Goal: Information Seeking & Learning: Learn about a topic

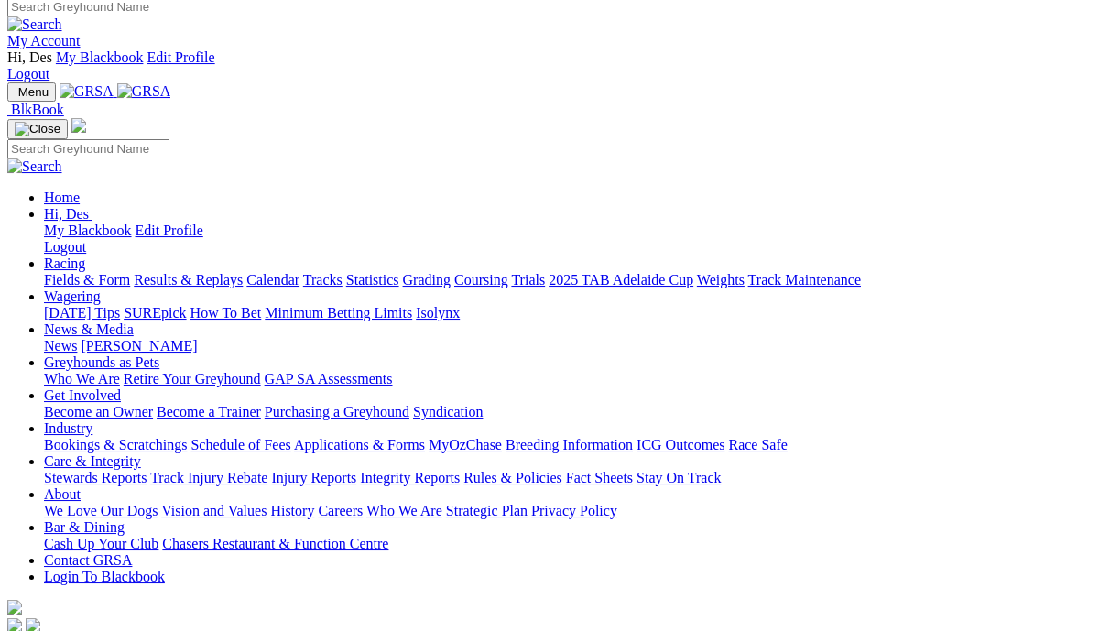
scroll to position [12, 0]
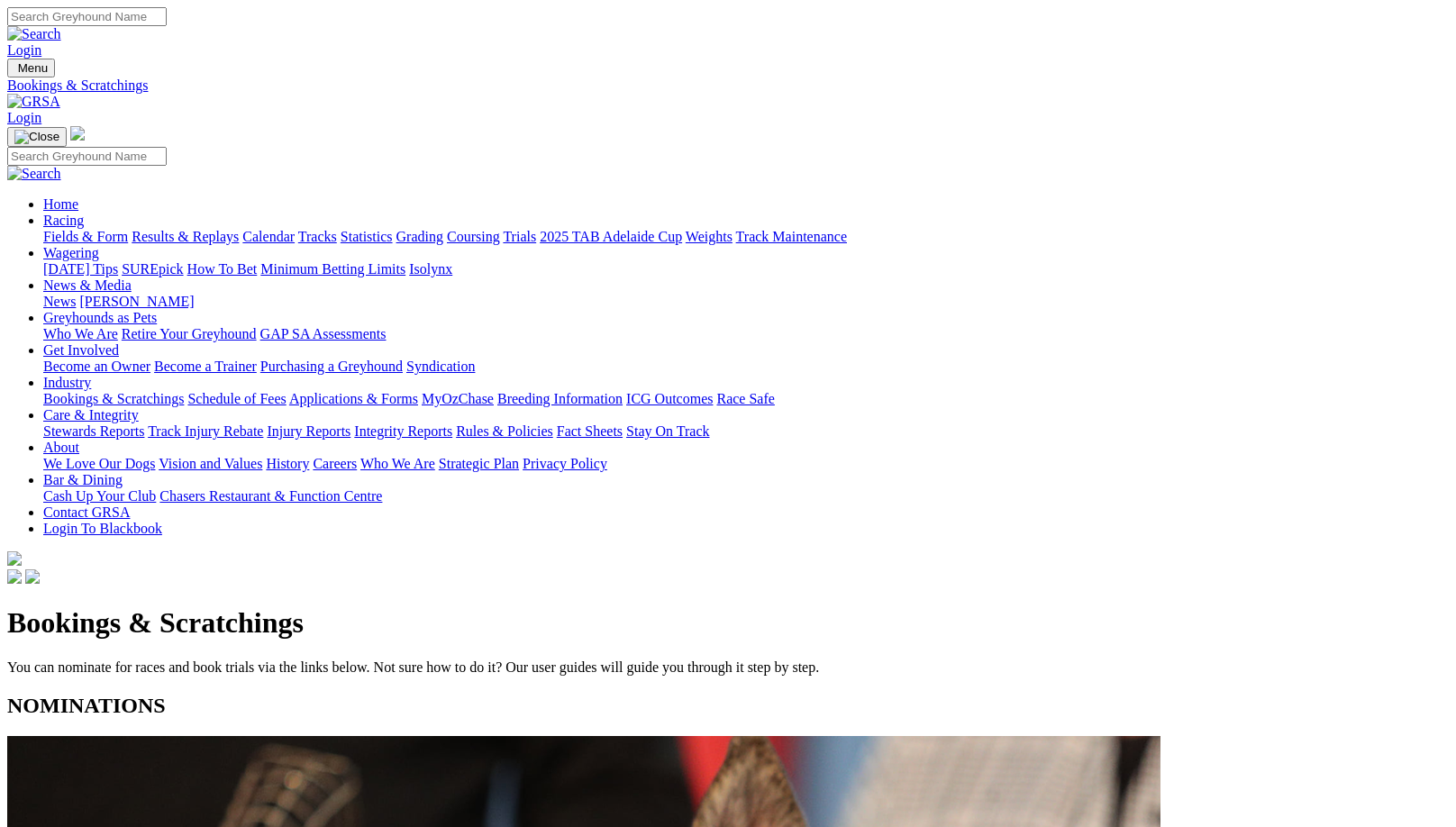
click at [210, 229] on link "Results & Replays" at bounding box center [185, 237] width 107 height 16
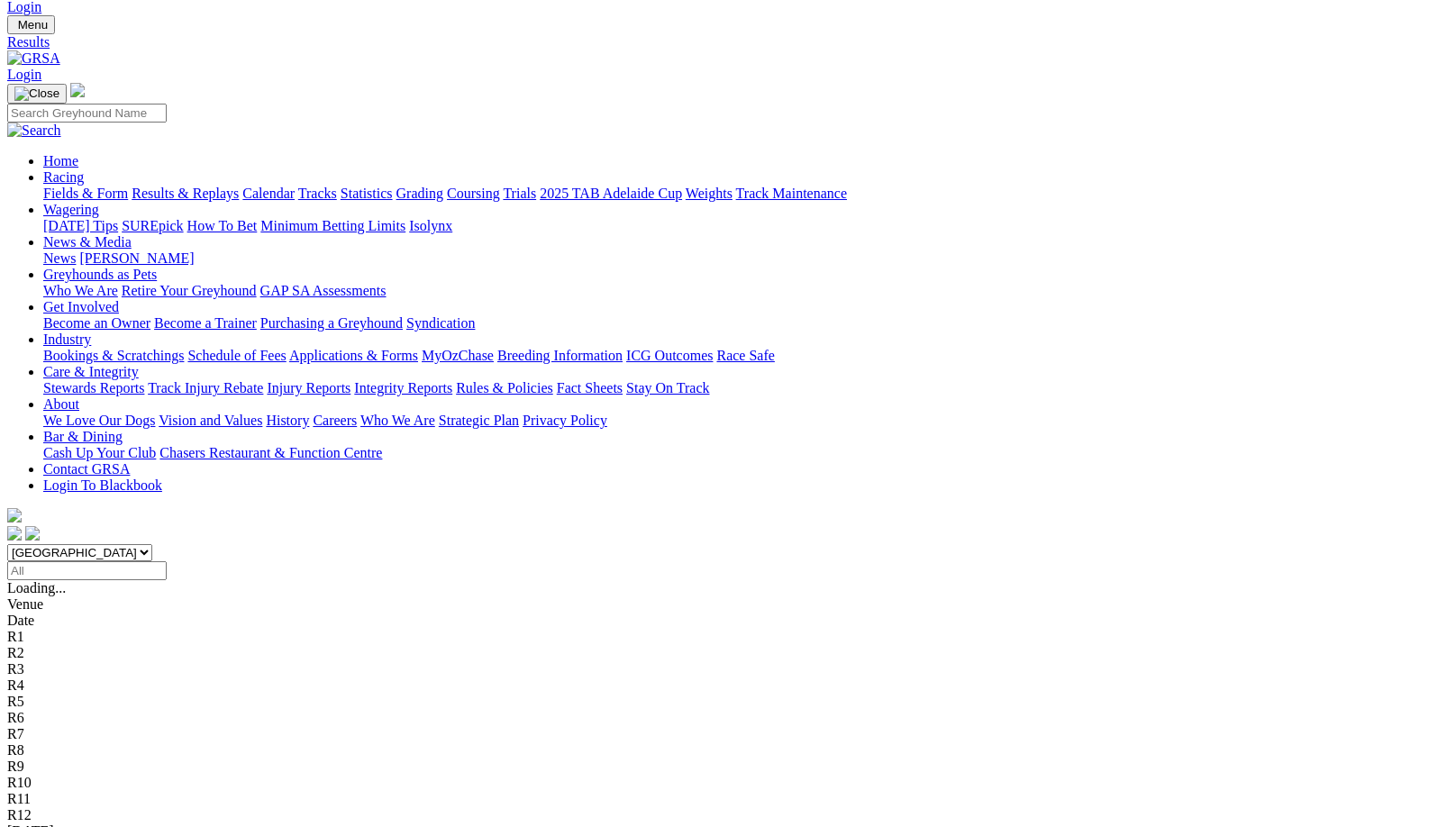
scroll to position [43, 0]
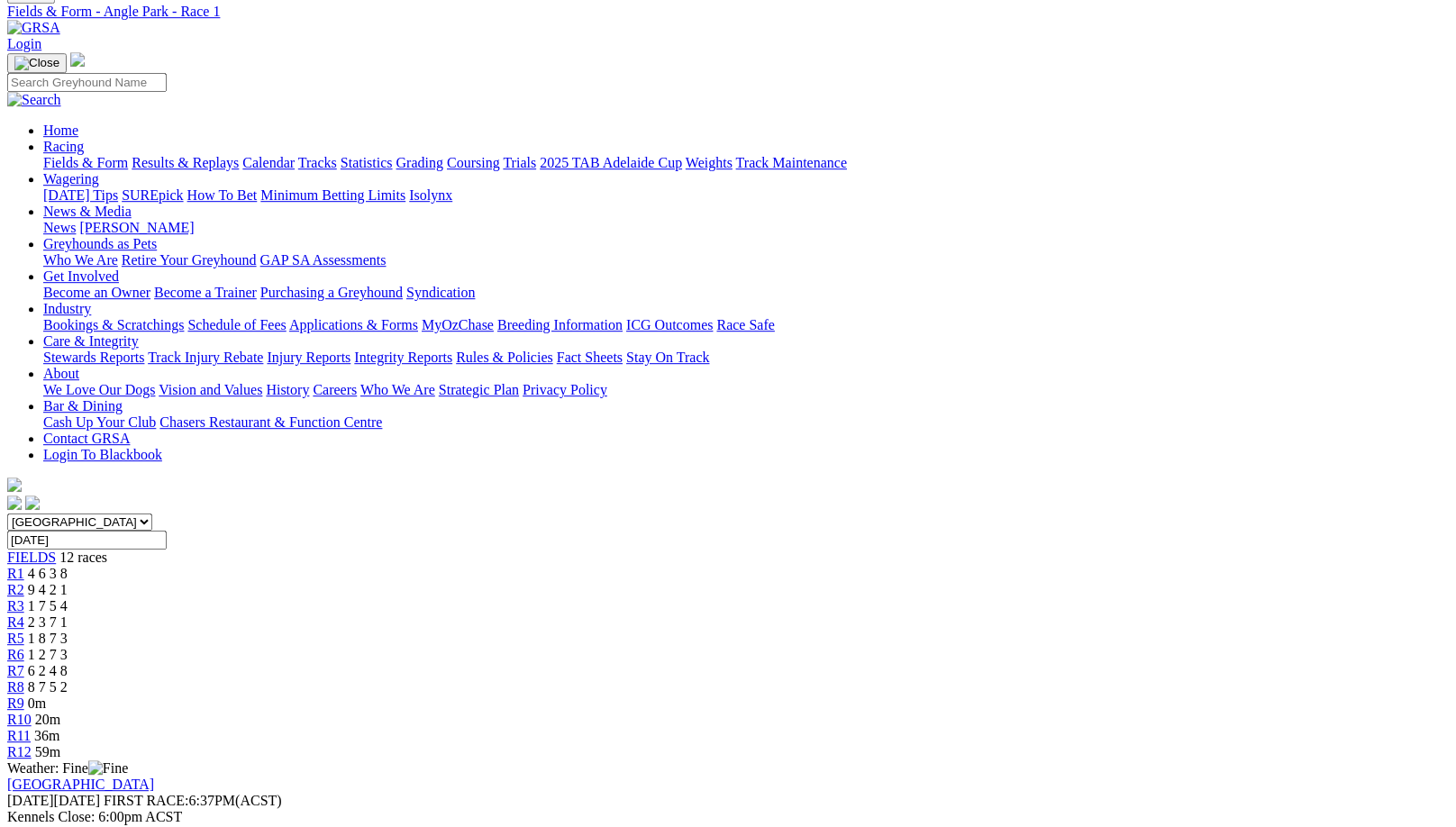
scroll to position [121, 0]
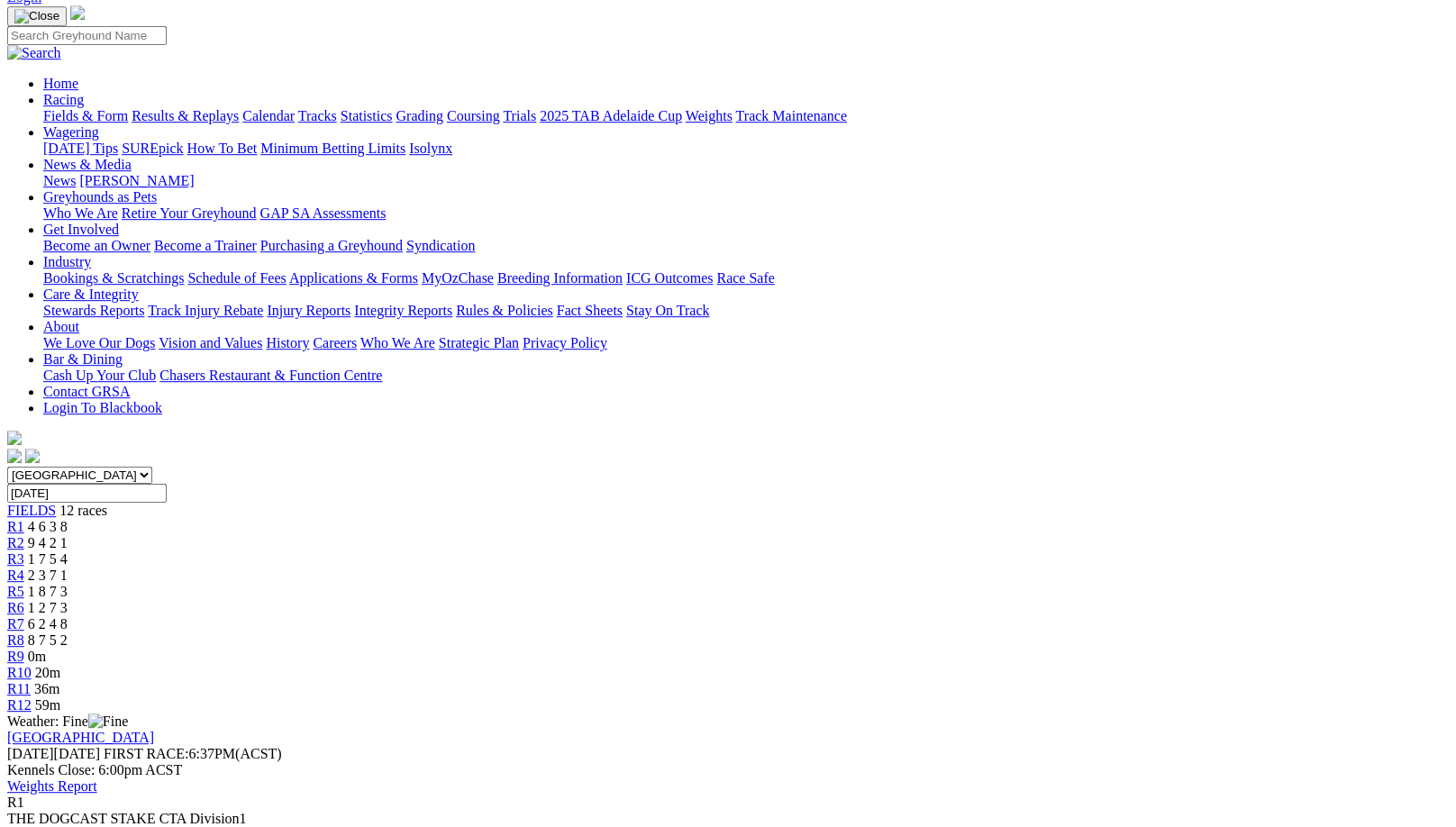
click at [68, 535] on span "9 4 2 1" at bounding box center [47, 543] width 39 height 16
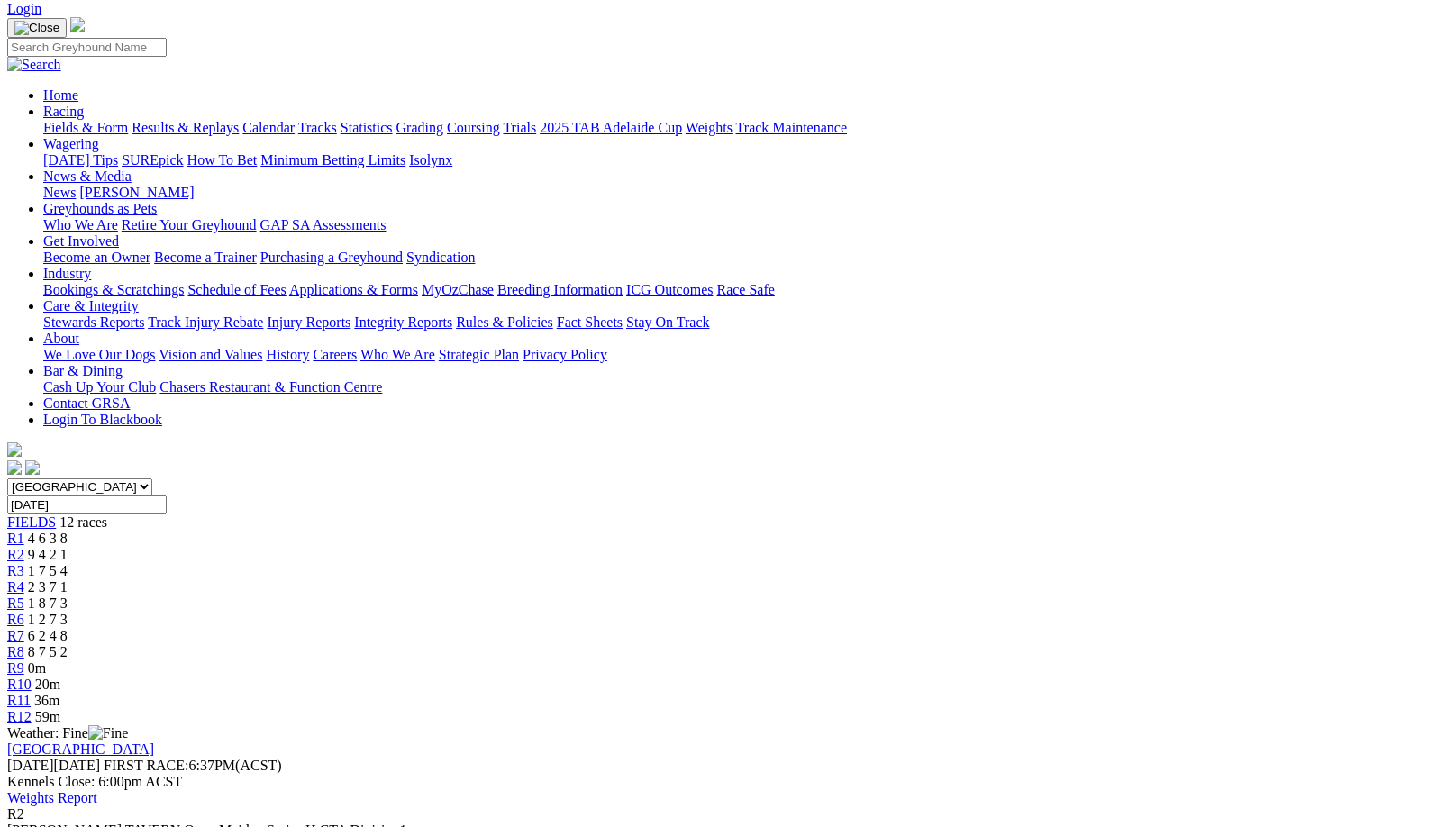
scroll to position [112, 0]
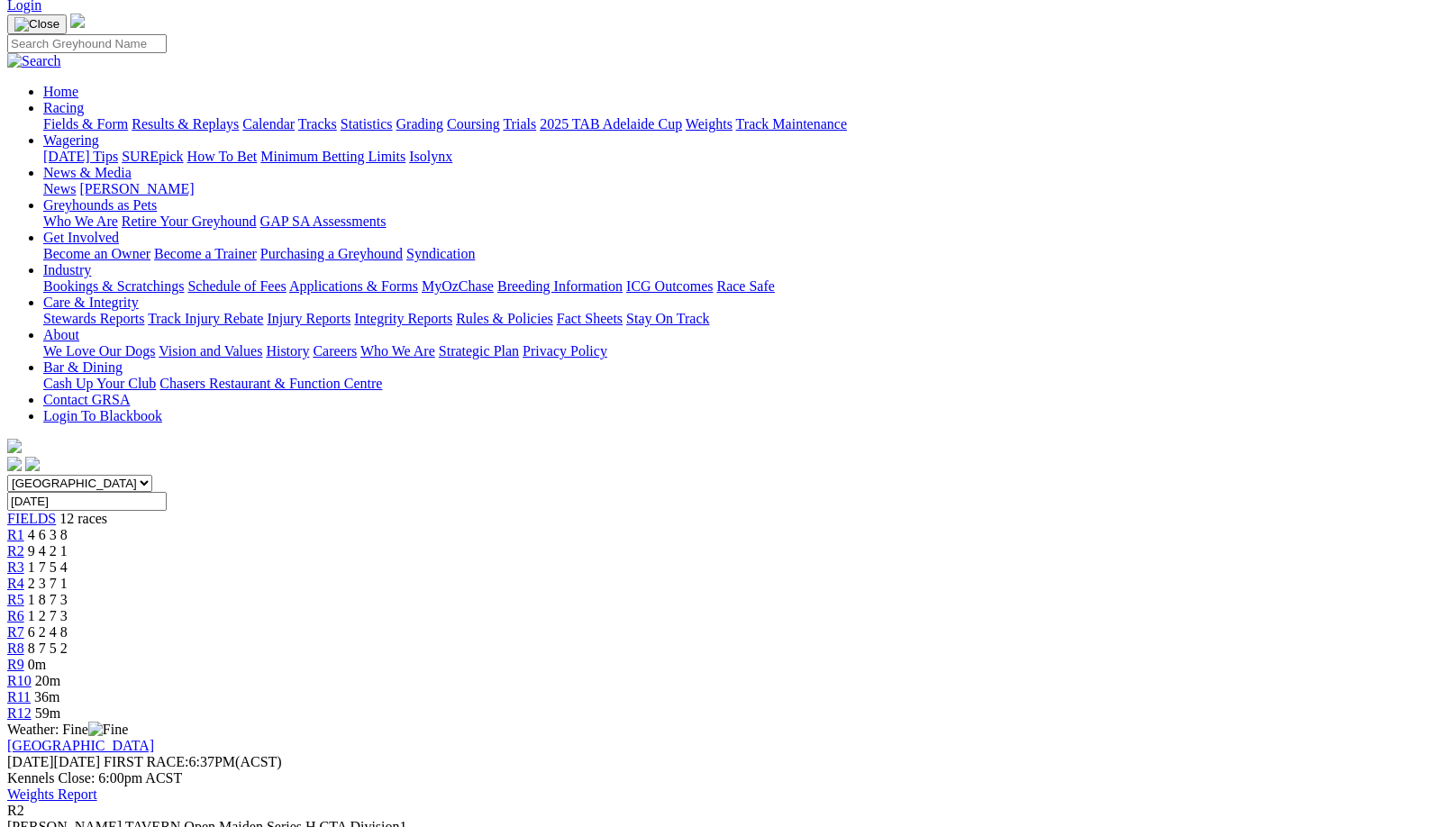
click at [486, 560] on div "R3 1 7 5 4" at bounding box center [727, 567] width 1441 height 16
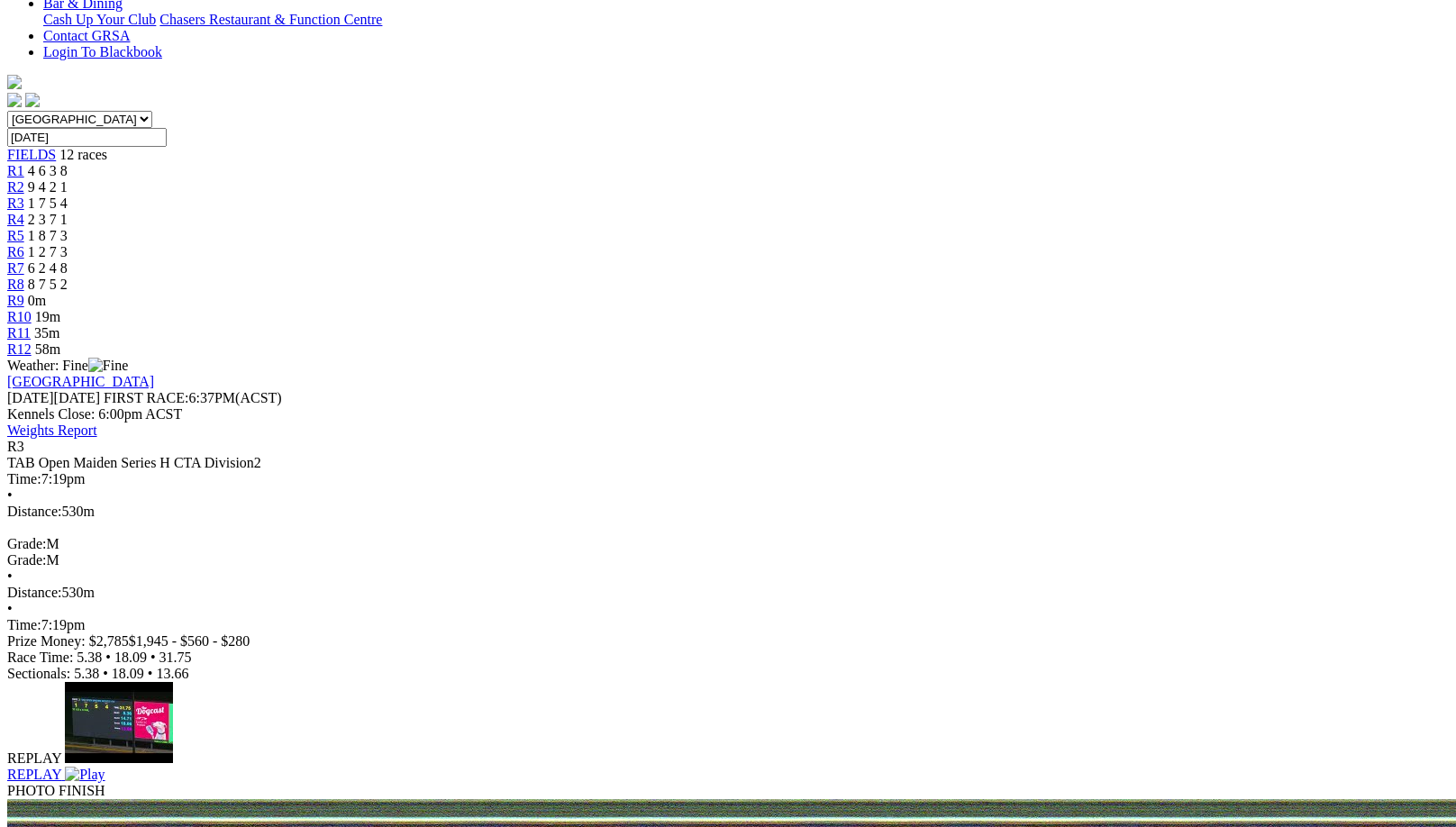
scroll to position [477, 0]
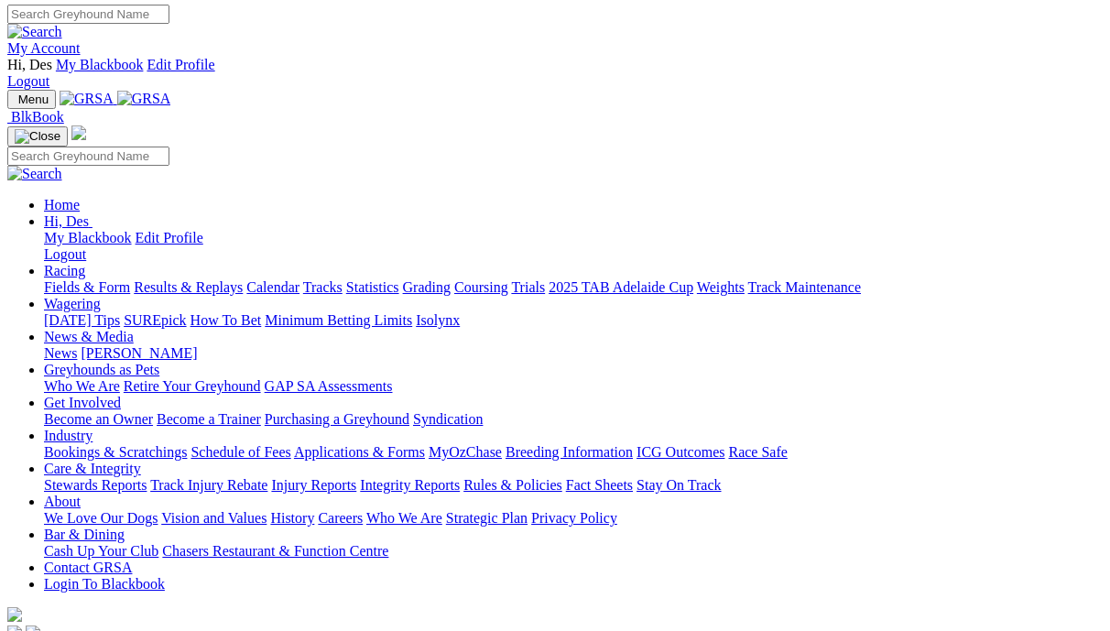
scroll to position [4, 10]
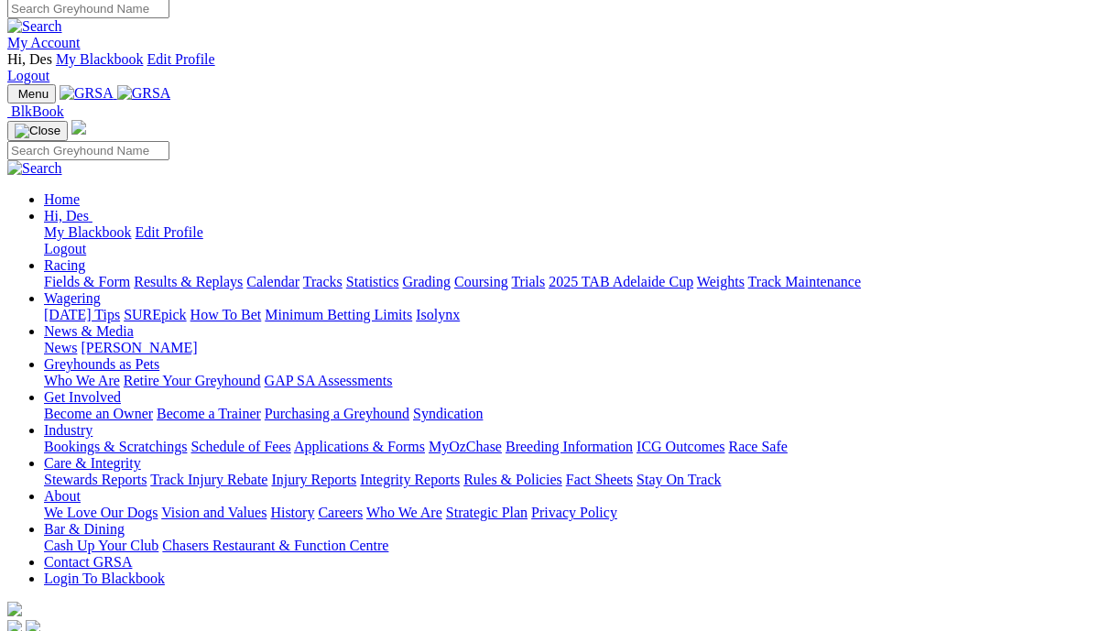
click at [193, 274] on link "Results & Replays" at bounding box center [188, 282] width 109 height 16
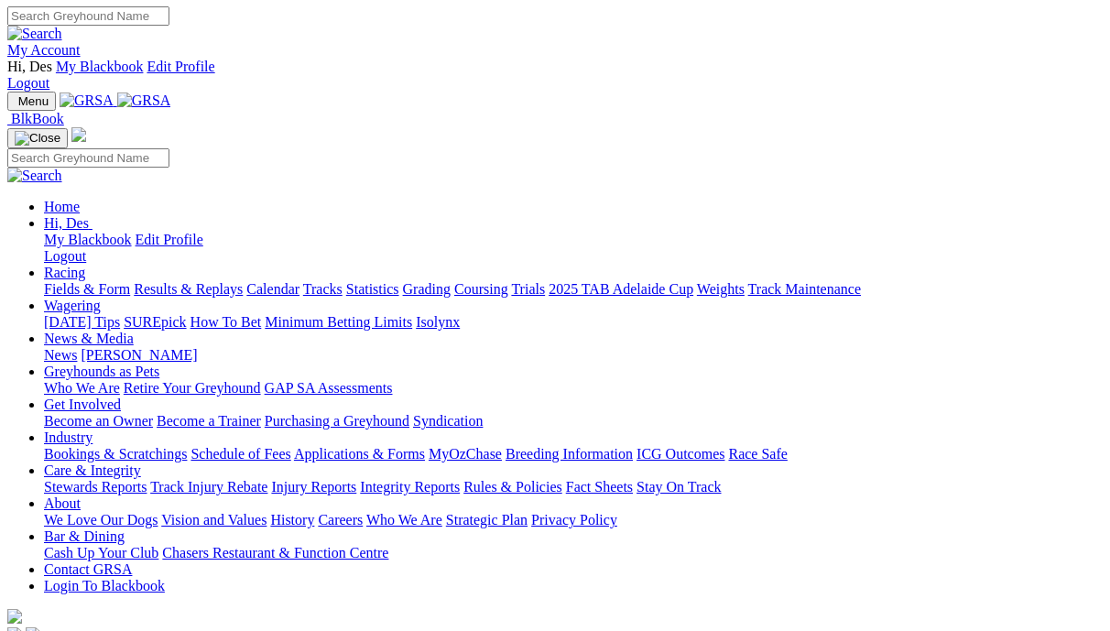
scroll to position [1, 5]
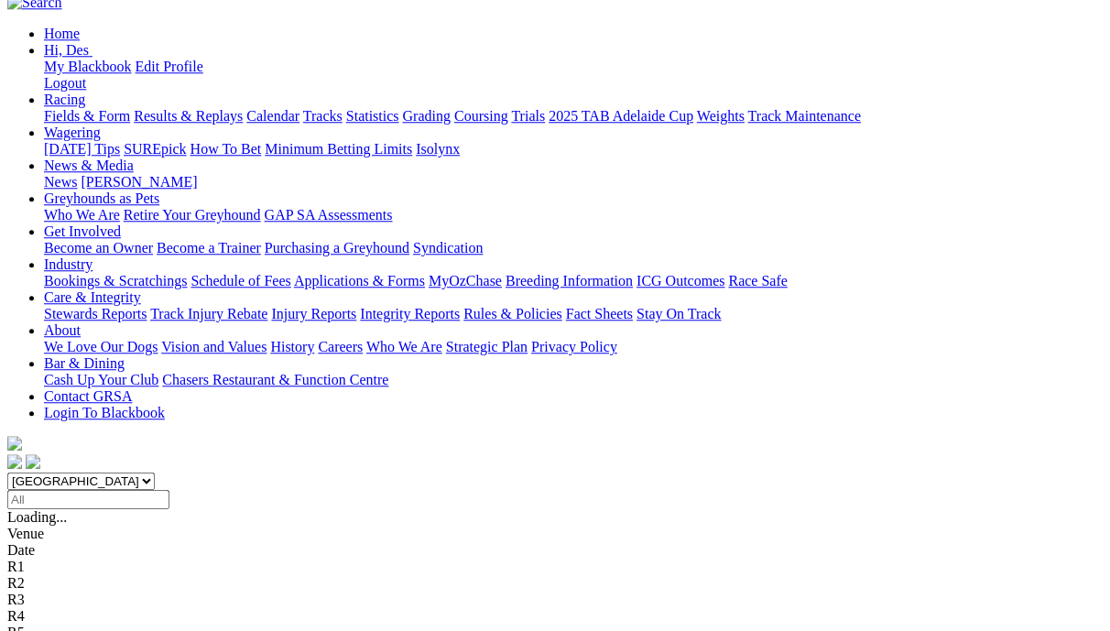
scroll to position [208, 0]
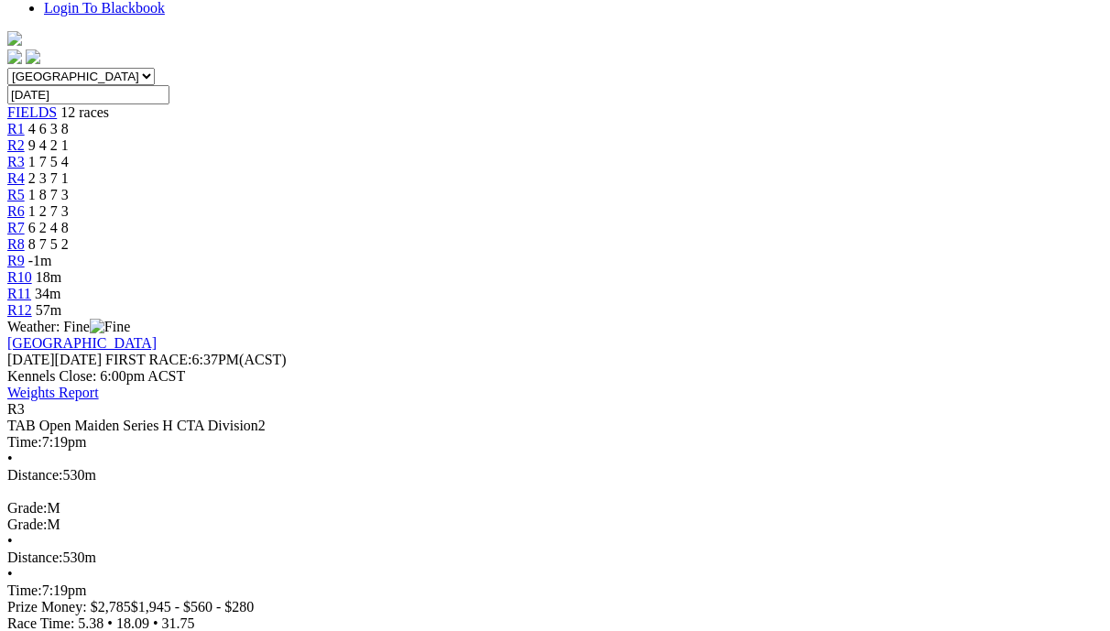
scroll to position [649, 0]
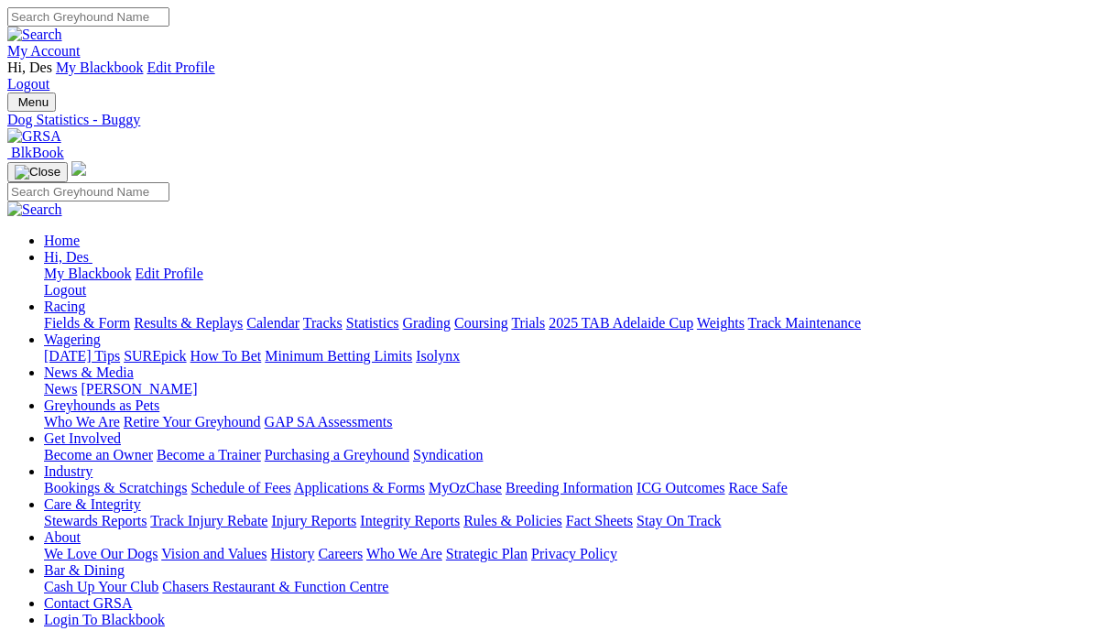
scroll to position [0, 4]
click at [200, 315] on link "Results & Replays" at bounding box center [188, 323] width 109 height 16
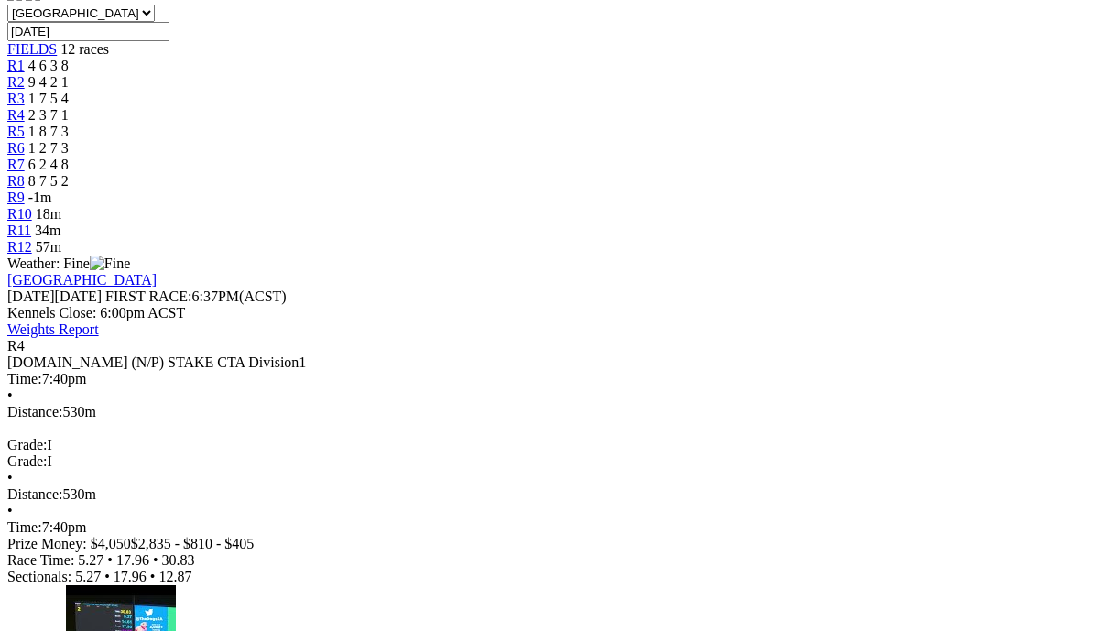
scroll to position [688, 0]
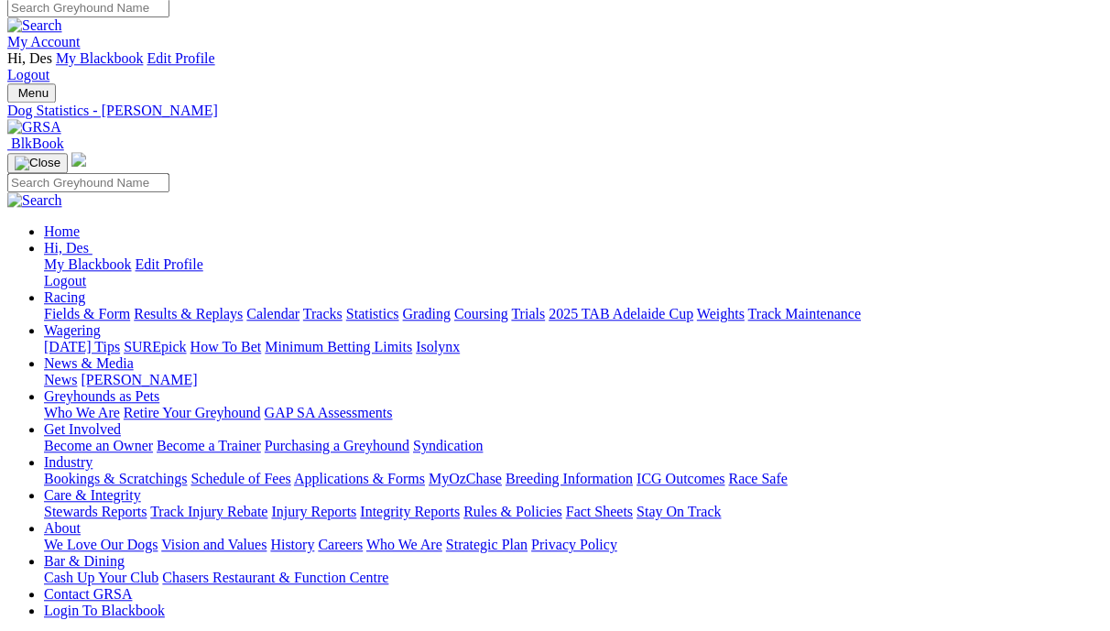
scroll to position [5, 8]
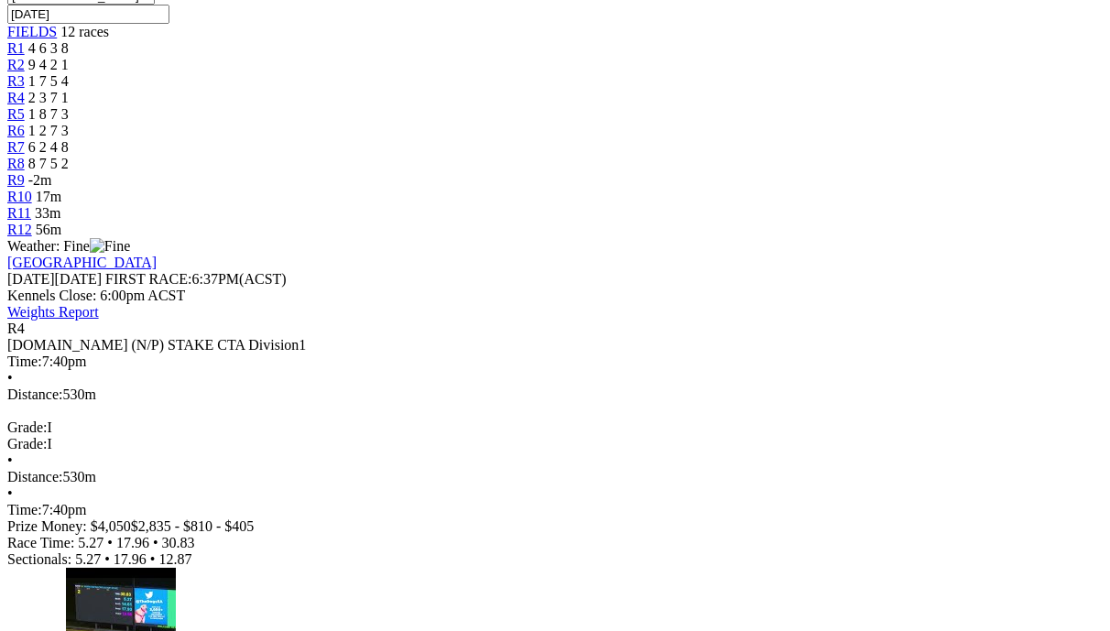
scroll to position [691, 0]
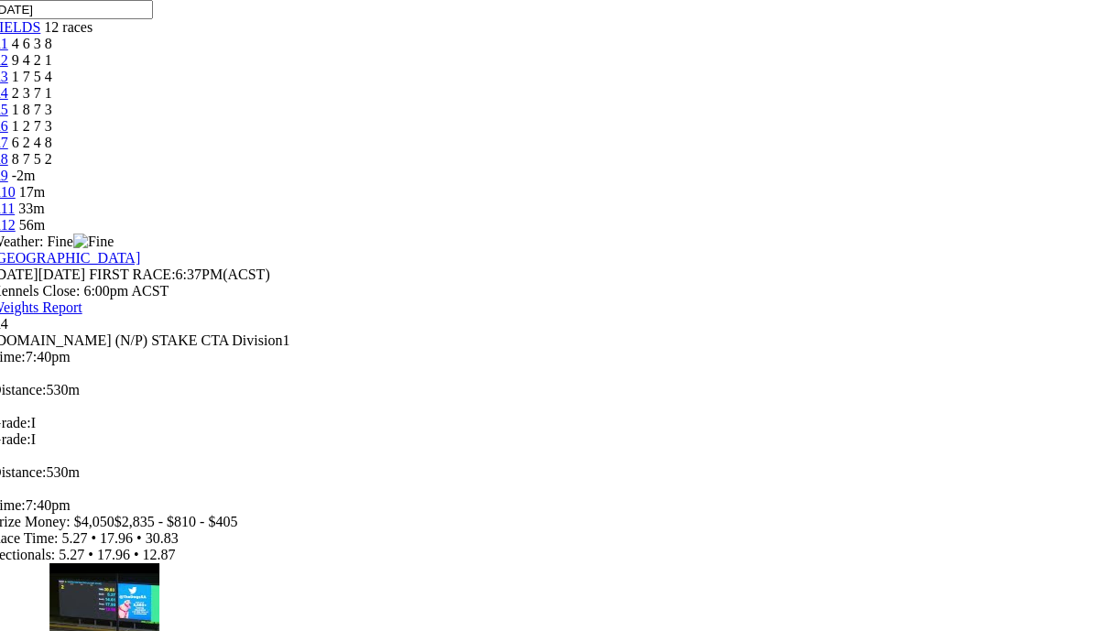
scroll to position [695, 13]
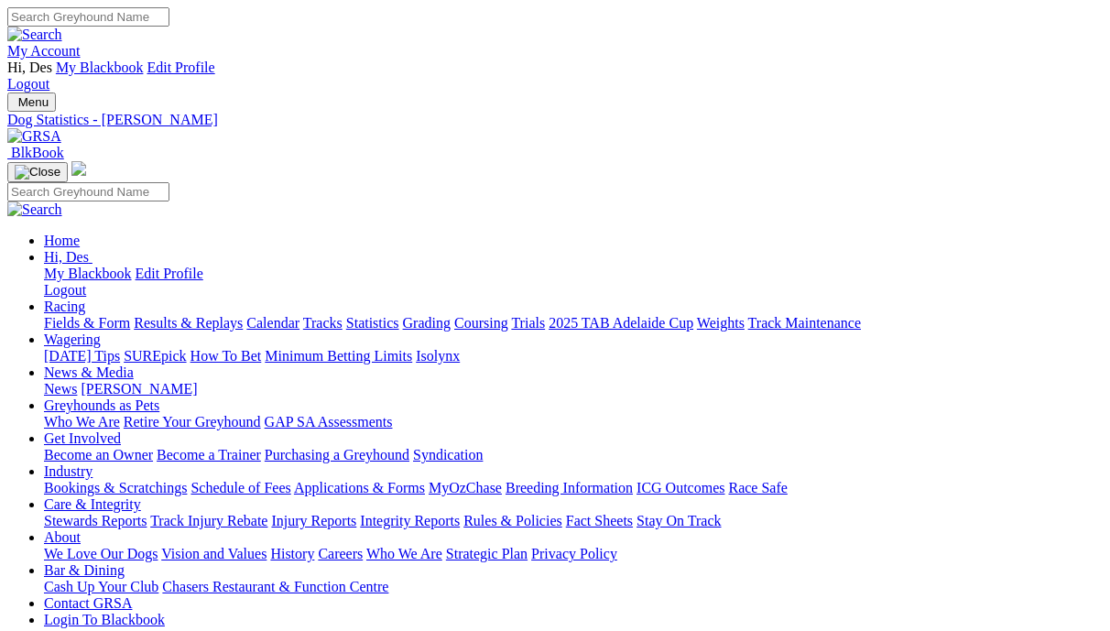
click at [188, 315] on link "Results & Replays" at bounding box center [188, 323] width 109 height 16
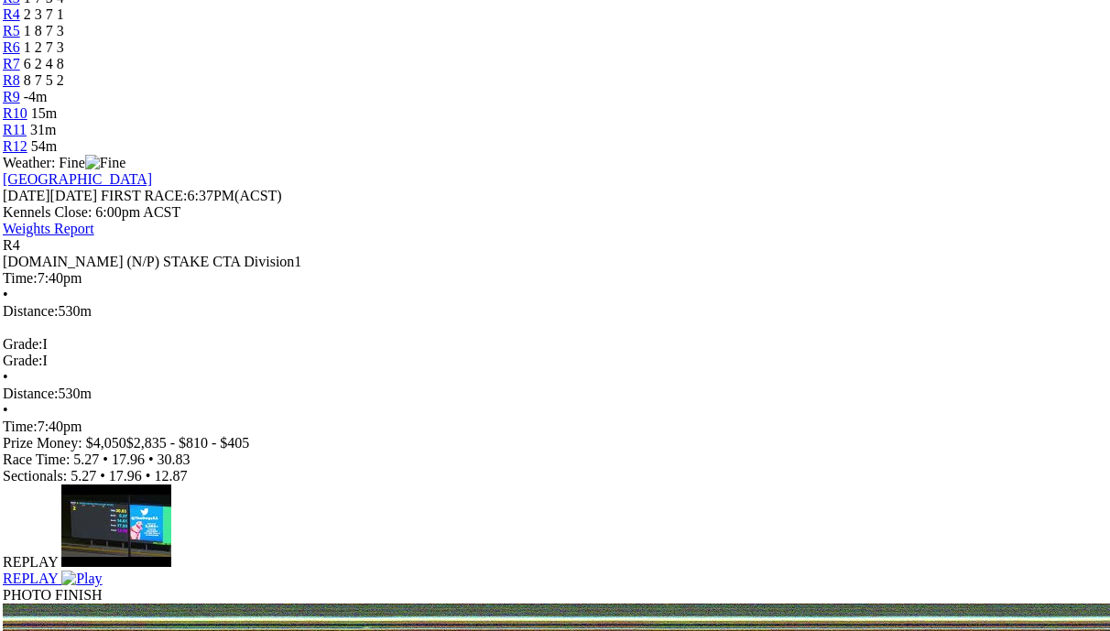
scroll to position [774, 5]
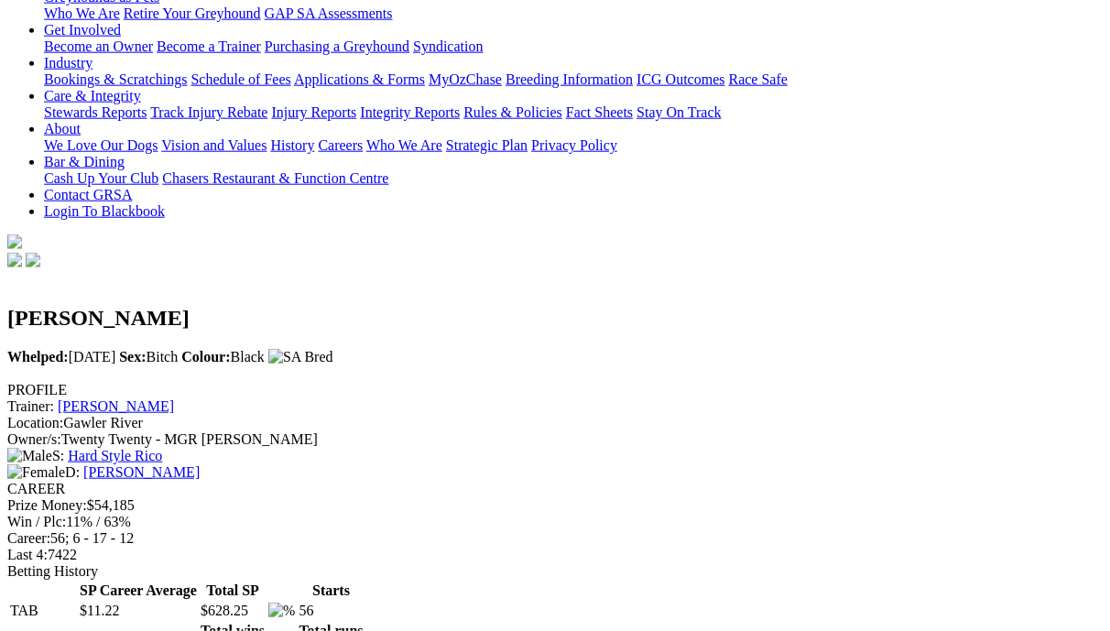
scroll to position [408, 0]
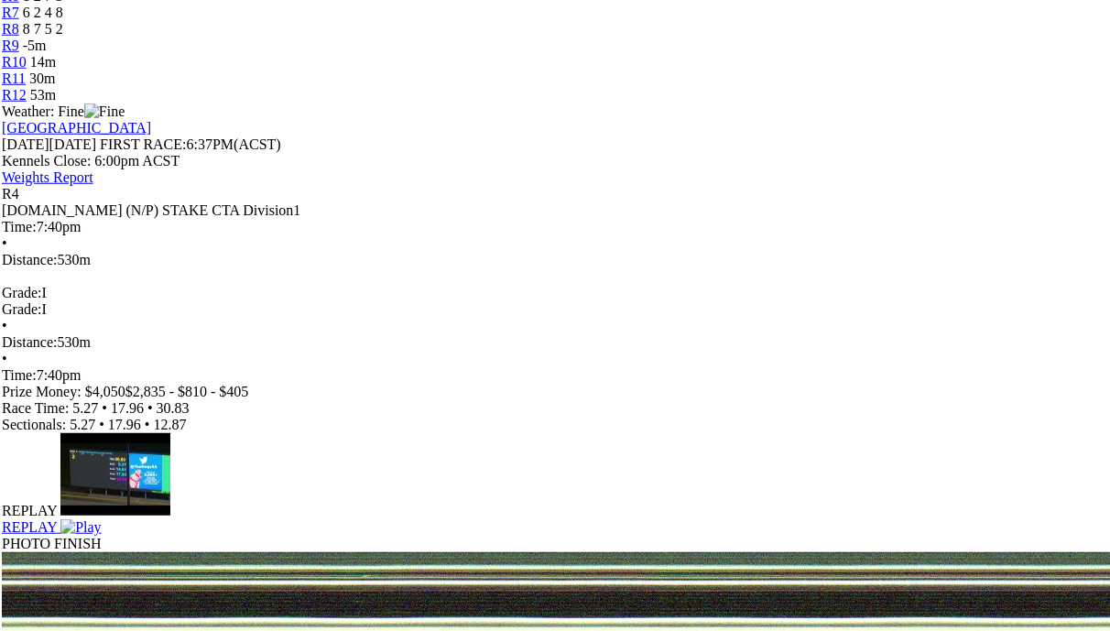
scroll to position [833, 5]
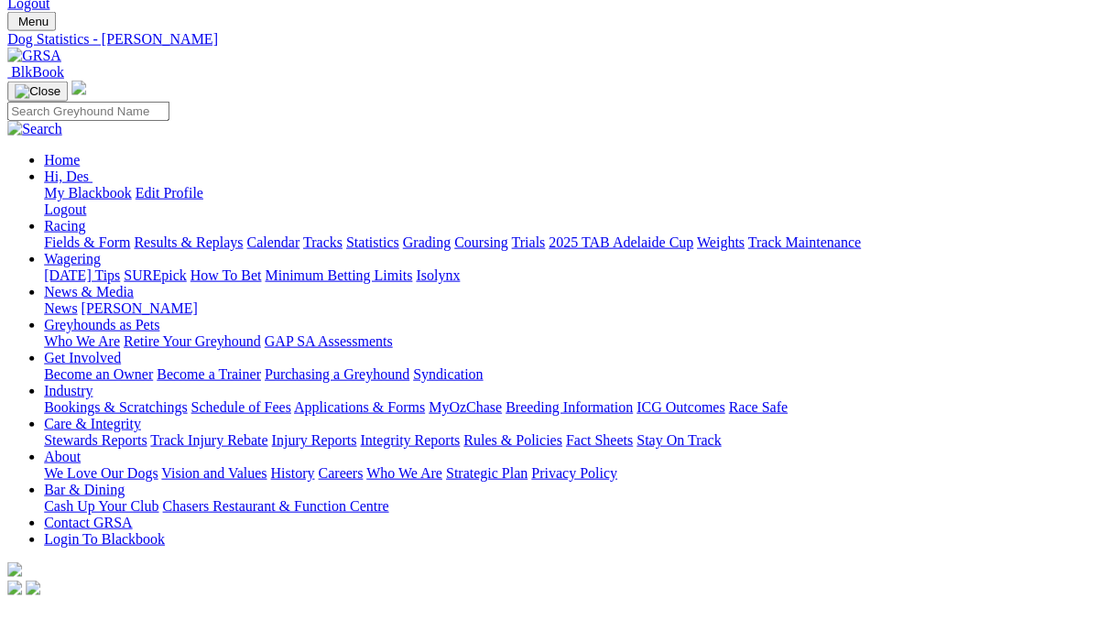
scroll to position [77, 1]
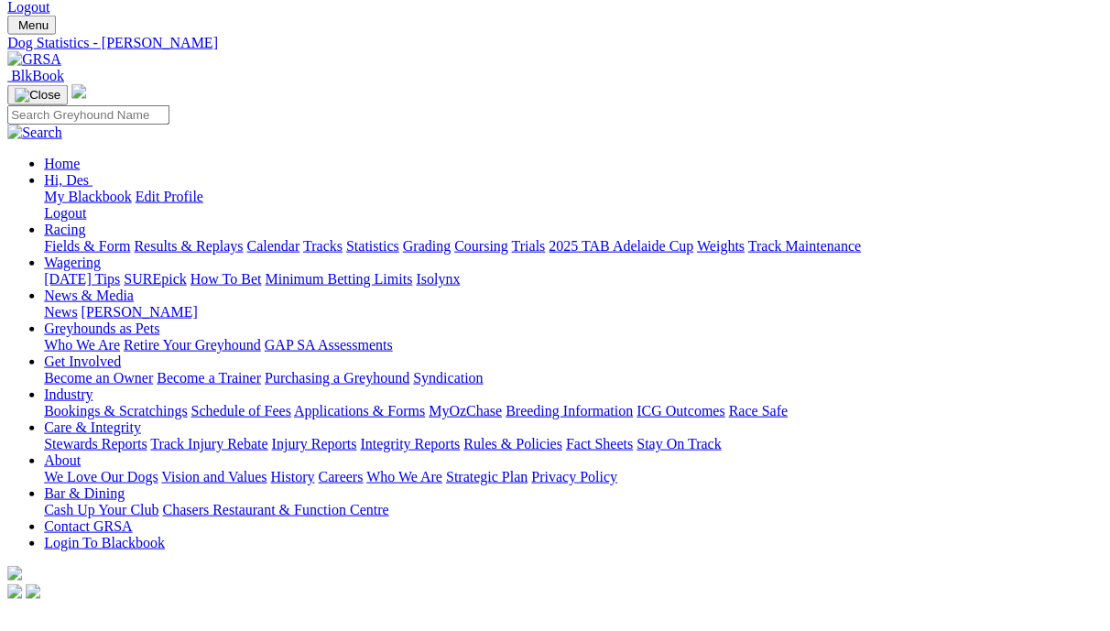
click at [210, 238] on link "Results & Replays" at bounding box center [188, 246] width 109 height 16
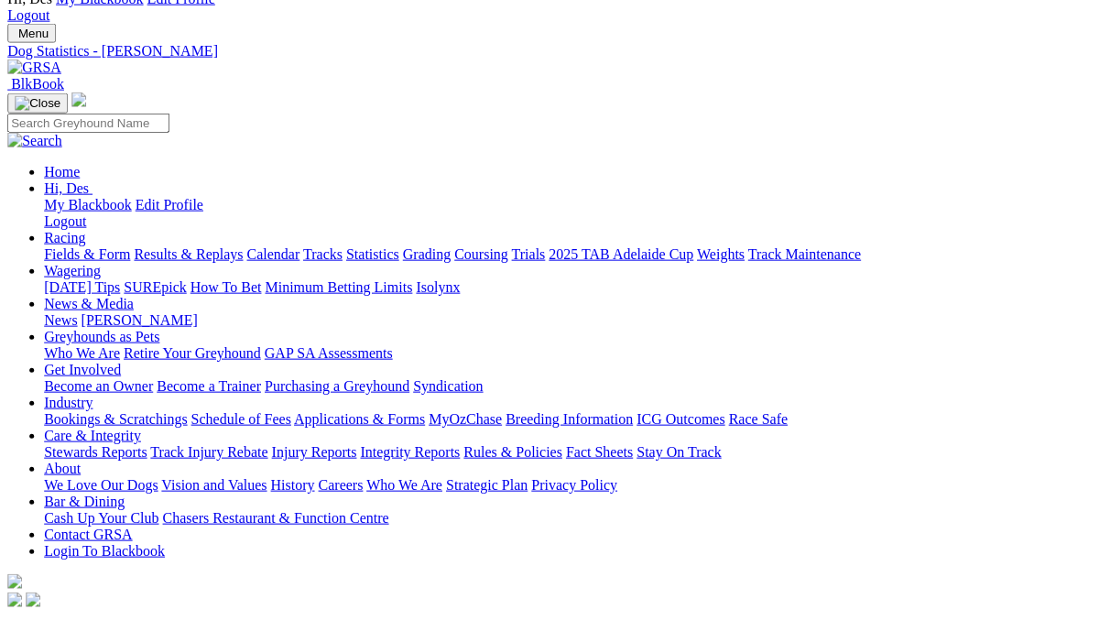
scroll to position [65, 0]
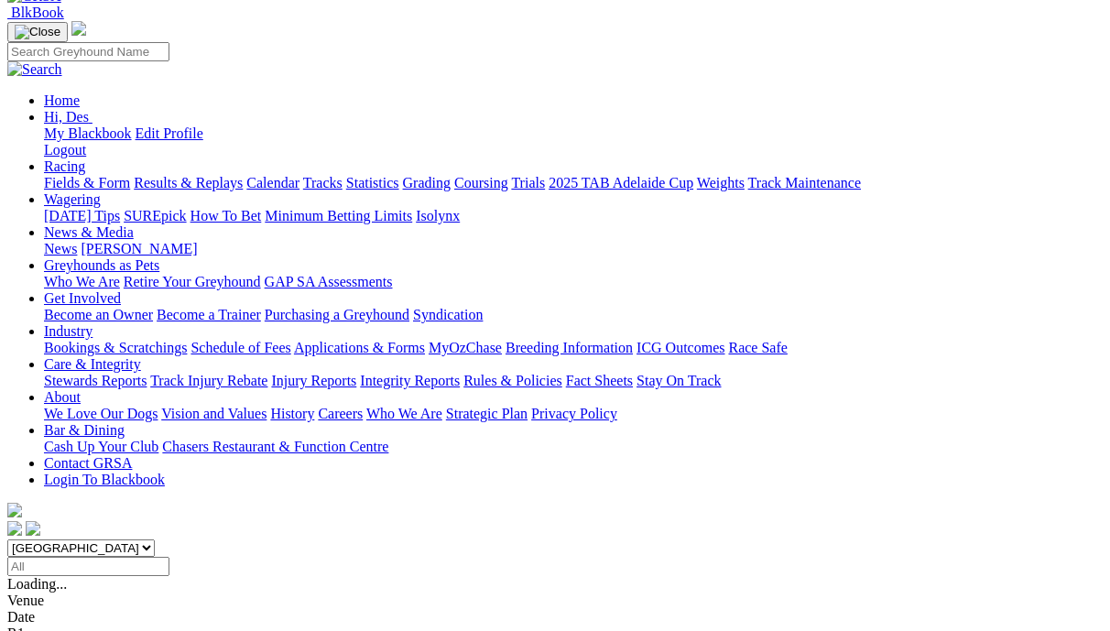
scroll to position [140, 0]
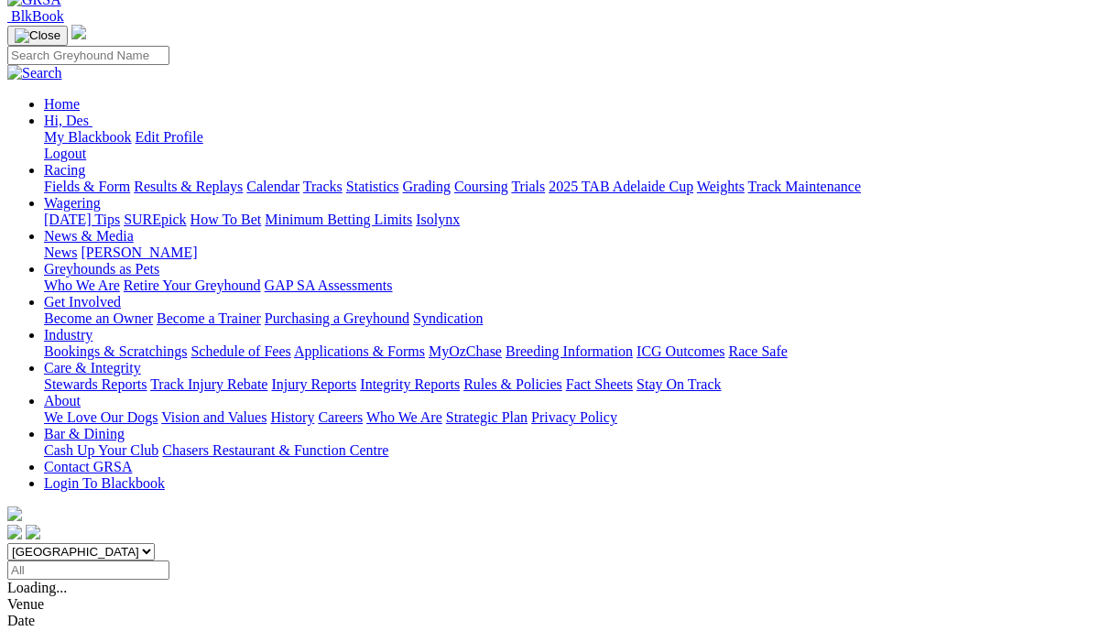
scroll to position [137, 0]
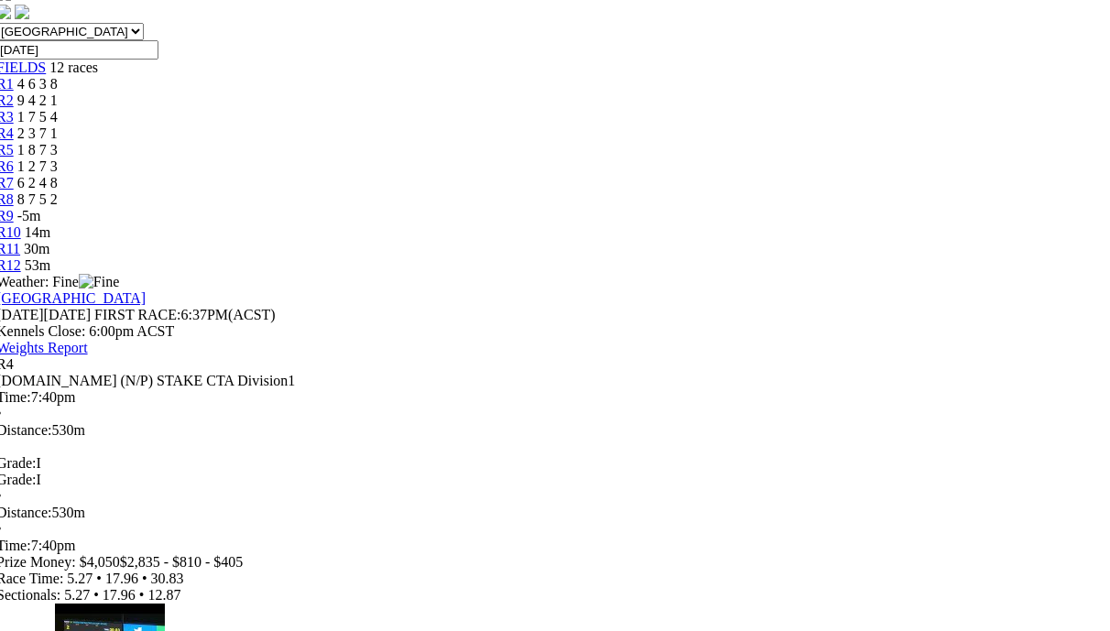
scroll to position [655, 11]
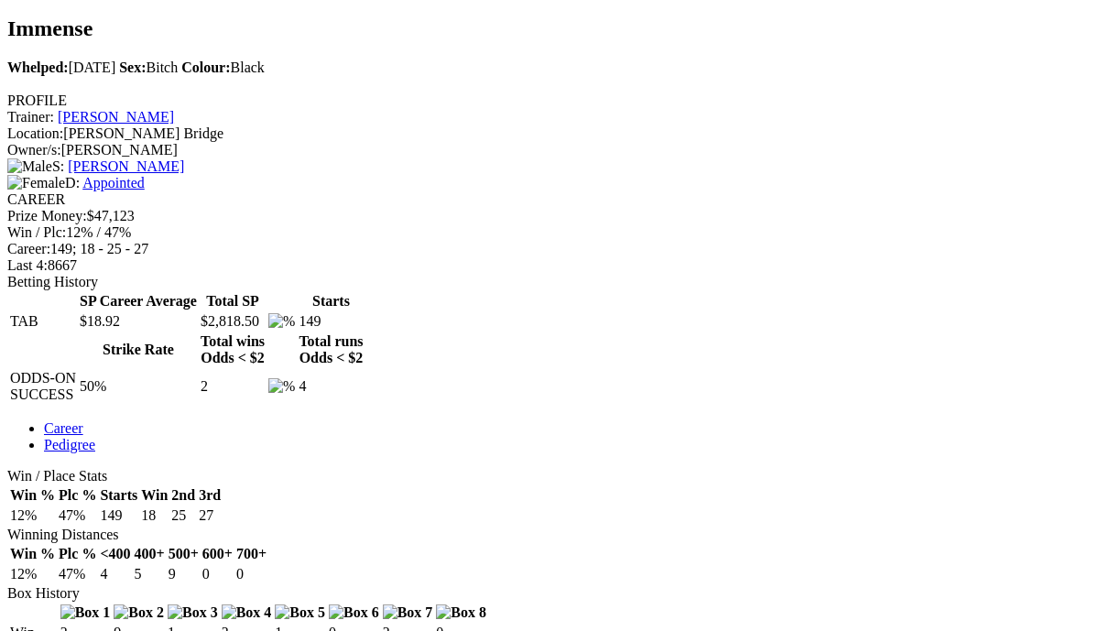
scroll to position [0, 33]
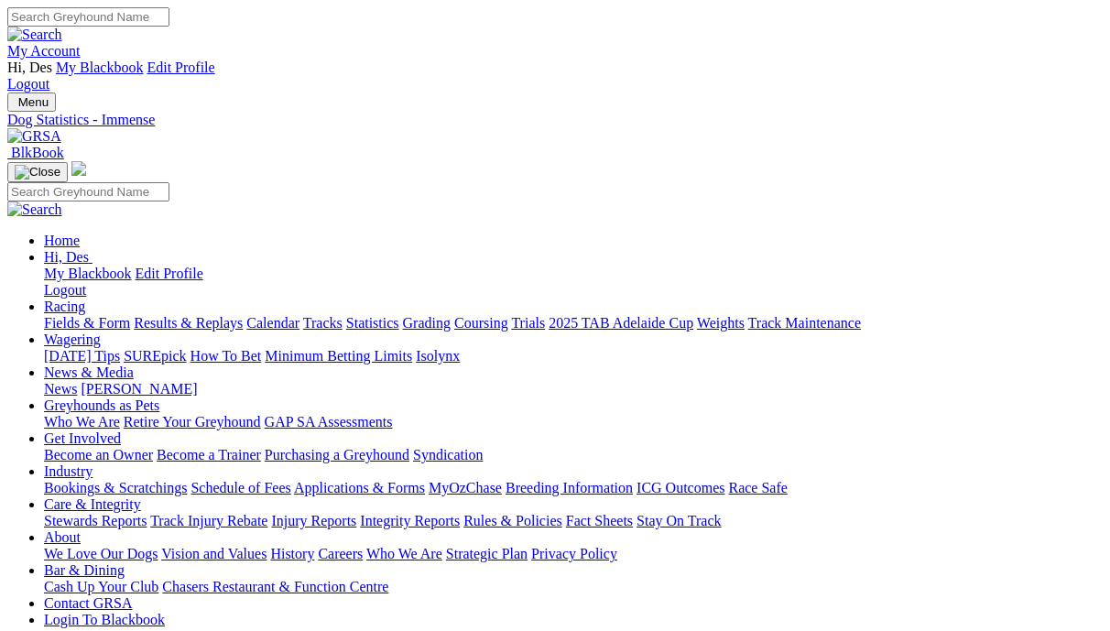
click at [220, 315] on link "Results & Replays" at bounding box center [188, 323] width 109 height 16
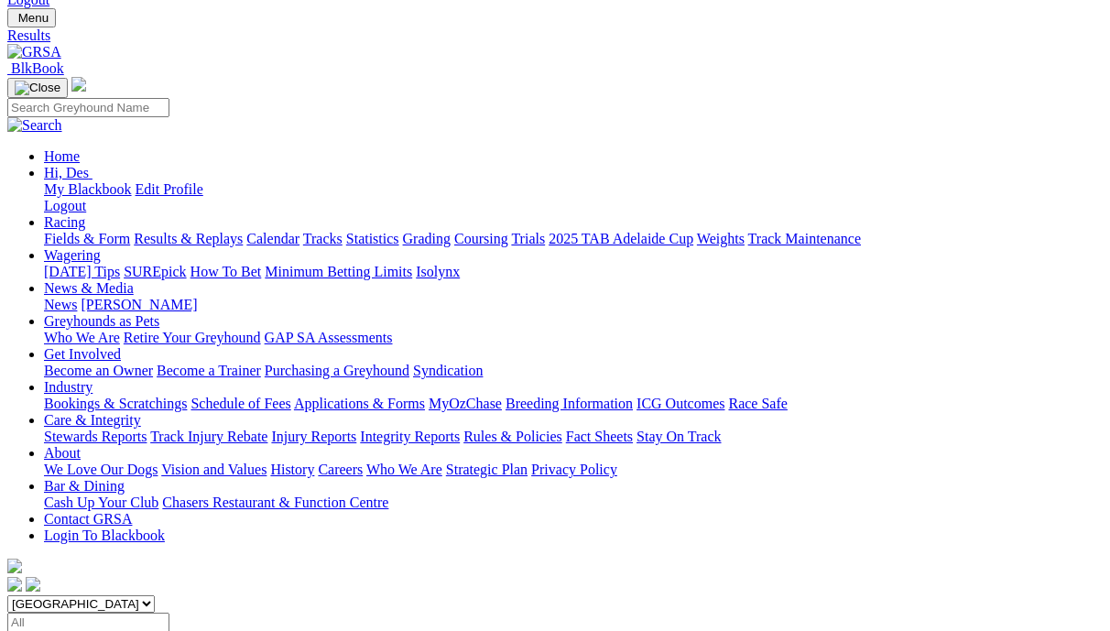
scroll to position [92, 0]
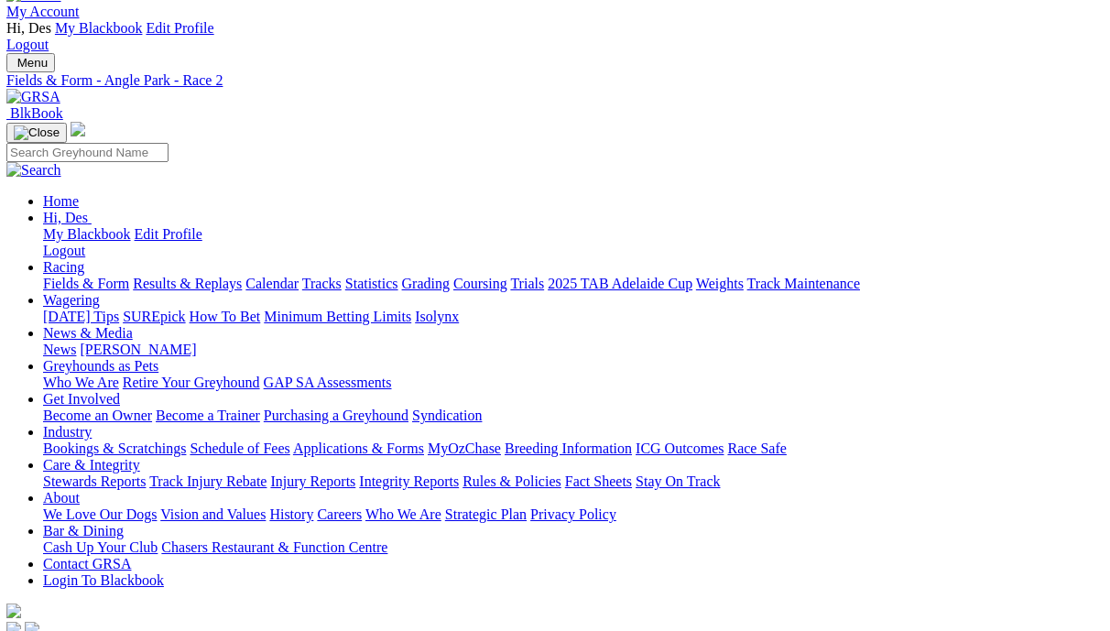
scroll to position [47, 1]
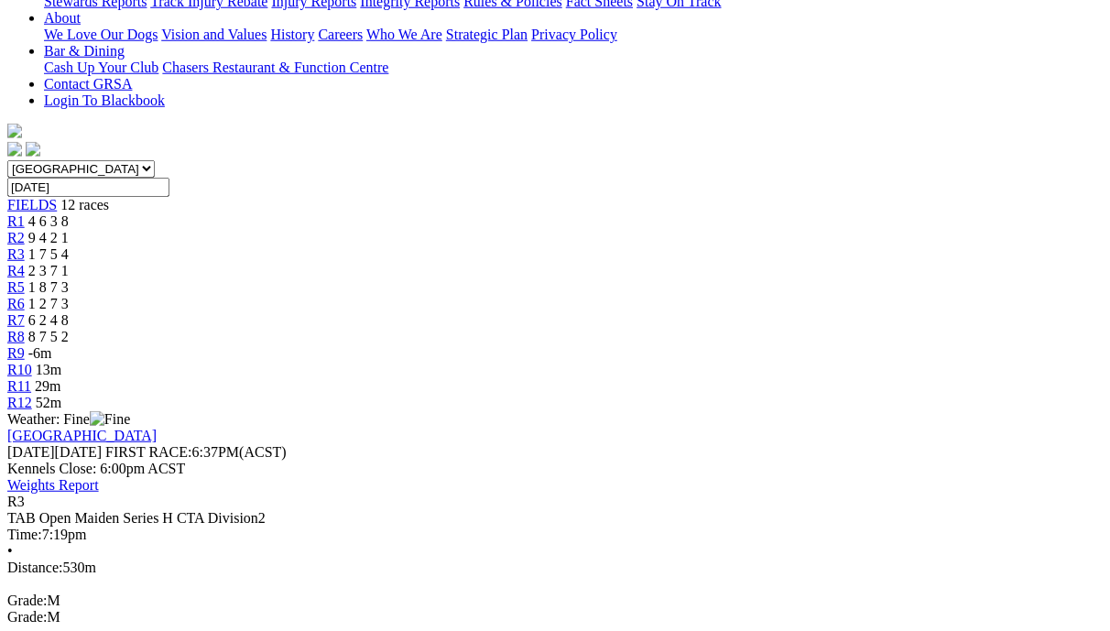
scroll to position [672, 0]
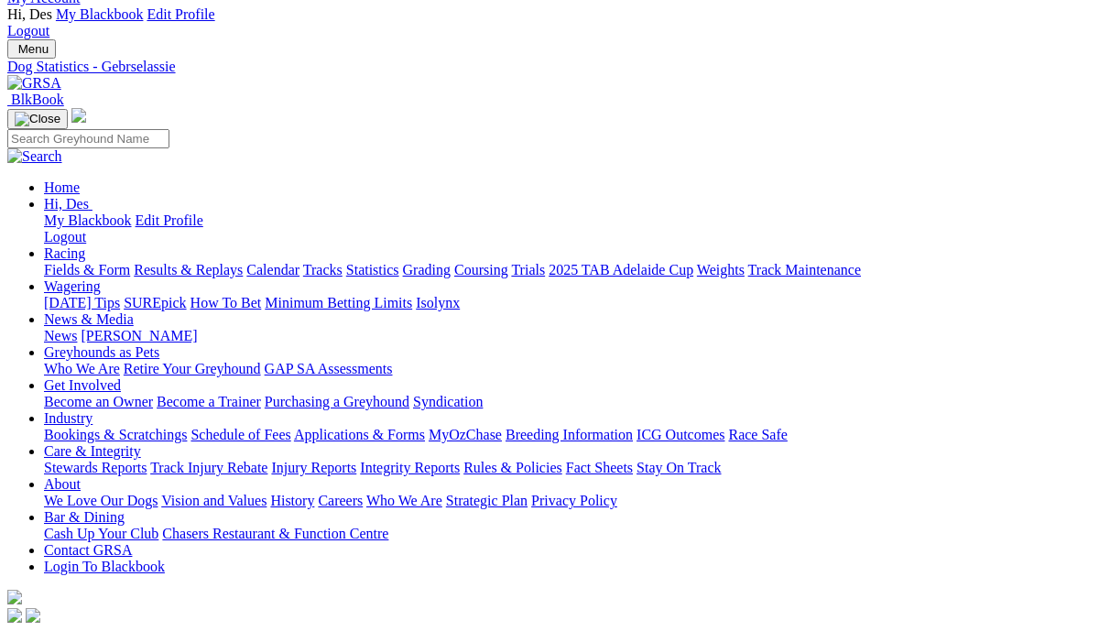
scroll to position [50, 0]
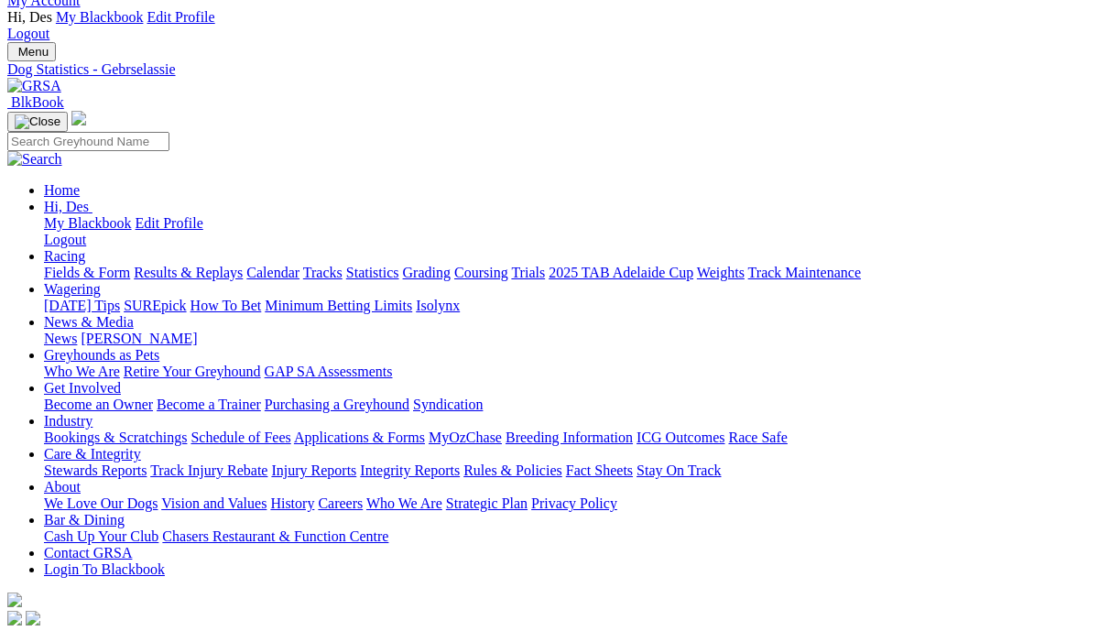
click at [201, 265] on link "Results & Replays" at bounding box center [188, 273] width 109 height 16
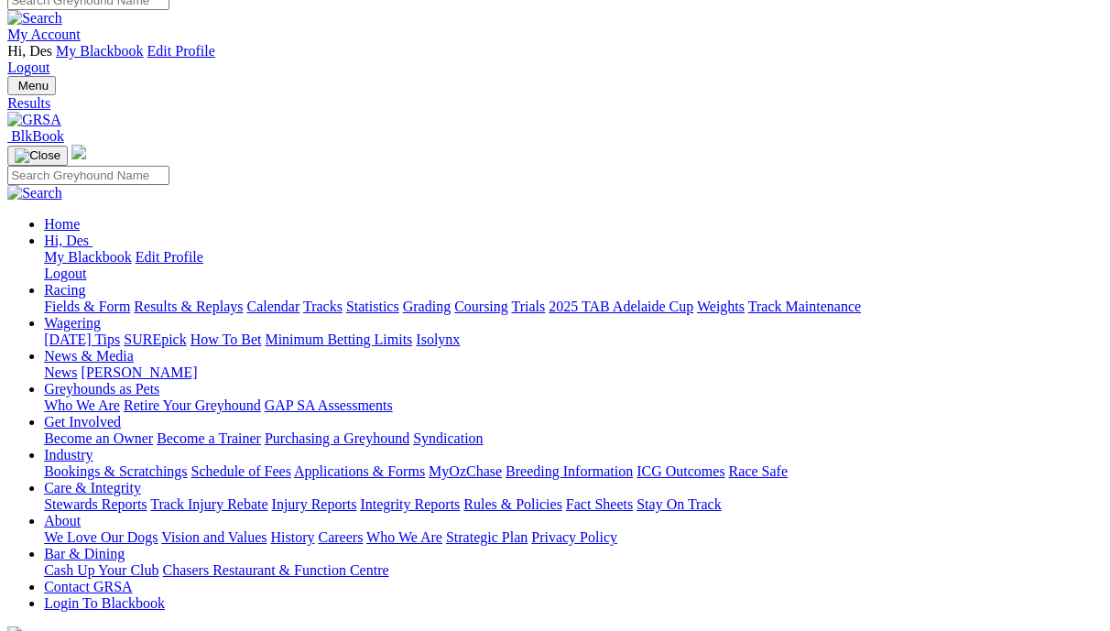
scroll to position [34, 3]
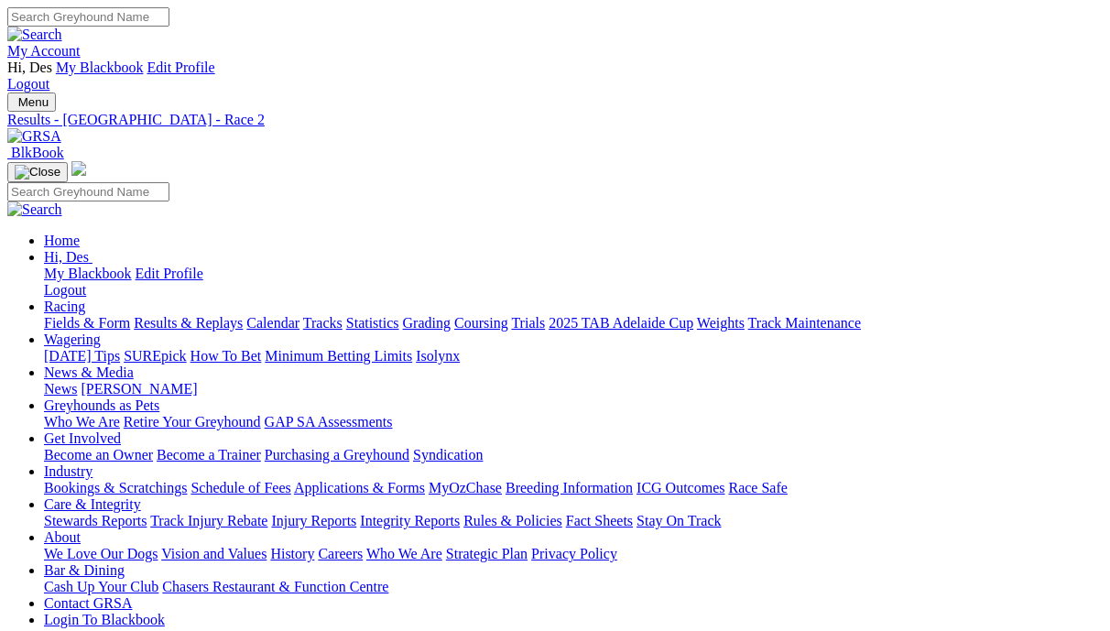
click at [224, 315] on link "Results & Replays" at bounding box center [188, 323] width 109 height 16
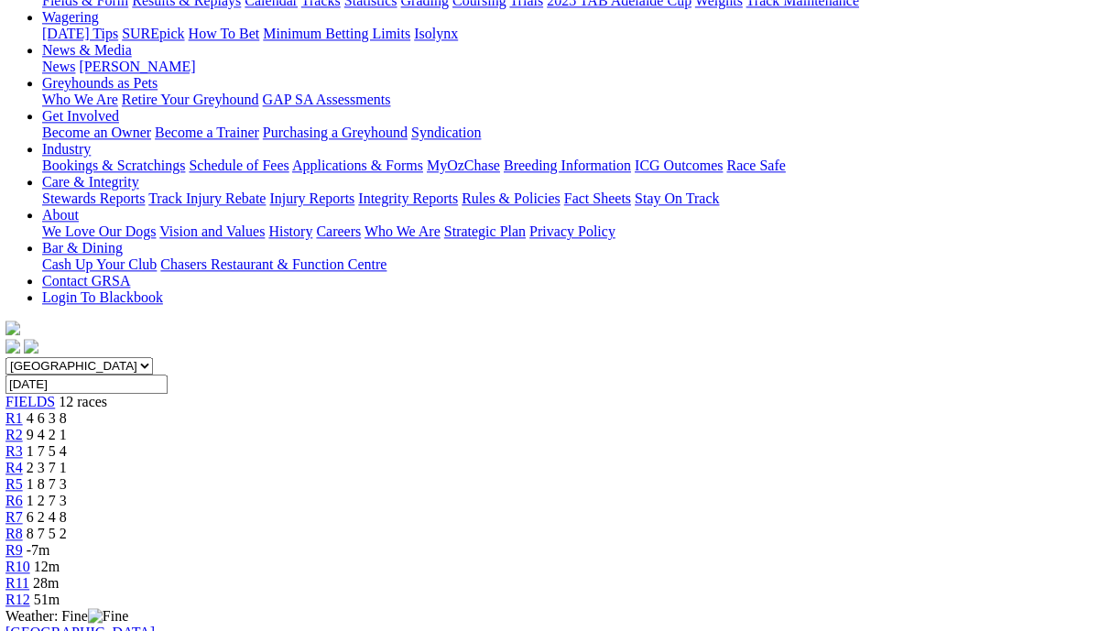
scroll to position [322, 0]
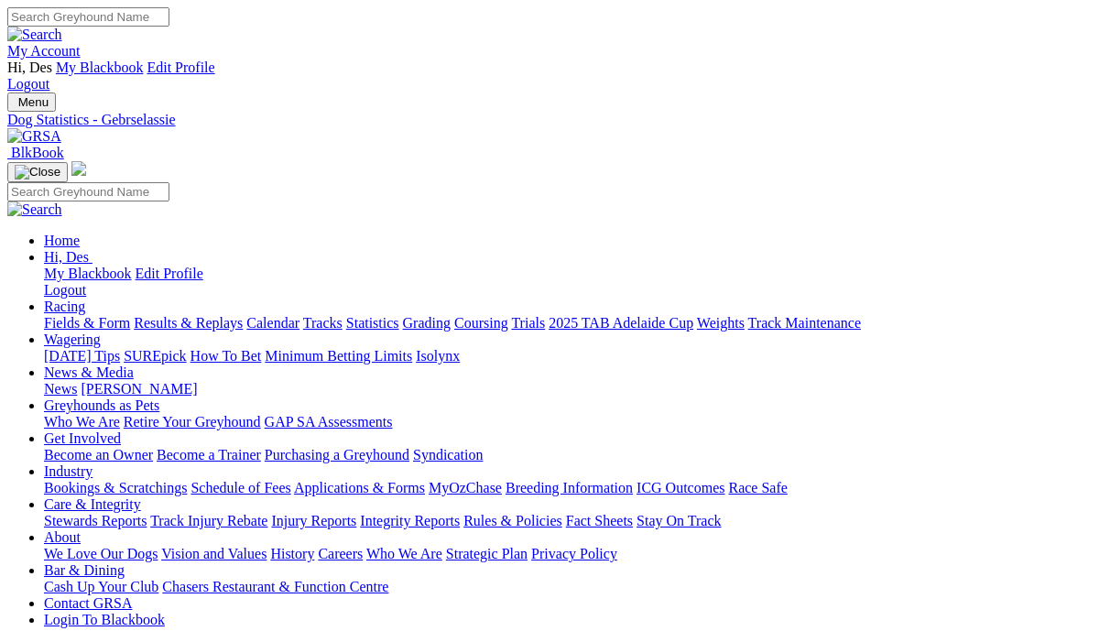
scroll to position [14, 0]
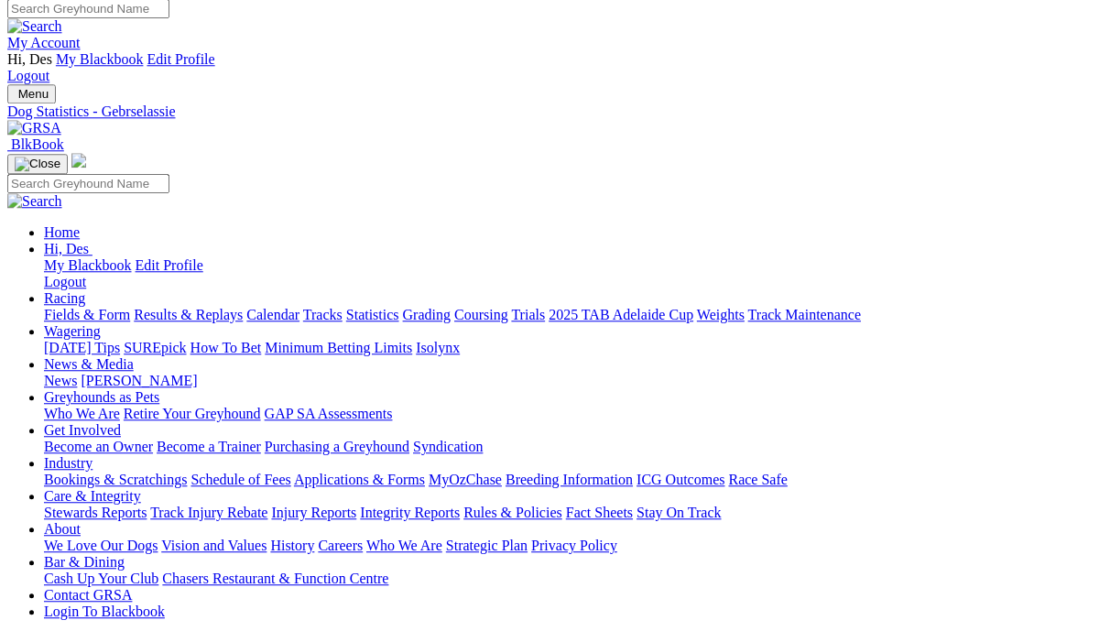
click at [222, 307] on link "Results & Replays" at bounding box center [188, 315] width 109 height 16
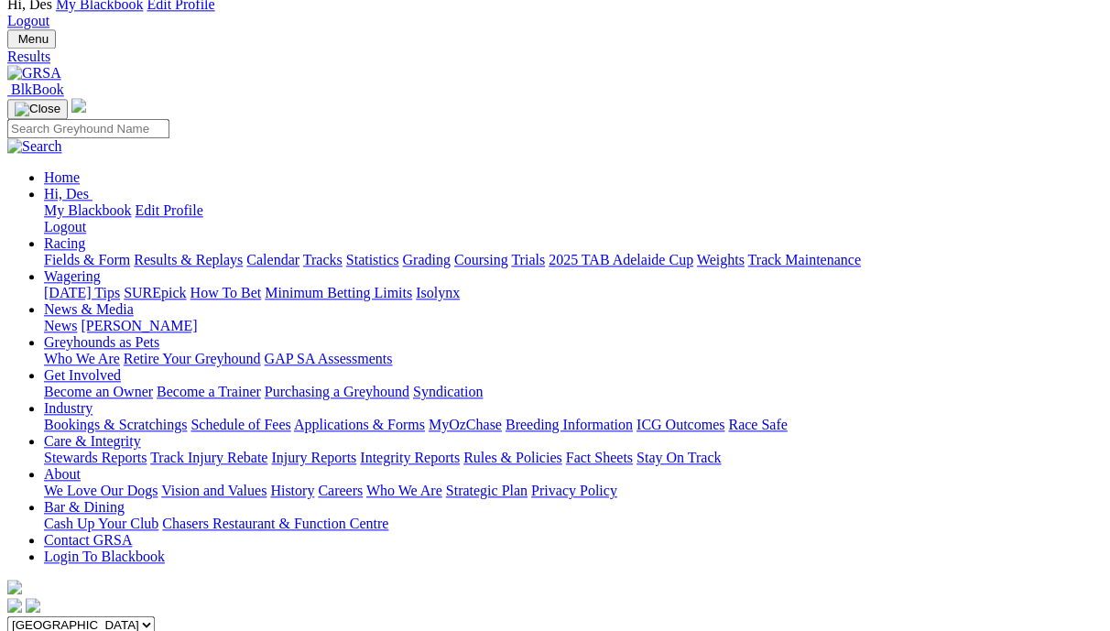
scroll to position [63, 1]
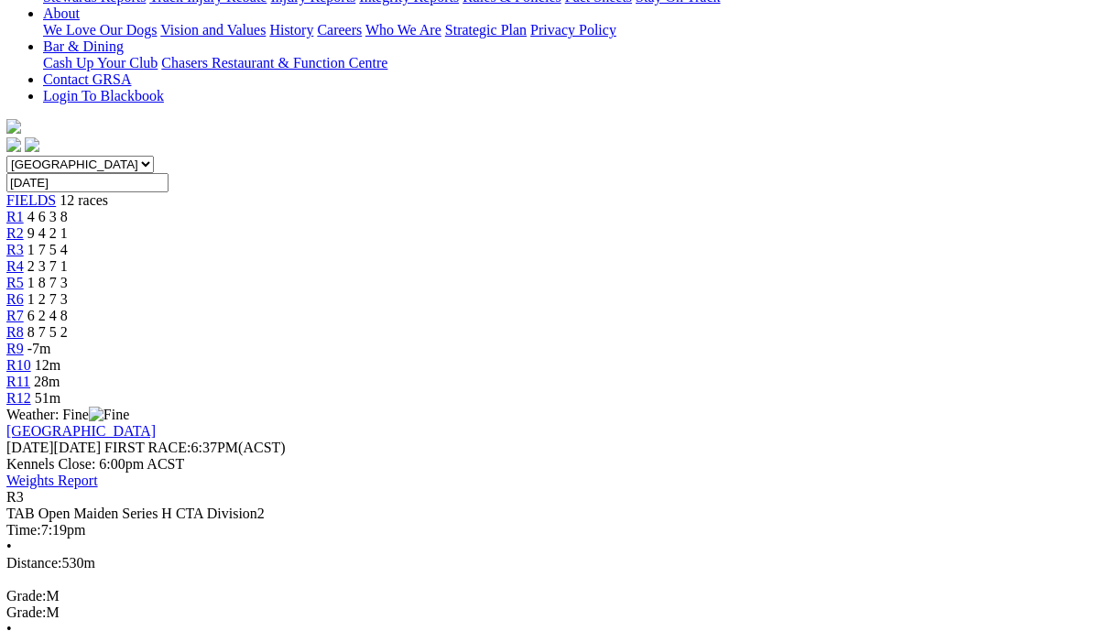
scroll to position [548, 1]
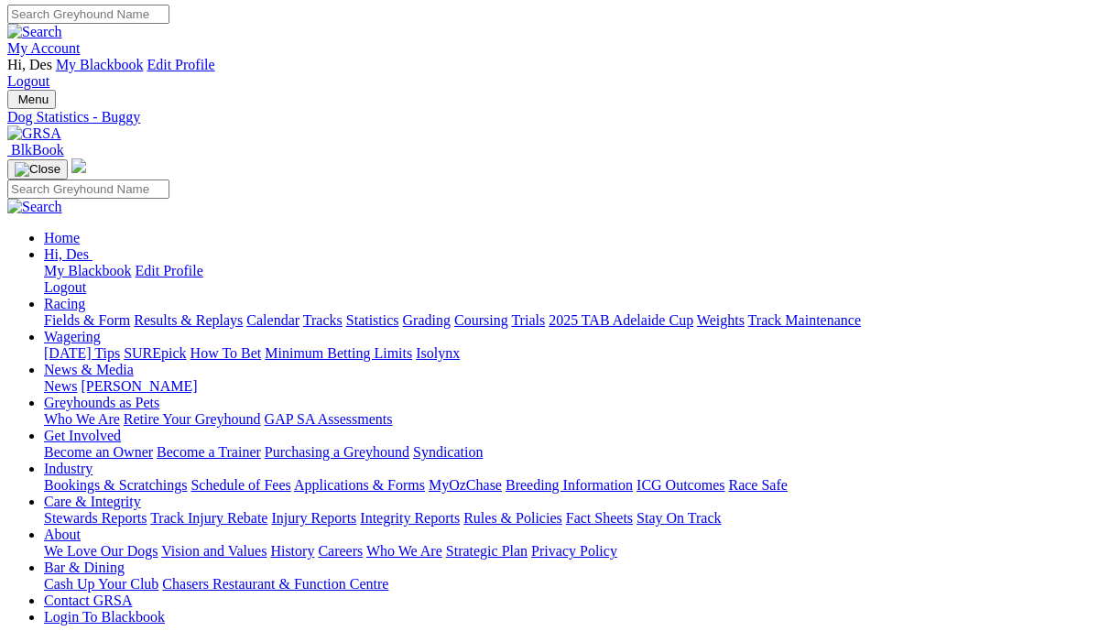
scroll to position [3, 0]
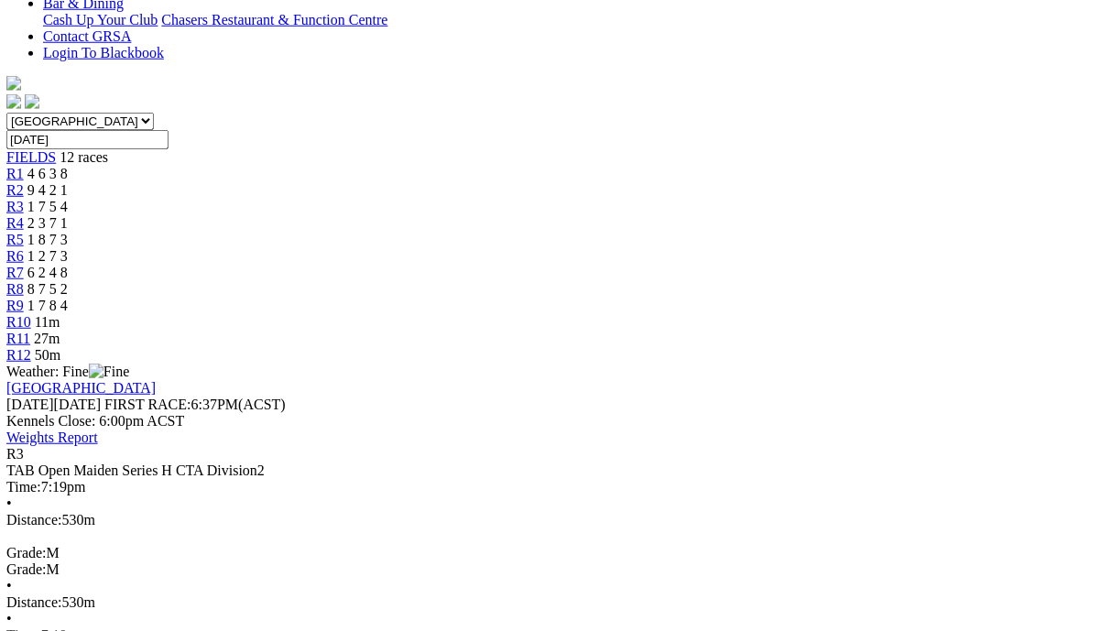
scroll to position [579, 1]
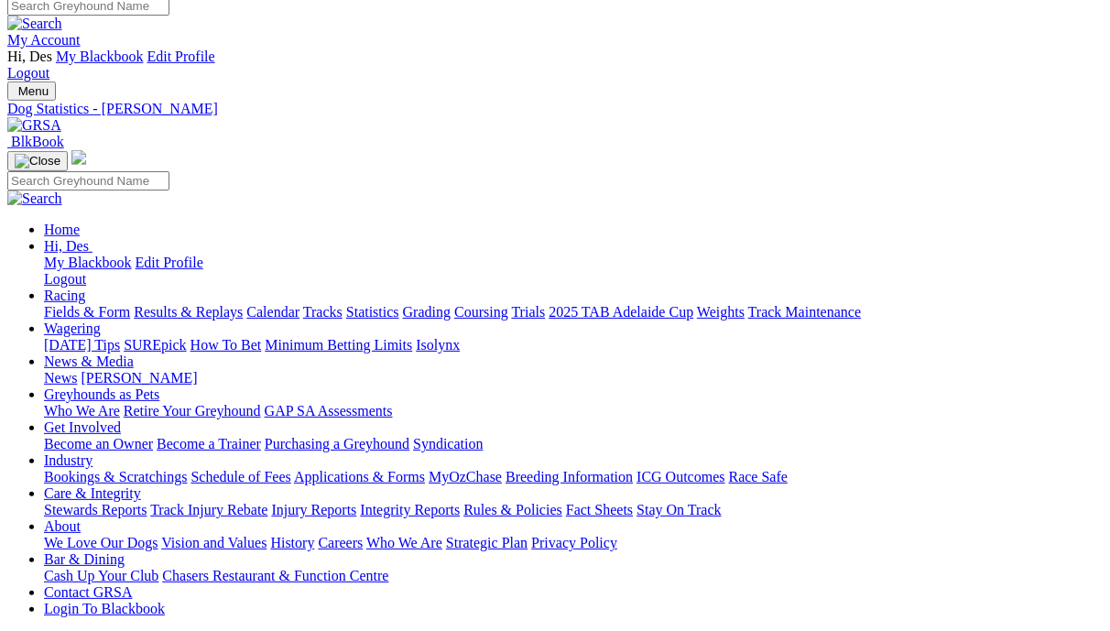
scroll to position [14, 0]
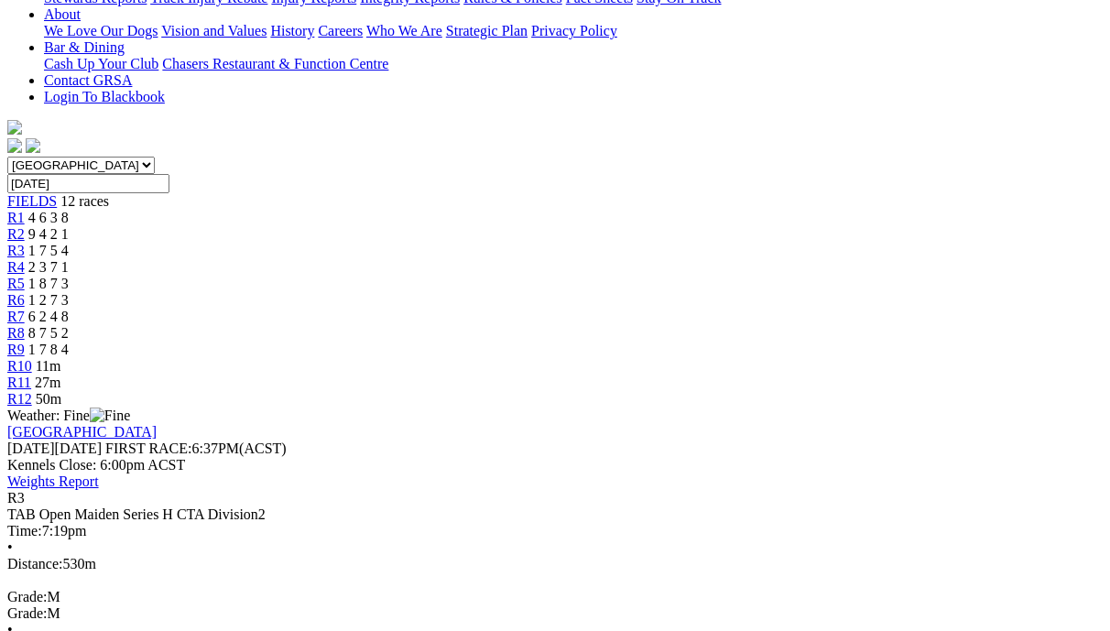
scroll to position [548, 0]
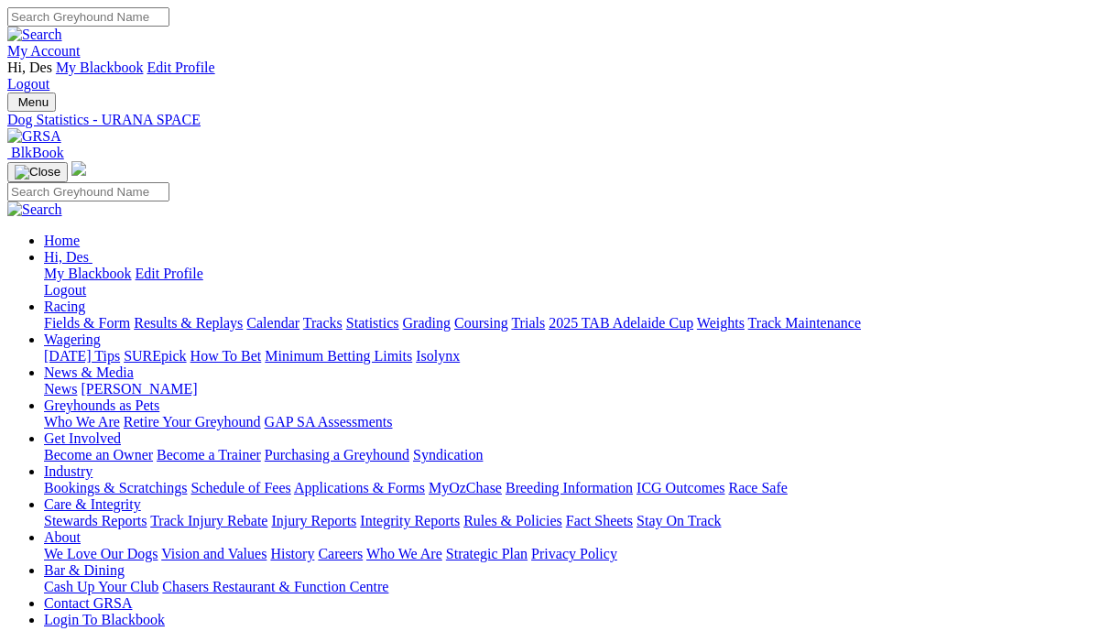
scroll to position [18, 0]
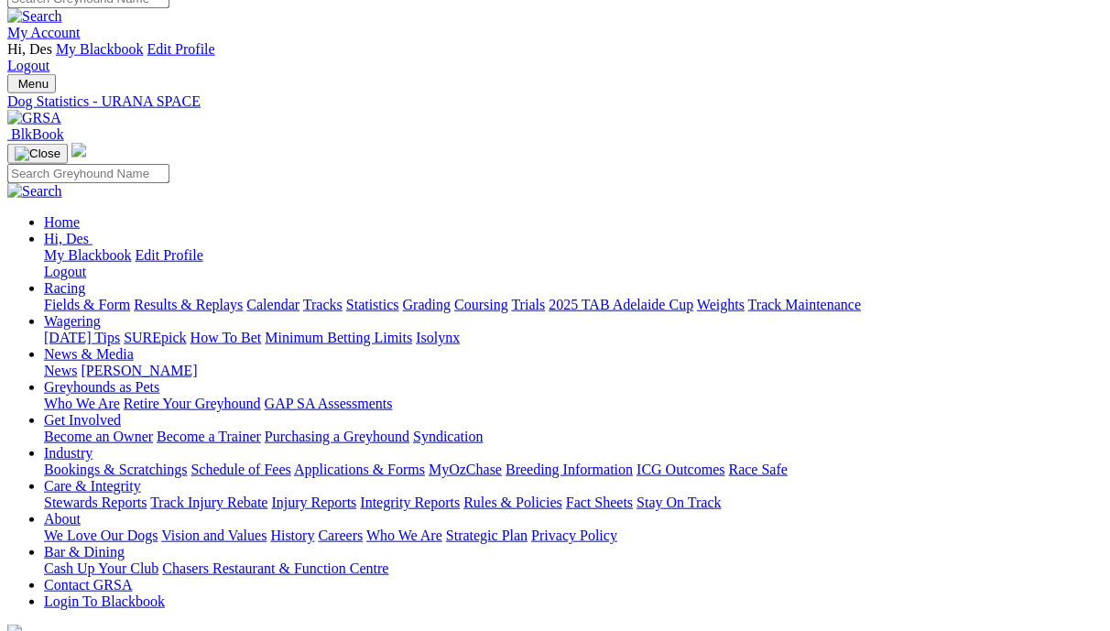
click at [199, 297] on link "Results & Replays" at bounding box center [188, 305] width 109 height 16
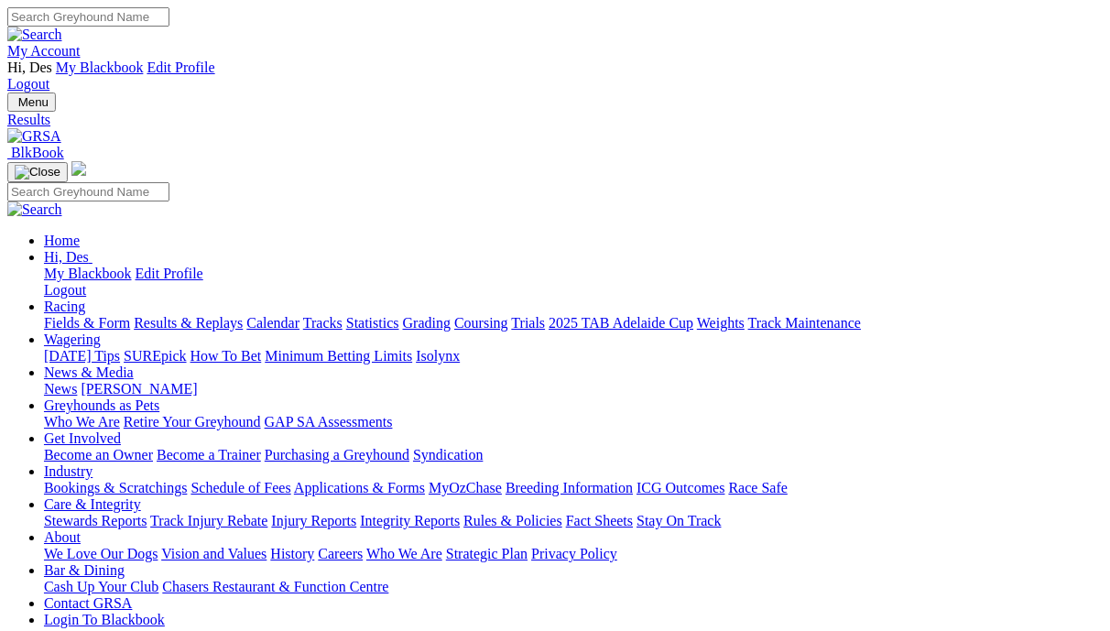
scroll to position [0, 4]
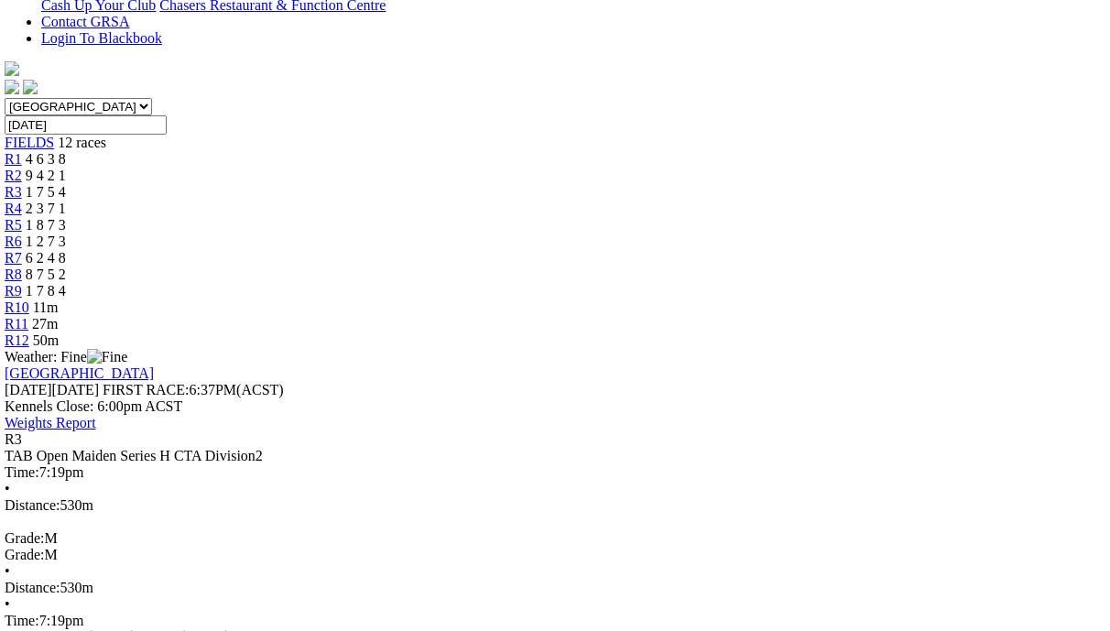
scroll to position [578, 3]
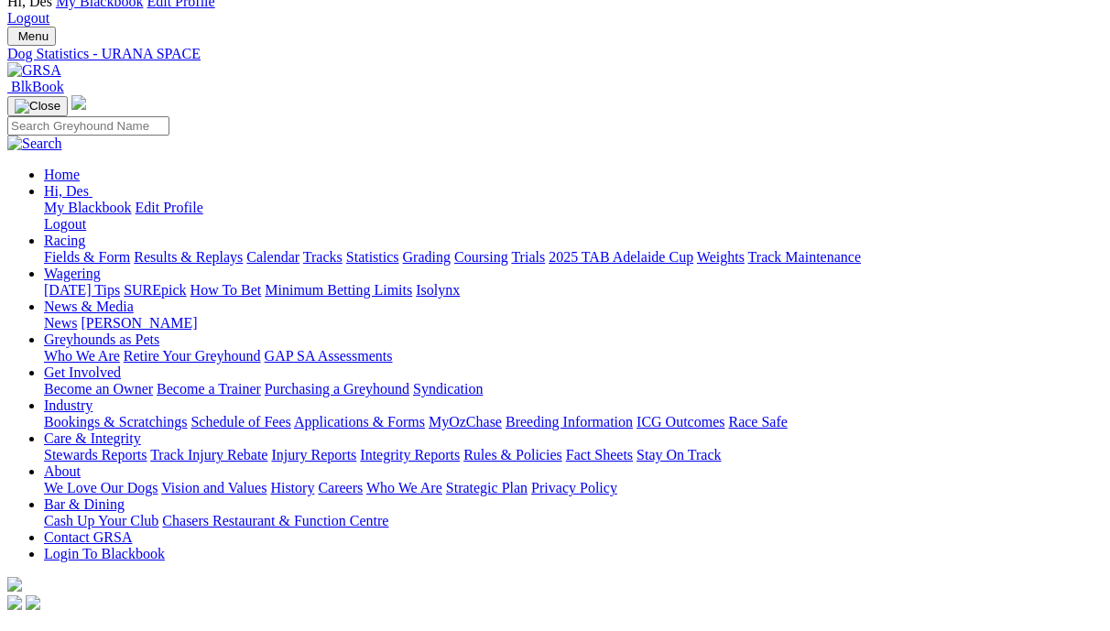
scroll to position [0, 3]
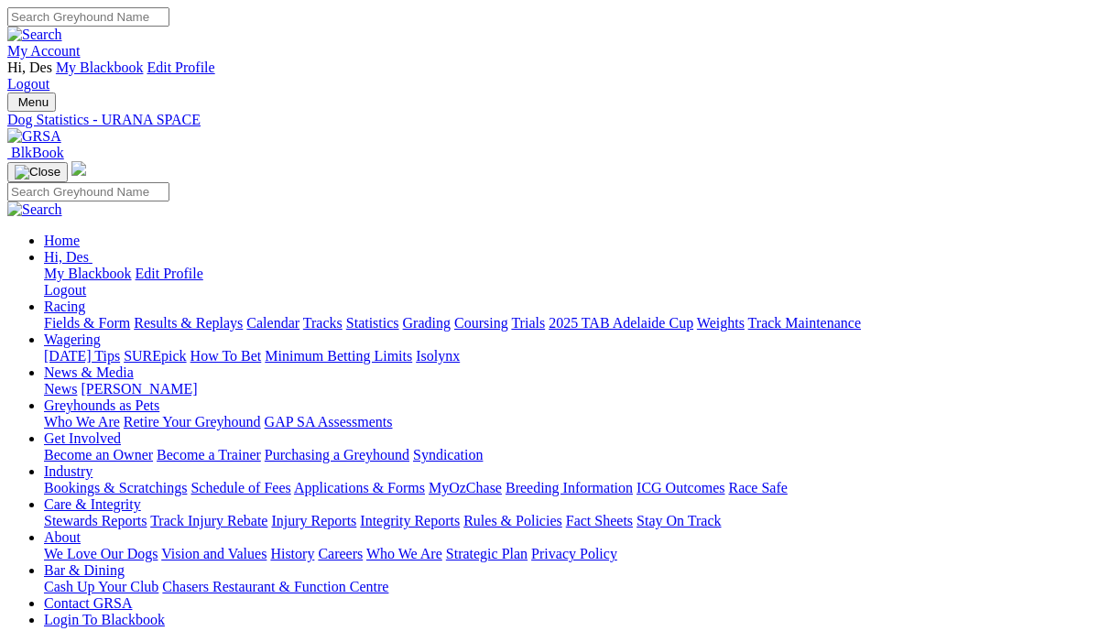
click at [187, 315] on link "Results & Replays" at bounding box center [188, 323] width 109 height 16
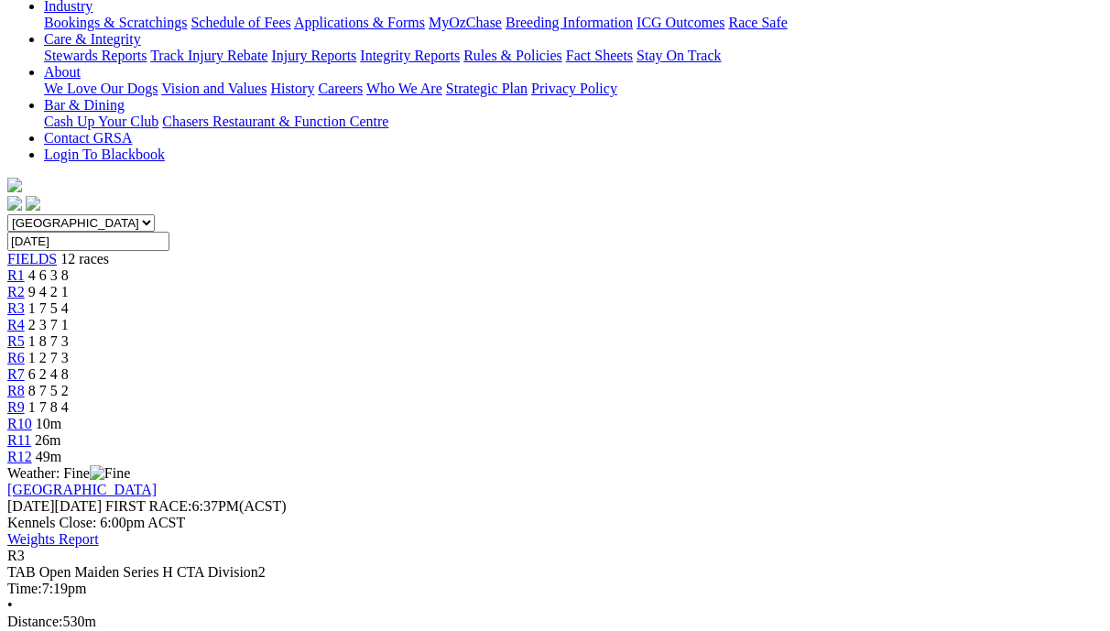
scroll to position [489, 0]
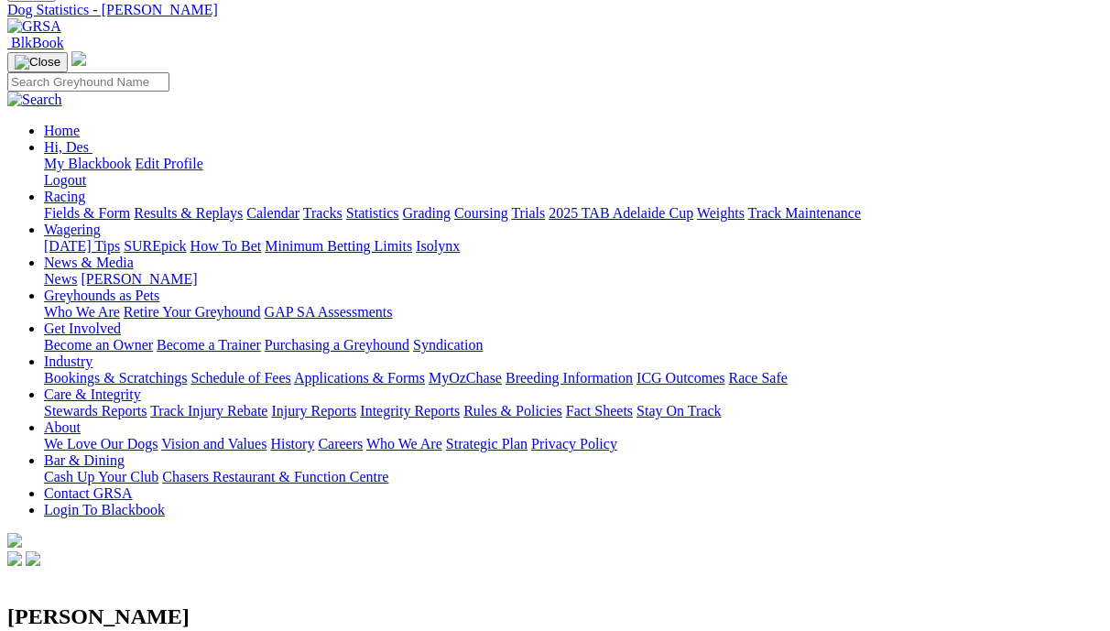
scroll to position [108, 0]
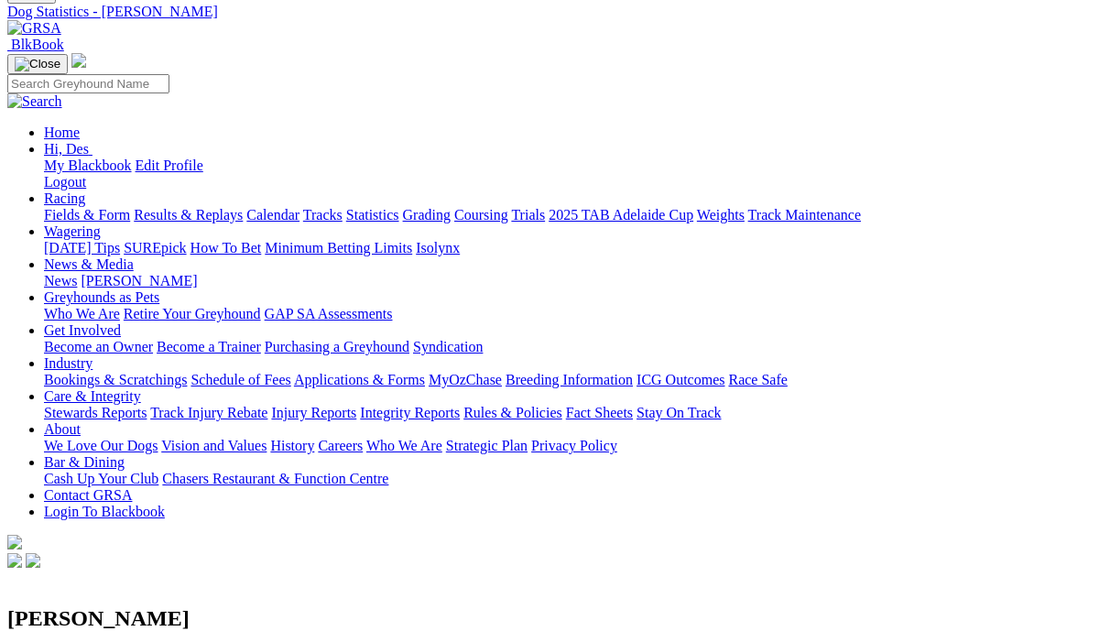
click at [195, 207] on link "Results & Replays" at bounding box center [188, 215] width 109 height 16
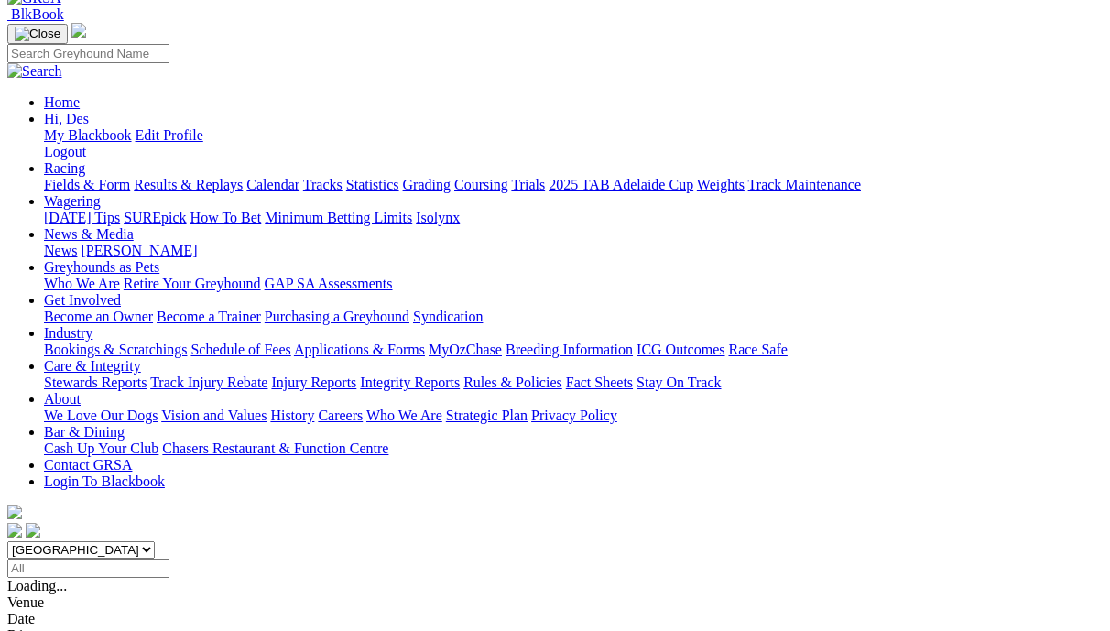
scroll to position [139, 0]
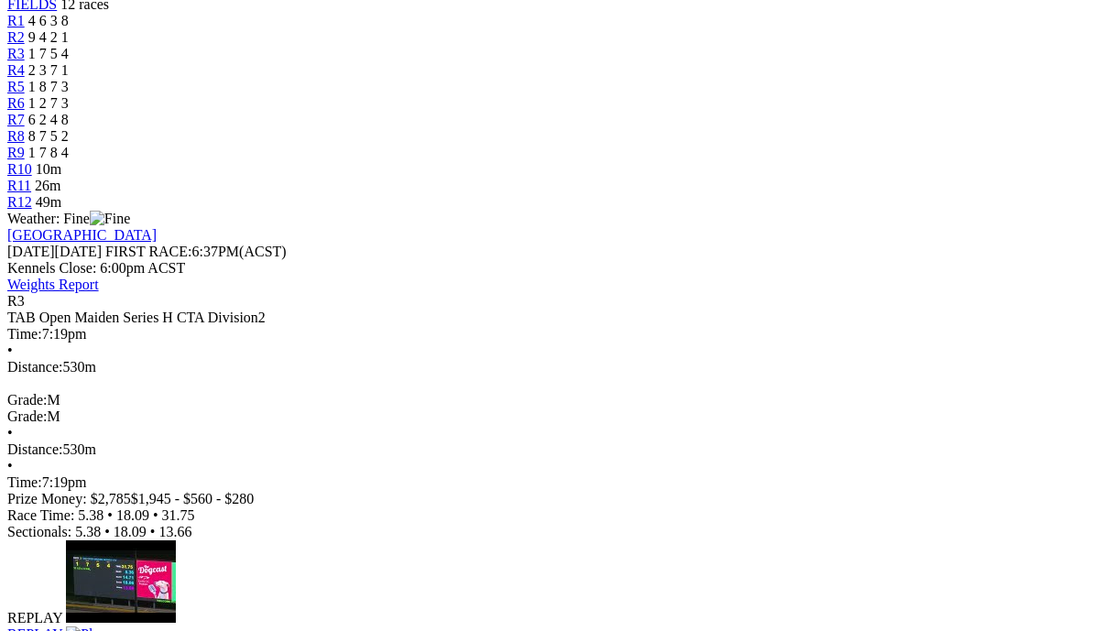
scroll to position [721, 0]
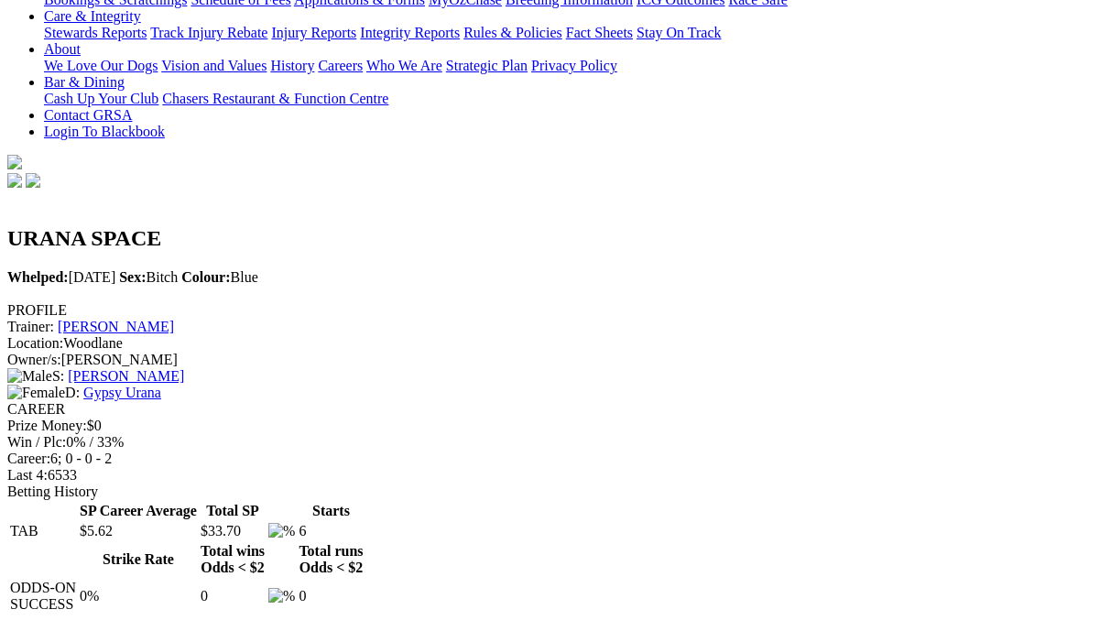
scroll to position [494, 0]
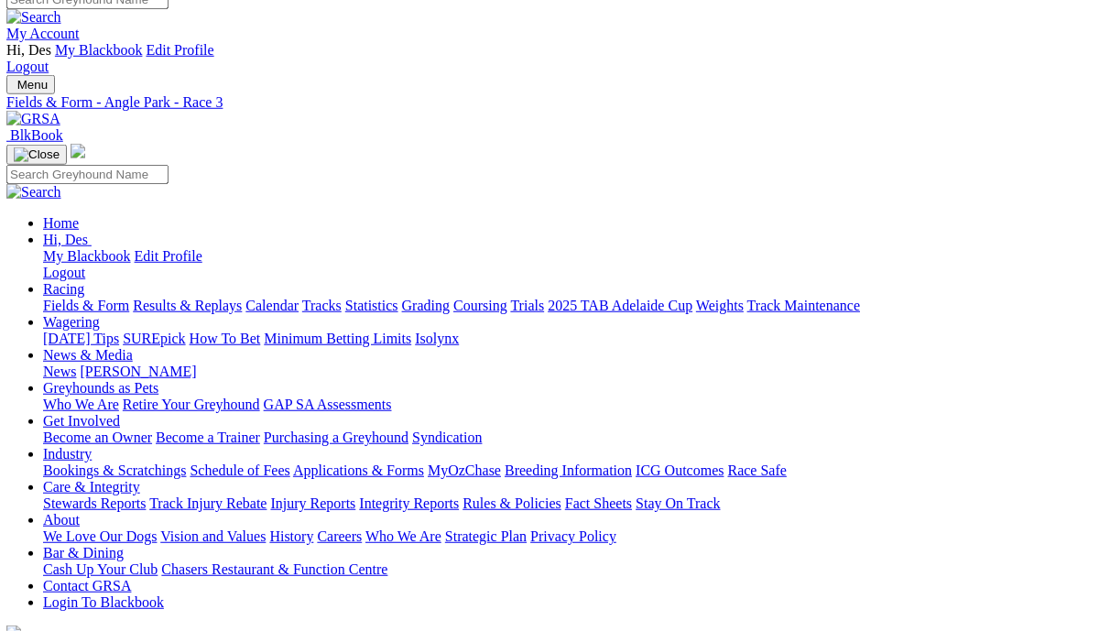
scroll to position [6, 1]
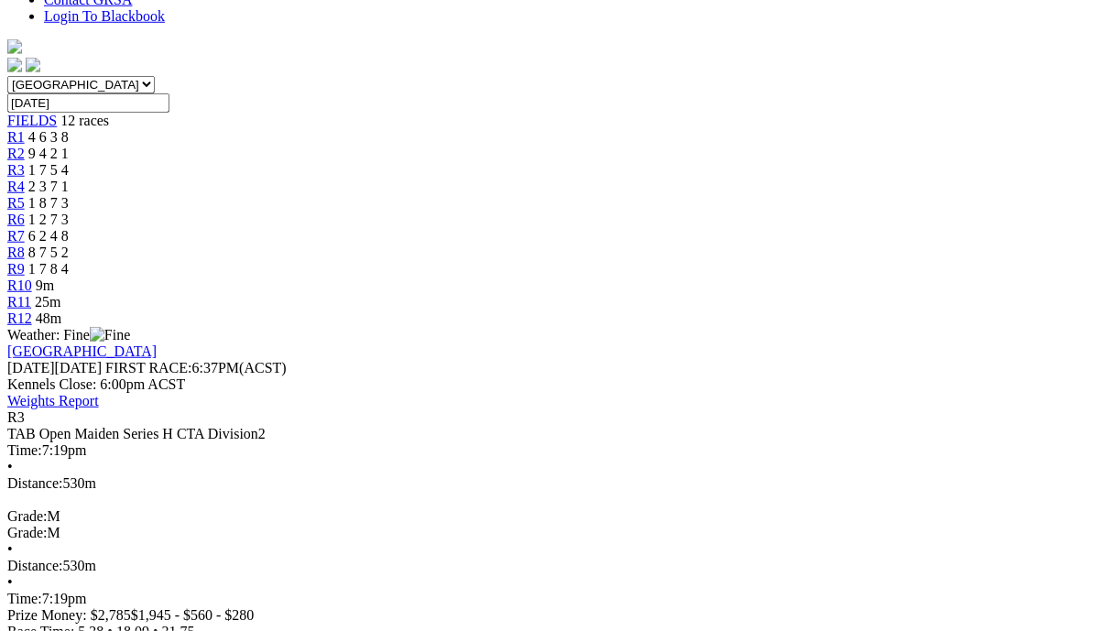
scroll to position [623, 0]
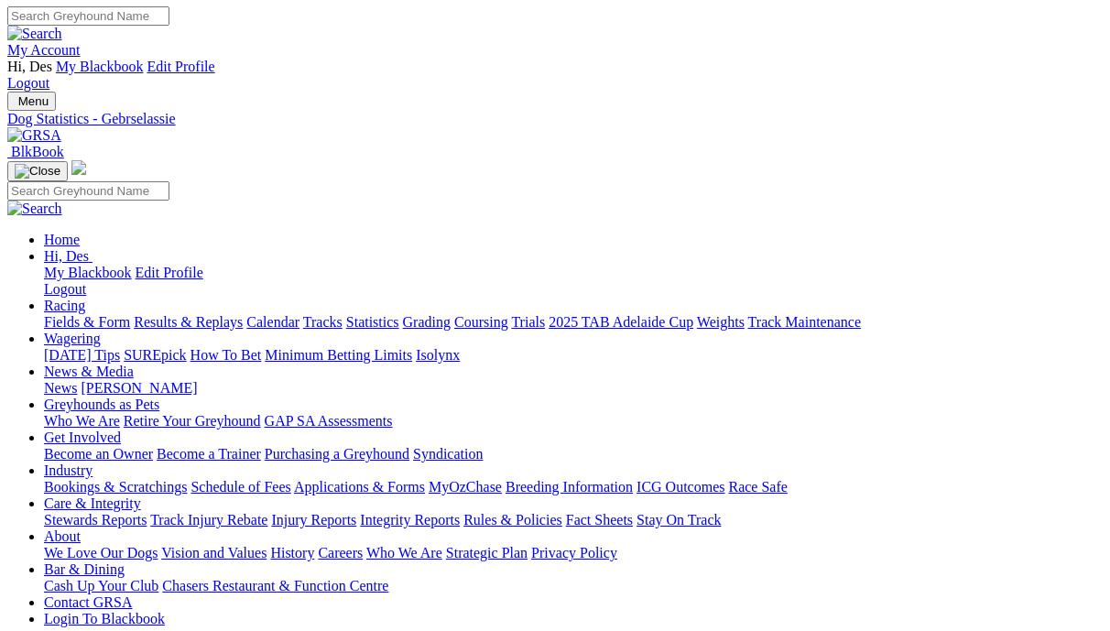
scroll to position [0, 1]
click at [206, 315] on link "Results & Replays" at bounding box center [188, 323] width 109 height 16
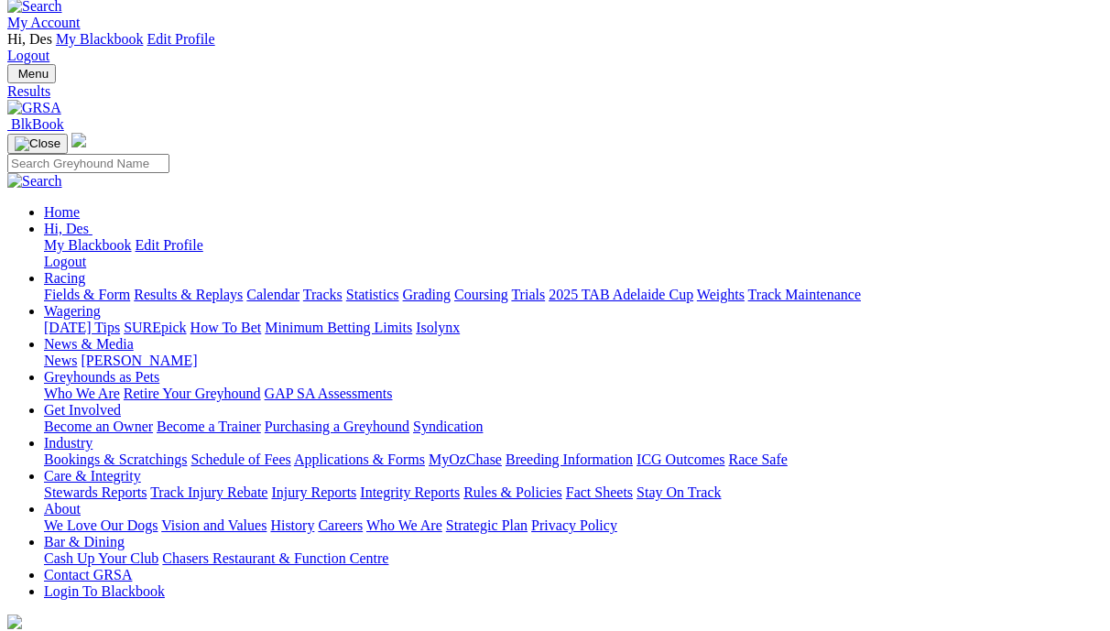
scroll to position [27, 0]
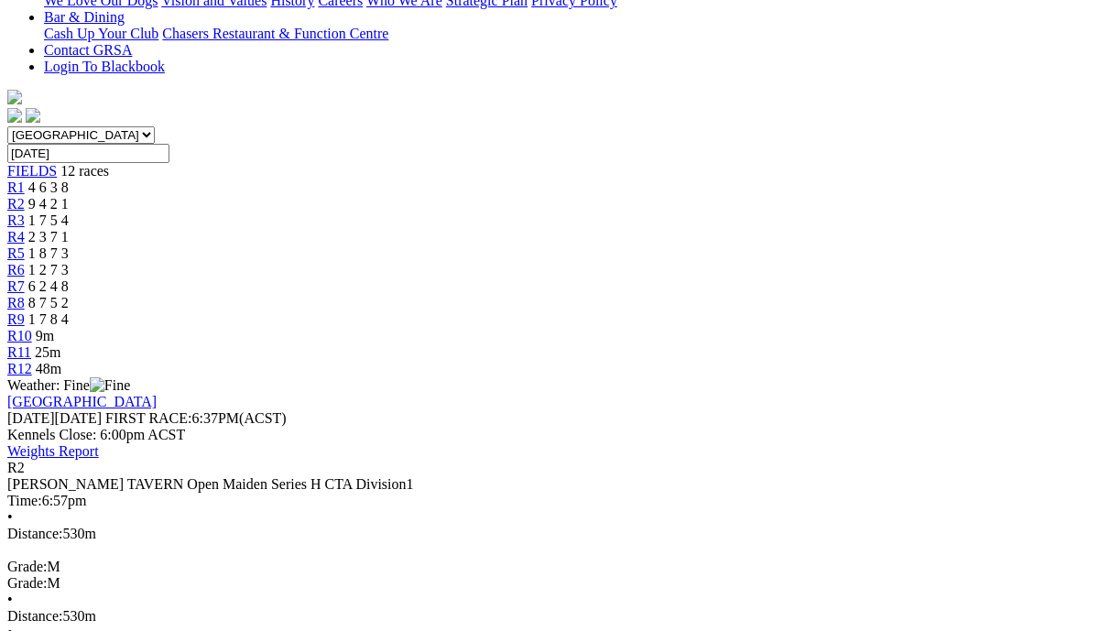
scroll to position [556, 0]
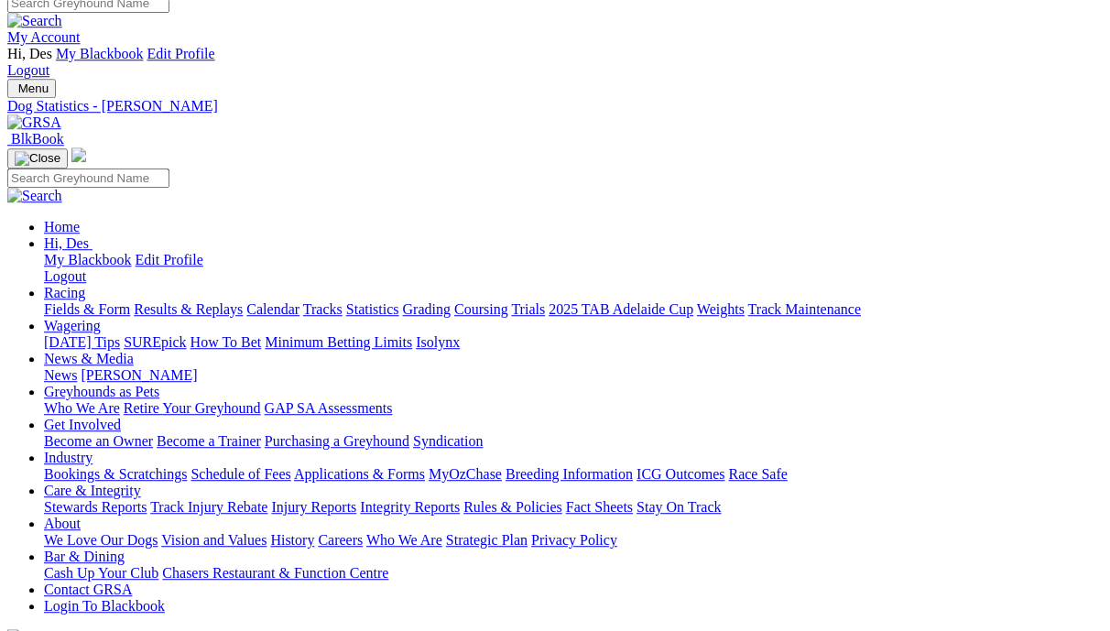
scroll to position [16, 0]
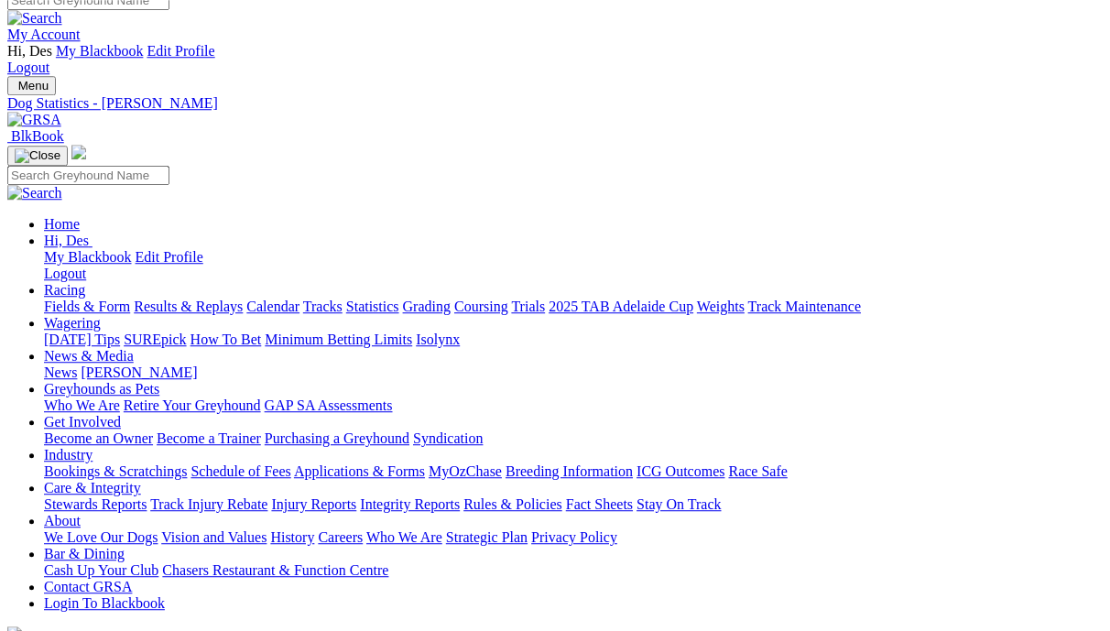
click at [199, 298] on link "Results & Replays" at bounding box center [188, 306] width 109 height 16
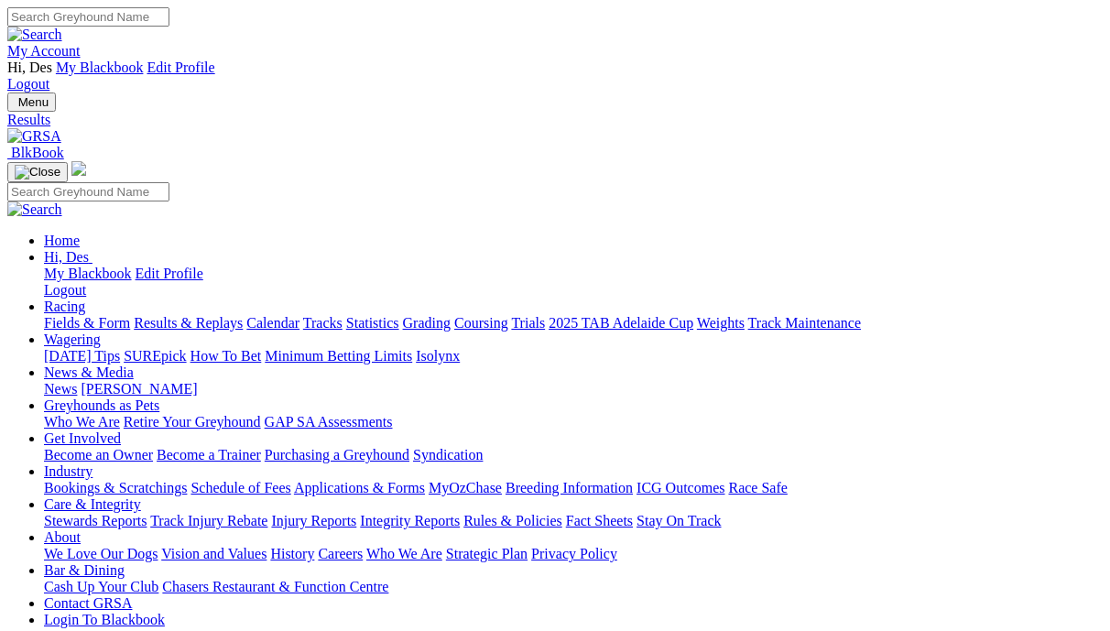
scroll to position [60, 0]
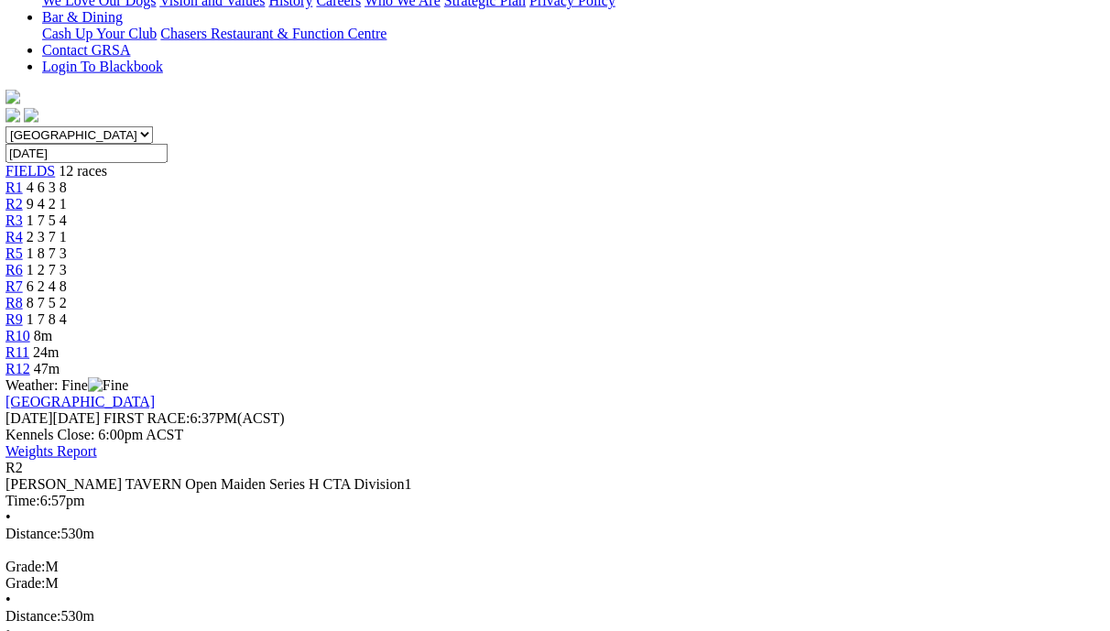
scroll to position [555, 1]
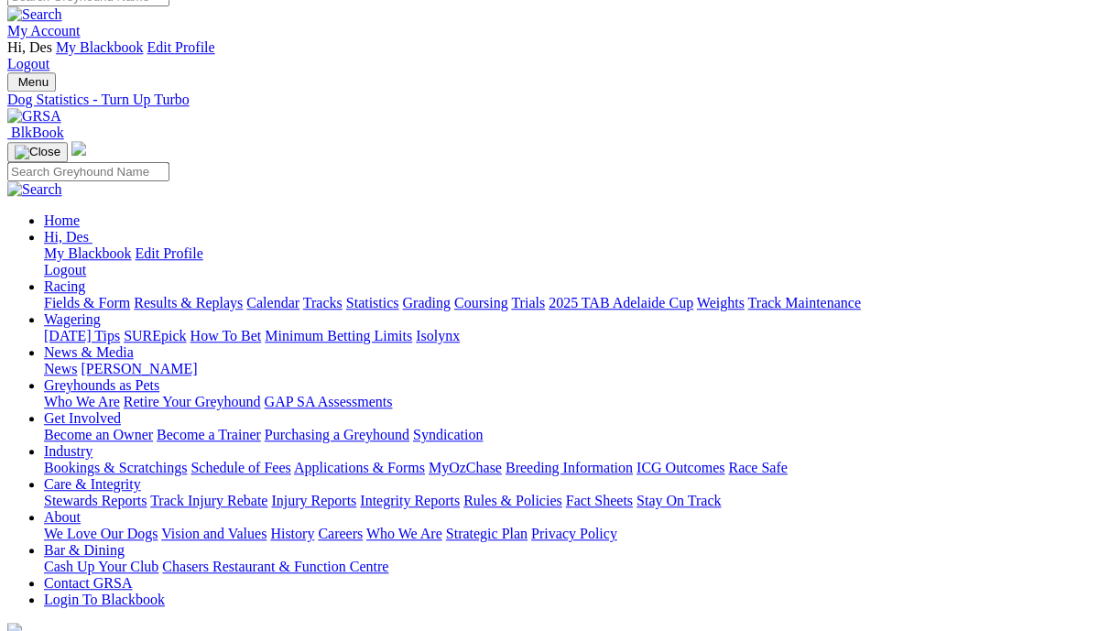
scroll to position [21, 4]
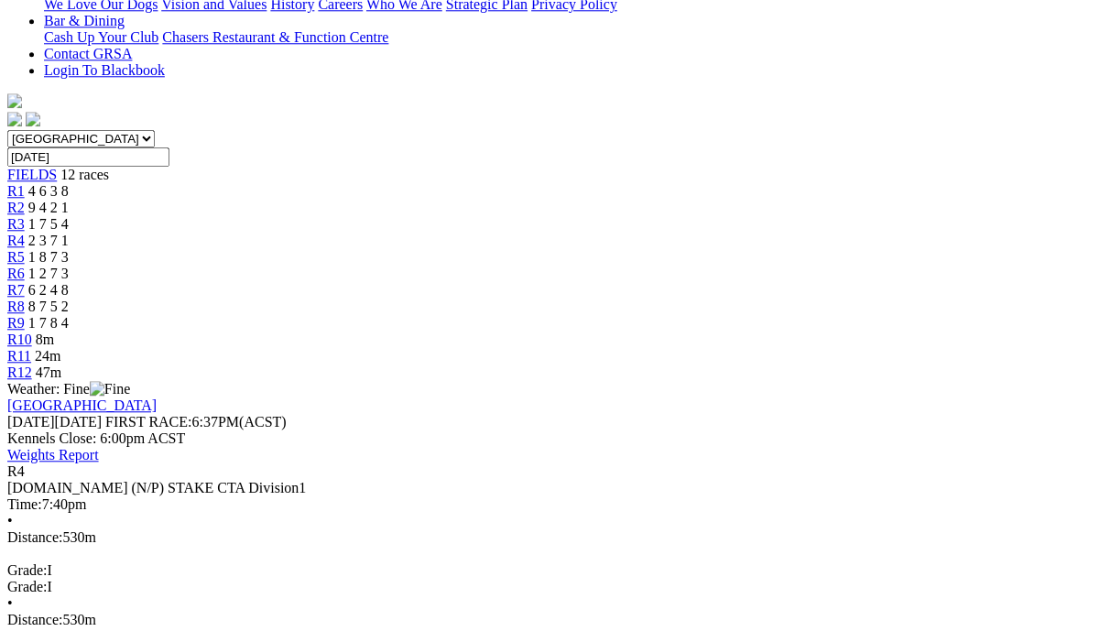
scroll to position [582, 0]
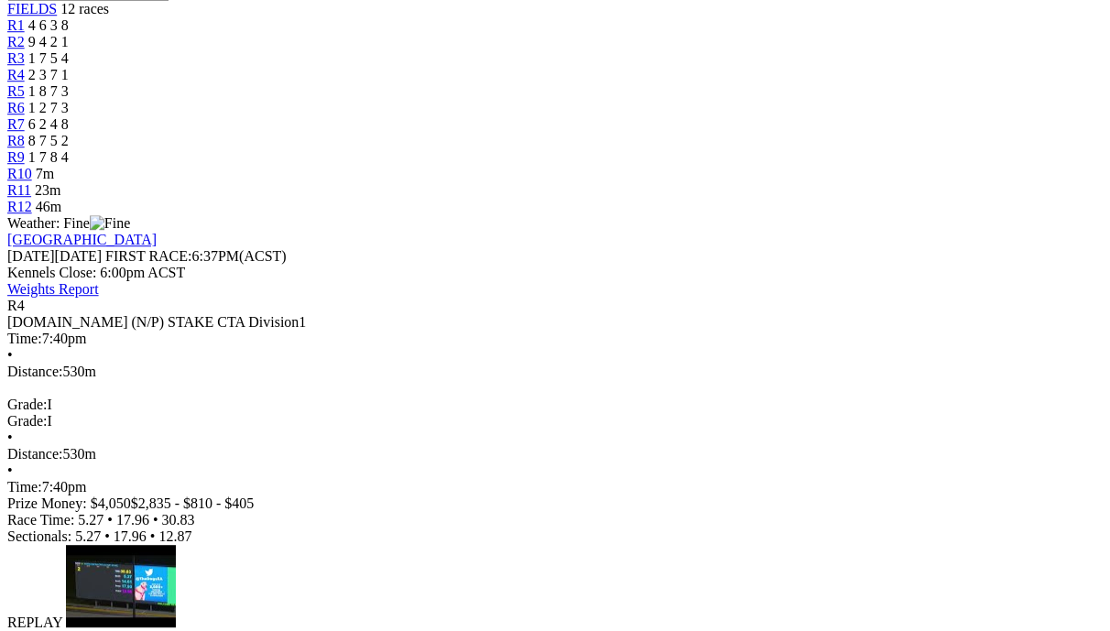
scroll to position [754, 0]
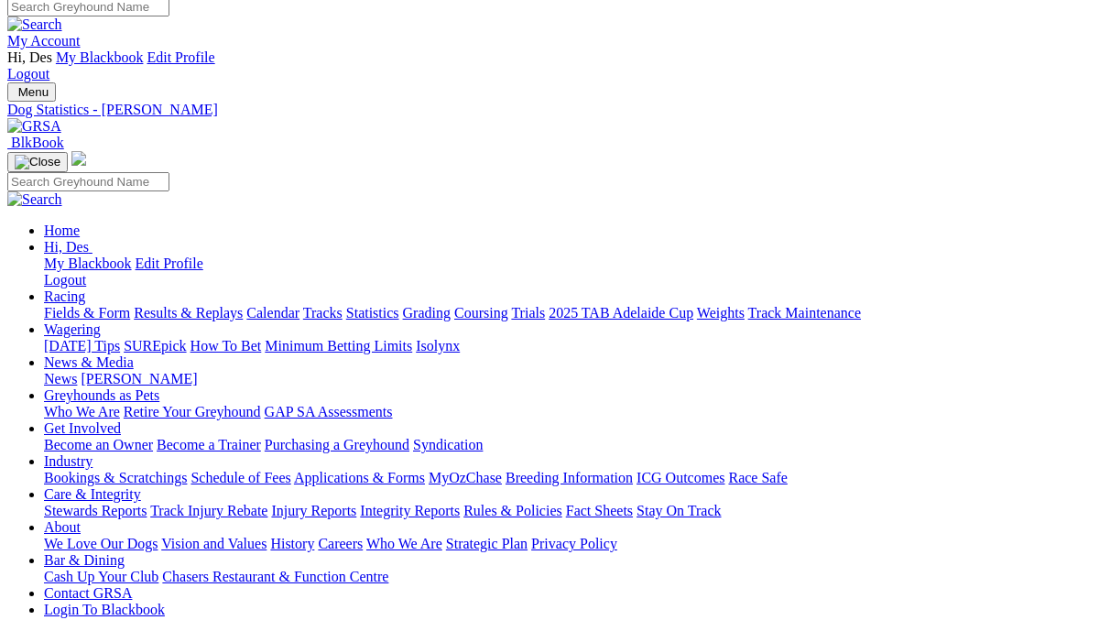
scroll to position [11, 0]
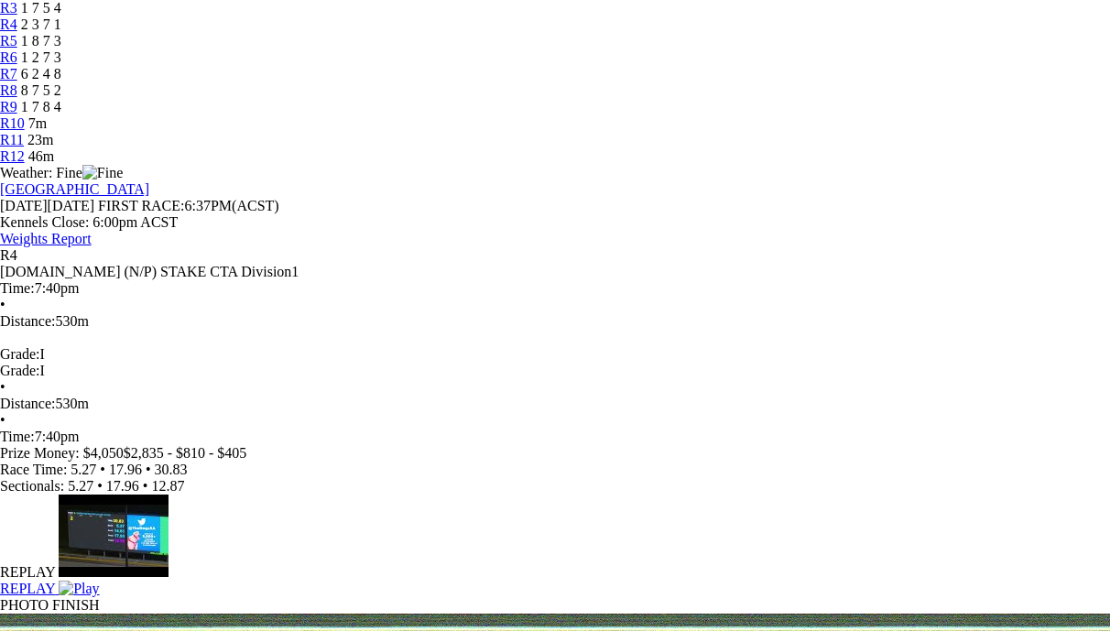
scroll to position [767, 7]
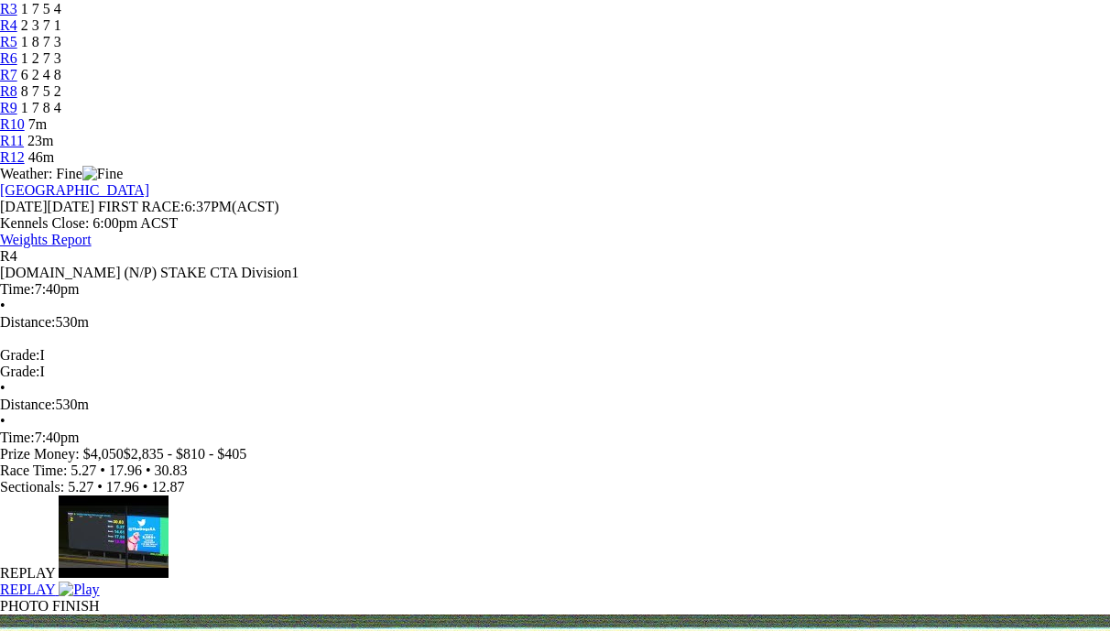
scroll to position [765, 5]
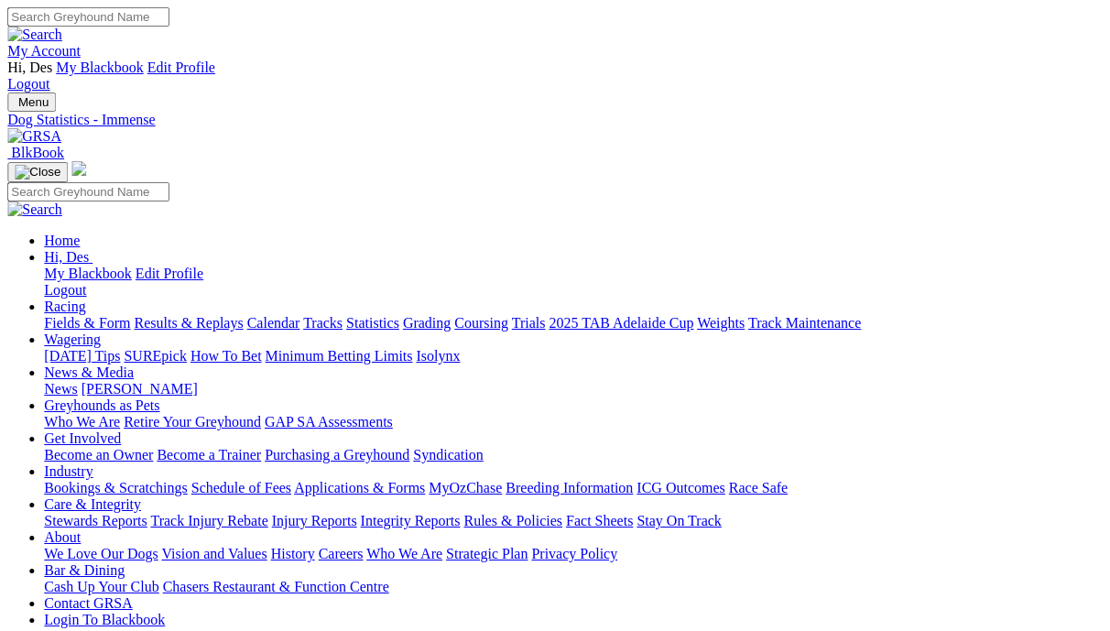
click at [243, 315] on link "Results & Replays" at bounding box center [188, 323] width 109 height 16
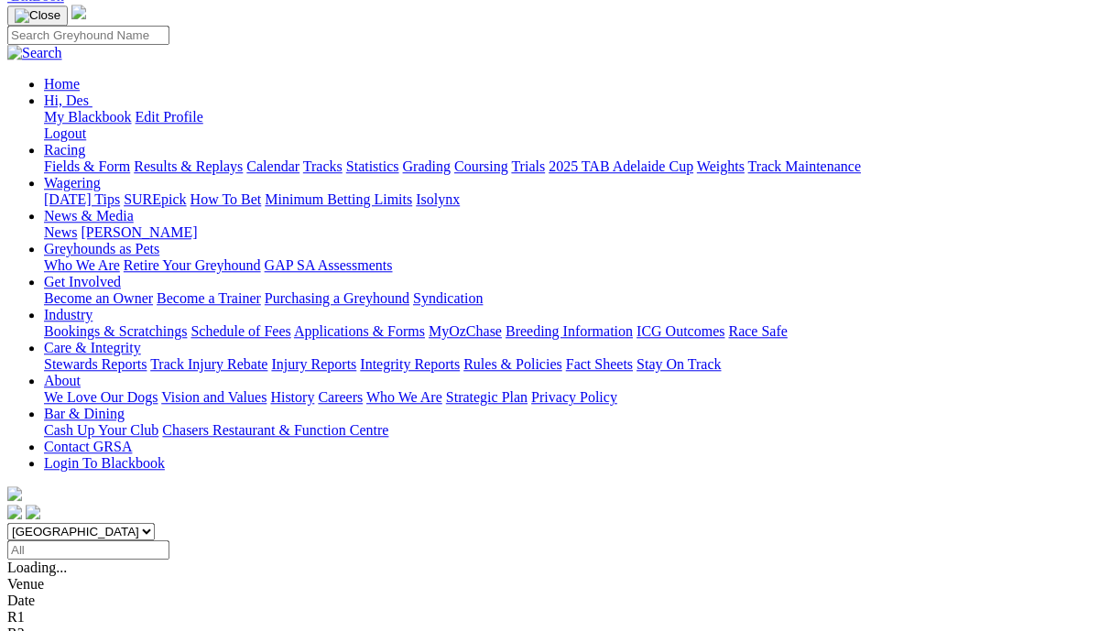
scroll to position [155, 0]
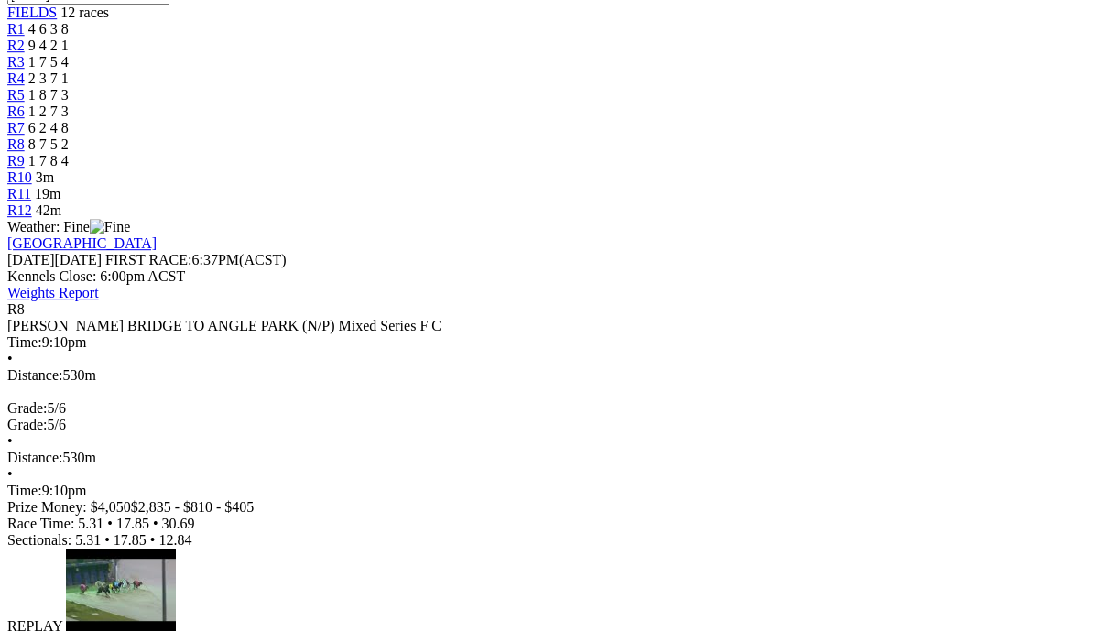
scroll to position [714, 0]
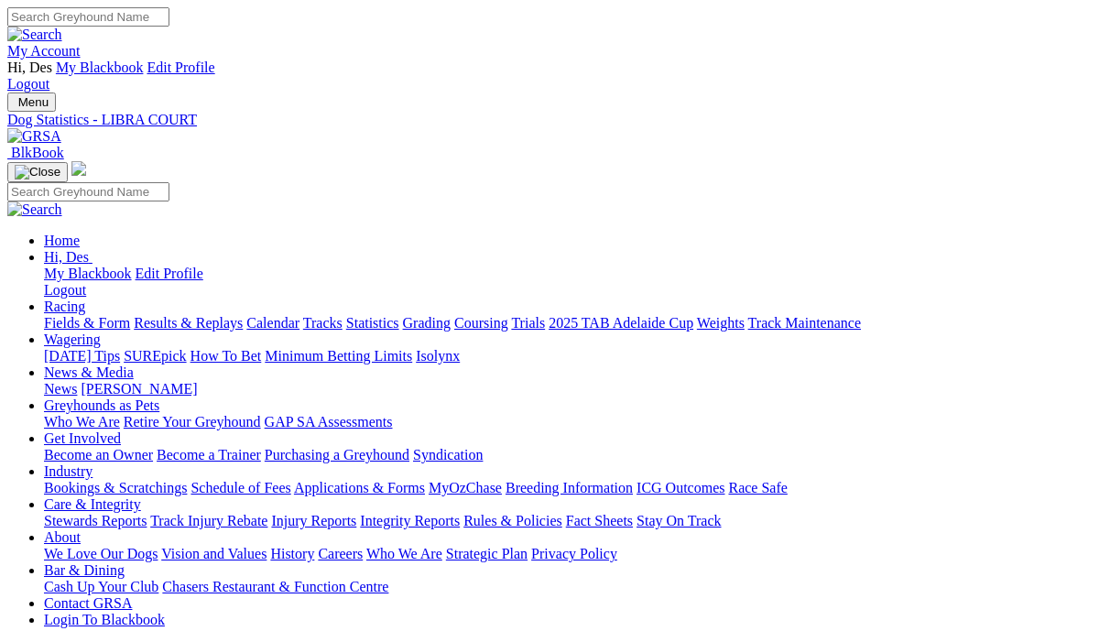
scroll to position [3, 0]
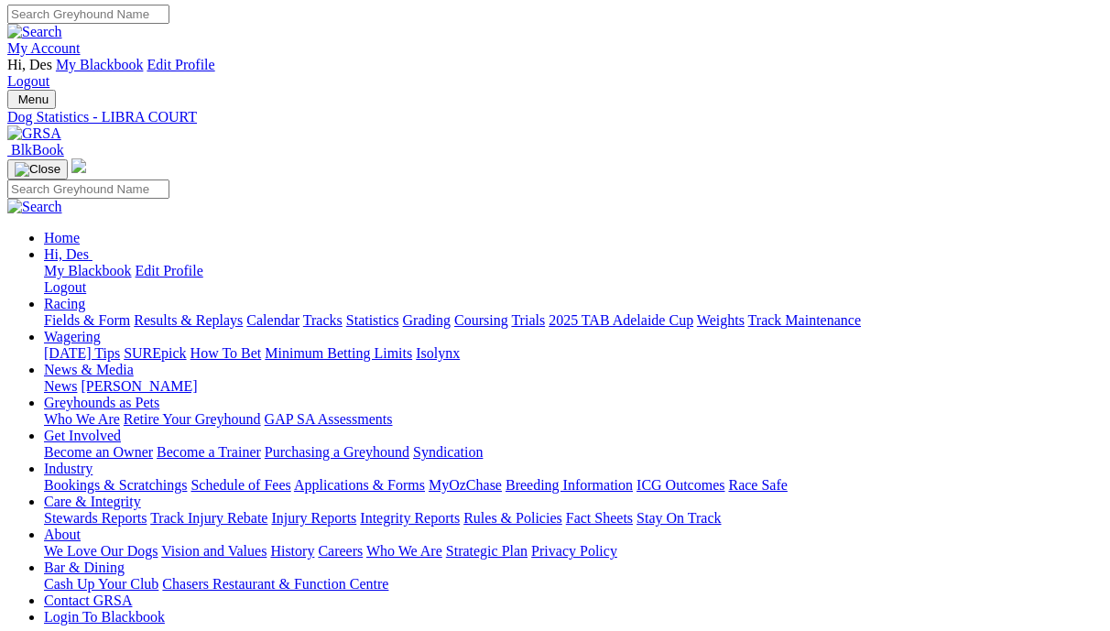
click at [189, 312] on link "Results & Replays" at bounding box center [188, 320] width 109 height 16
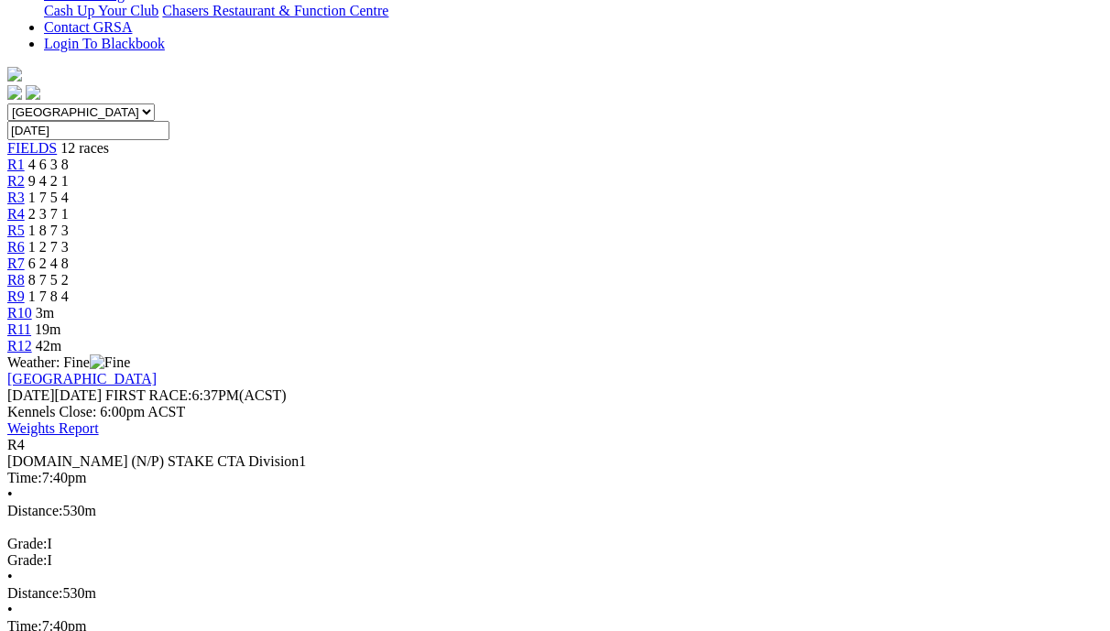
scroll to position [572, 0]
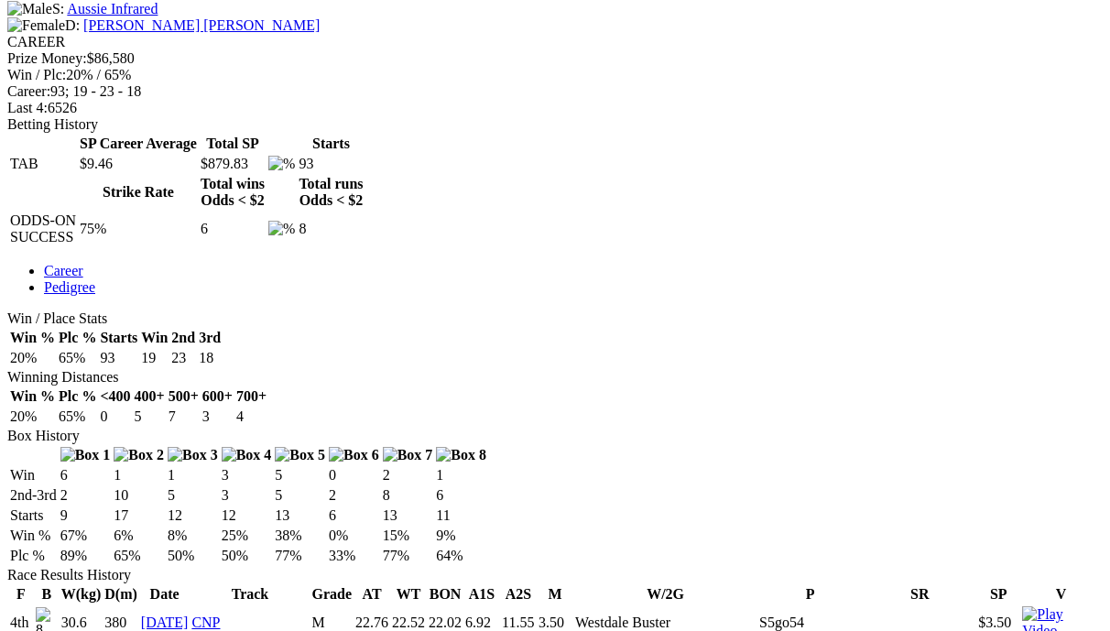
scroll to position [0, 1]
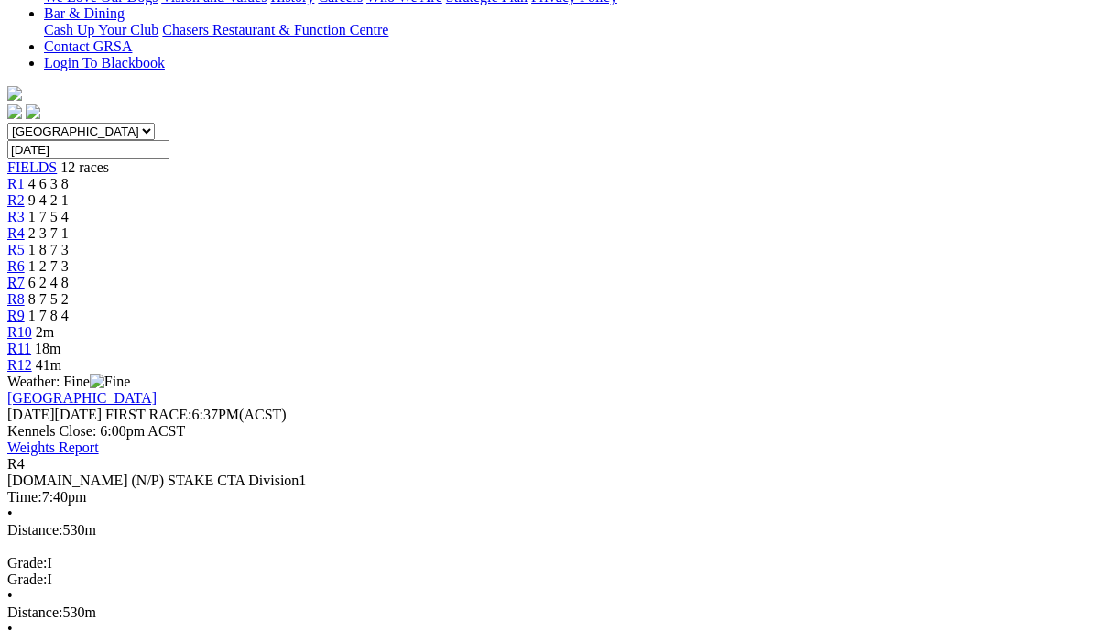
scroll to position [558, 0]
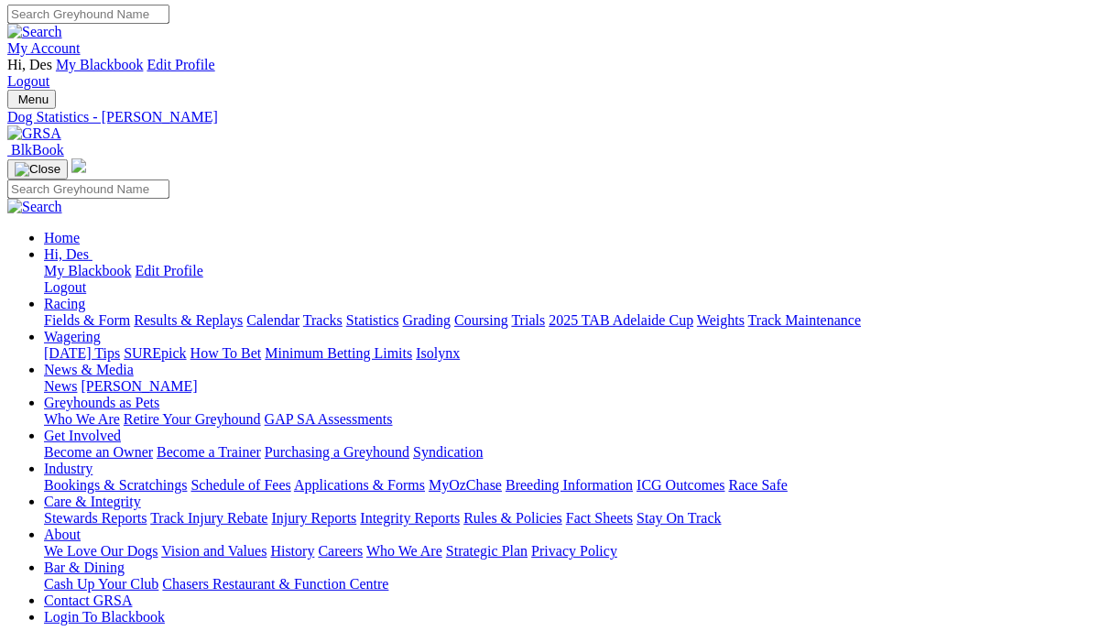
scroll to position [0, 7]
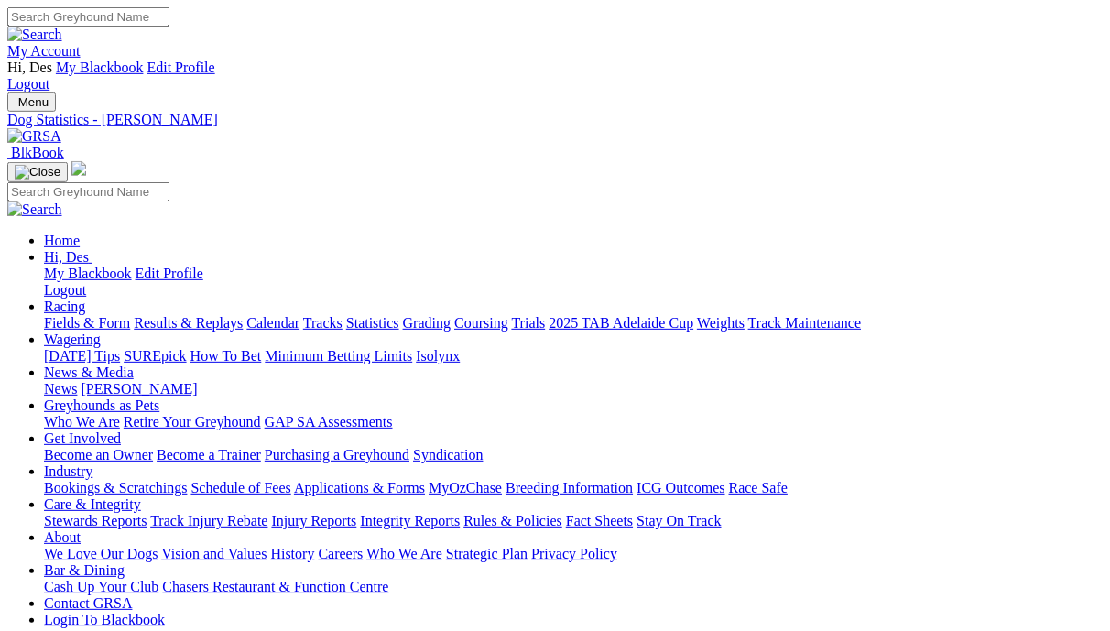
click at [219, 315] on link "Results & Replays" at bounding box center [188, 323] width 109 height 16
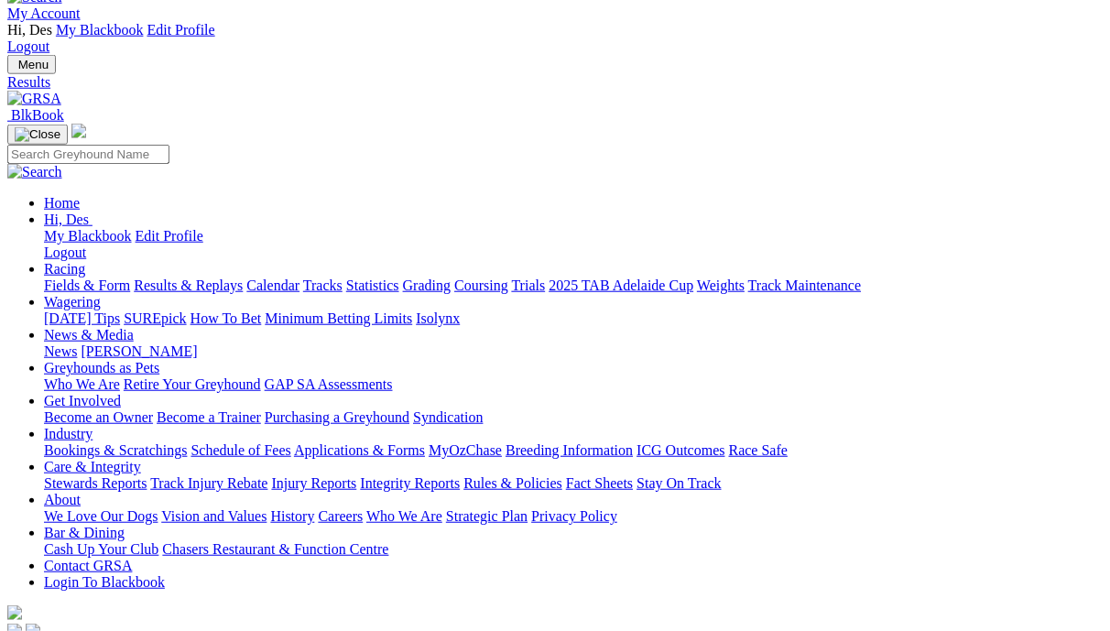
scroll to position [38, 0]
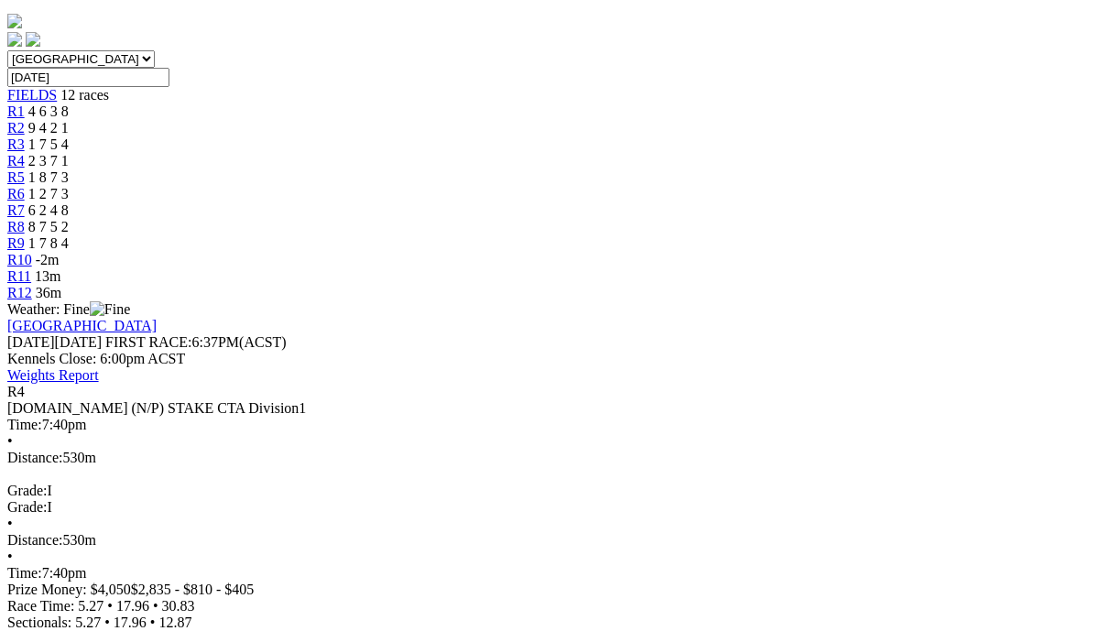
scroll to position [678, 0]
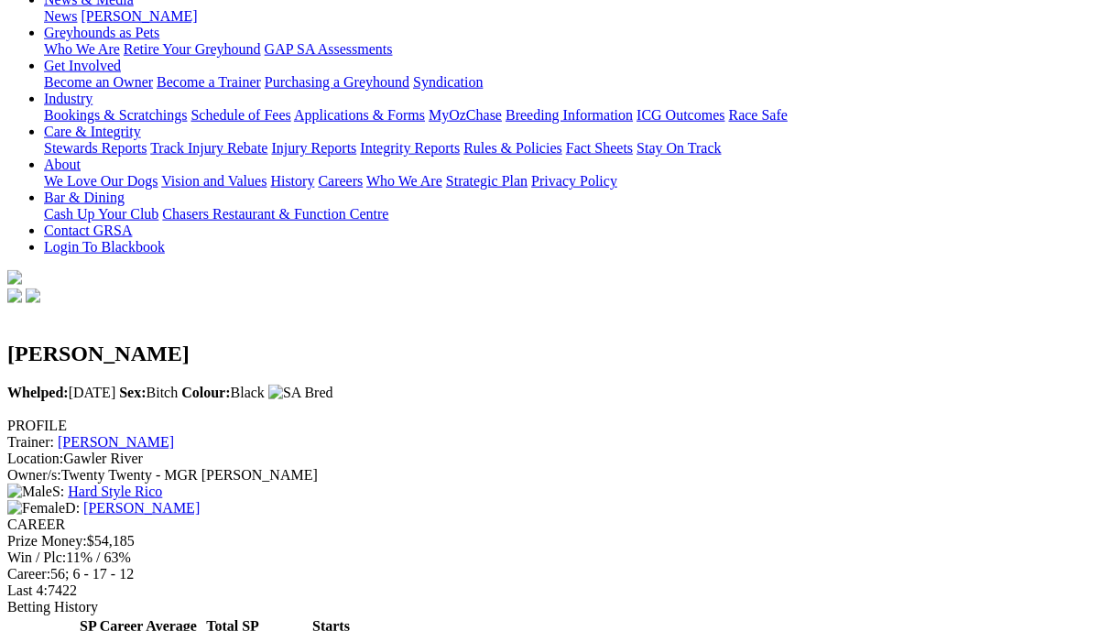
scroll to position [358, 0]
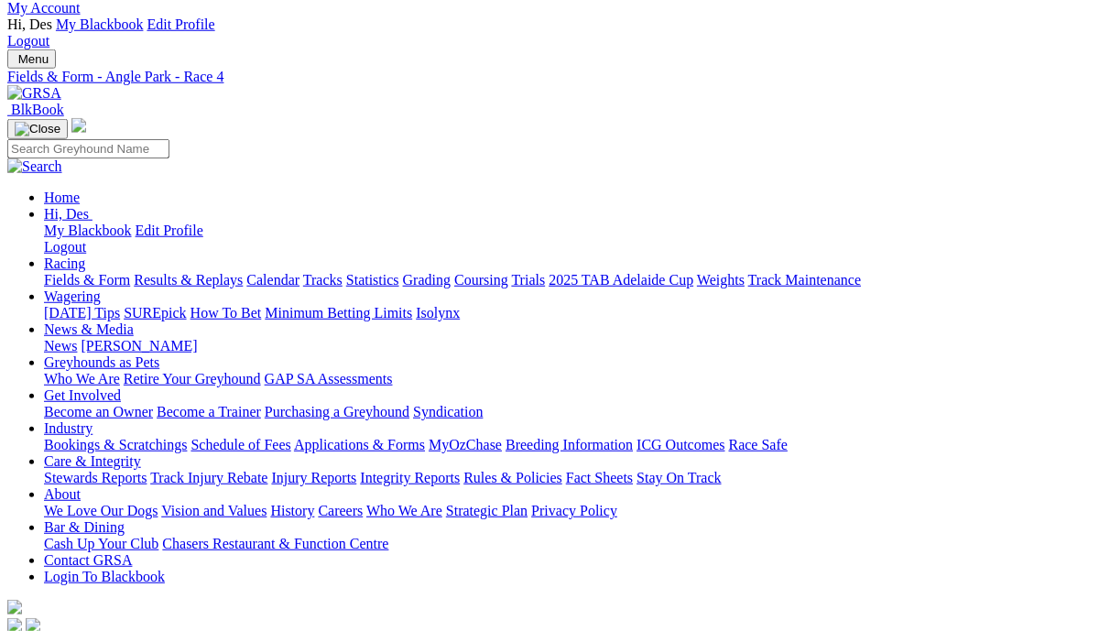
scroll to position [43, 0]
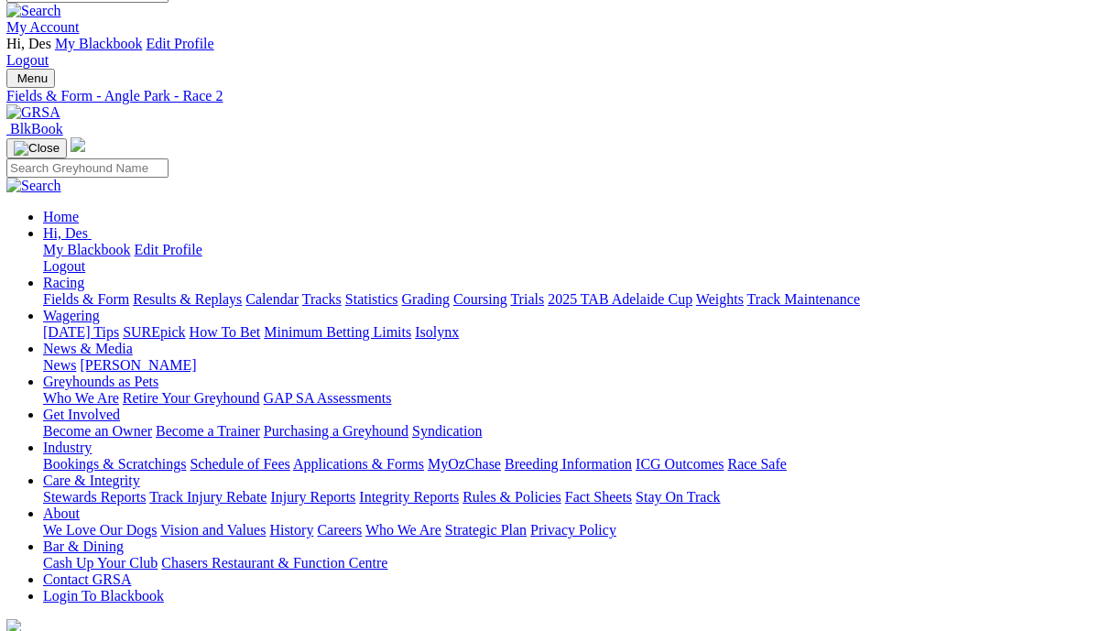
scroll to position [3, 1]
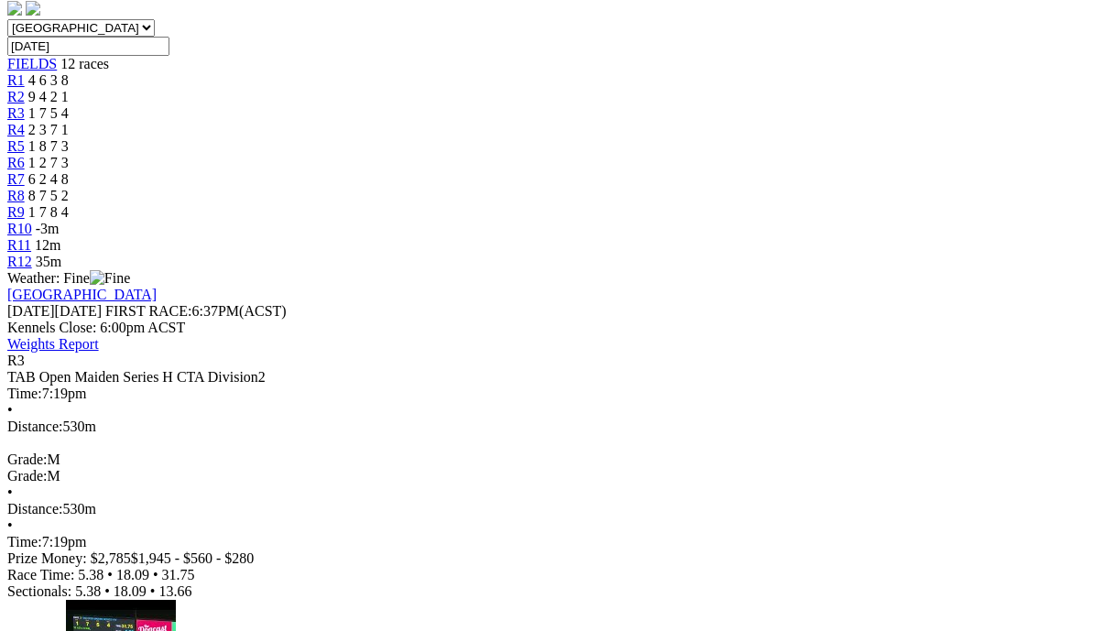
scroll to position [668, 0]
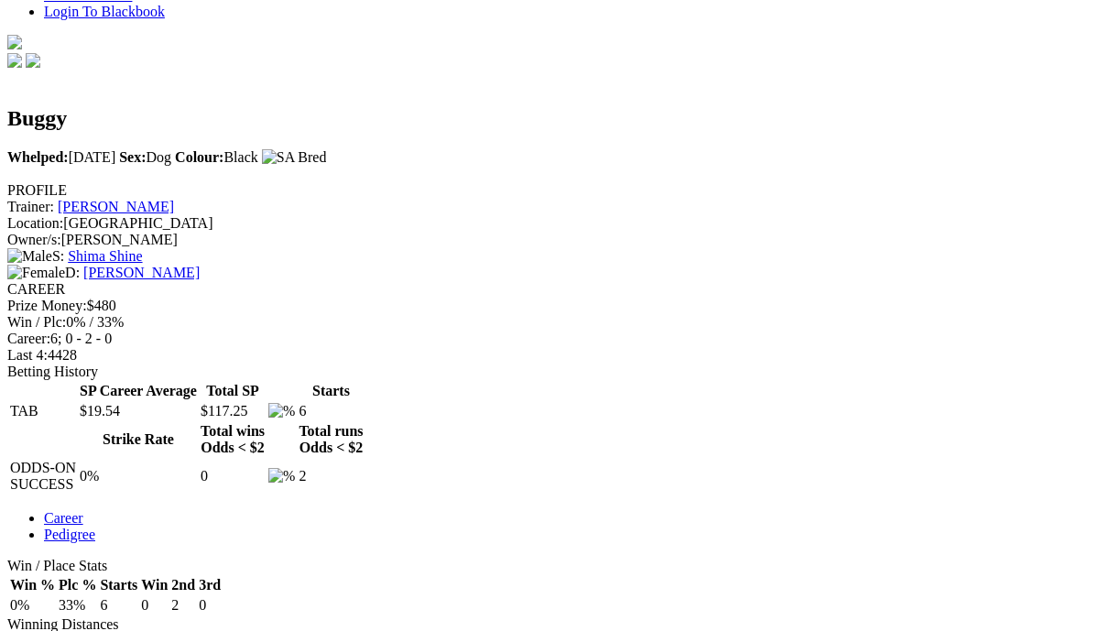
scroll to position [648, 0]
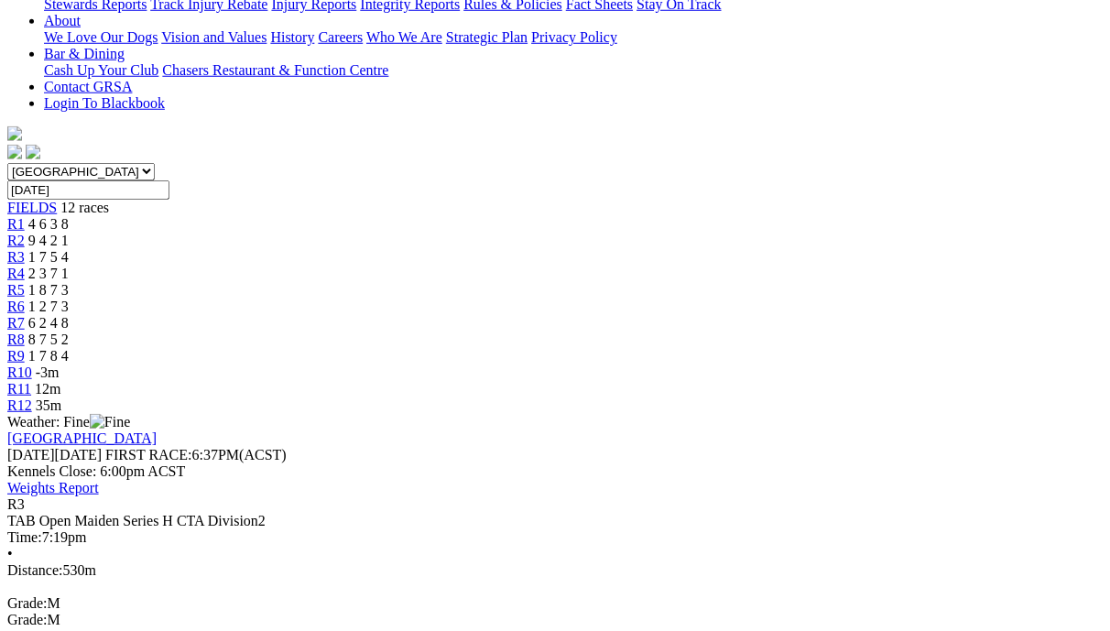
scroll to position [559, 0]
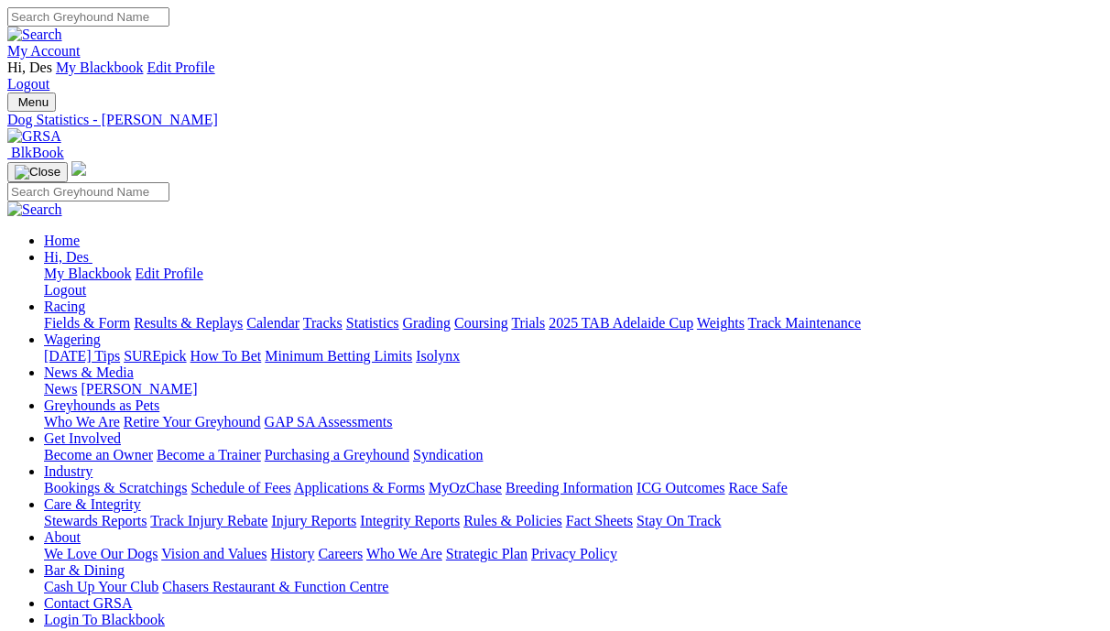
scroll to position [6, 0]
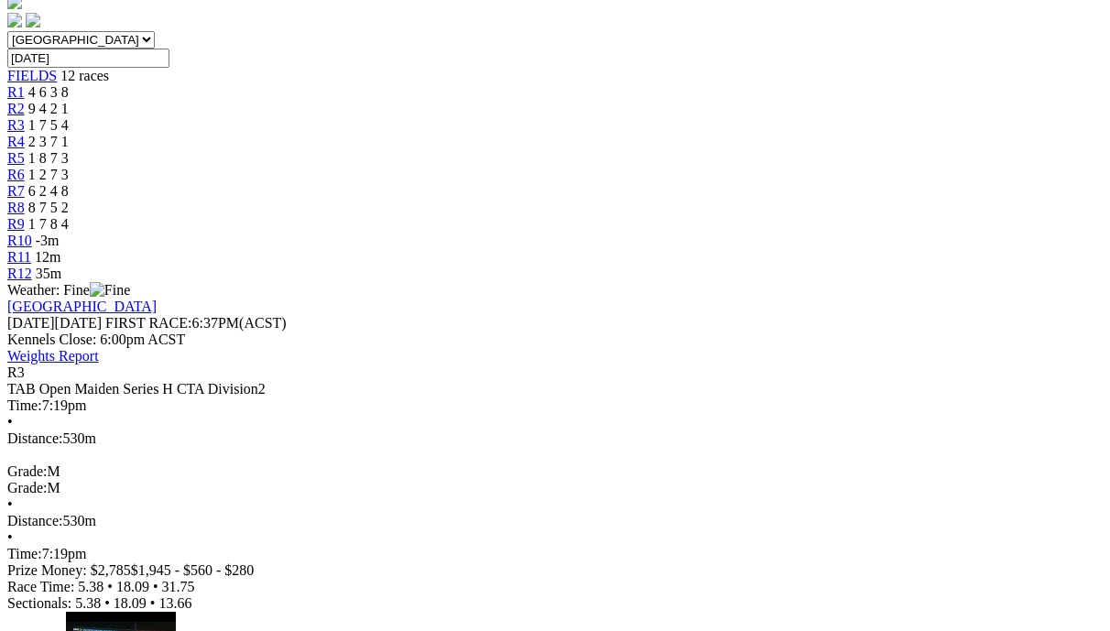
scroll to position [668, 0]
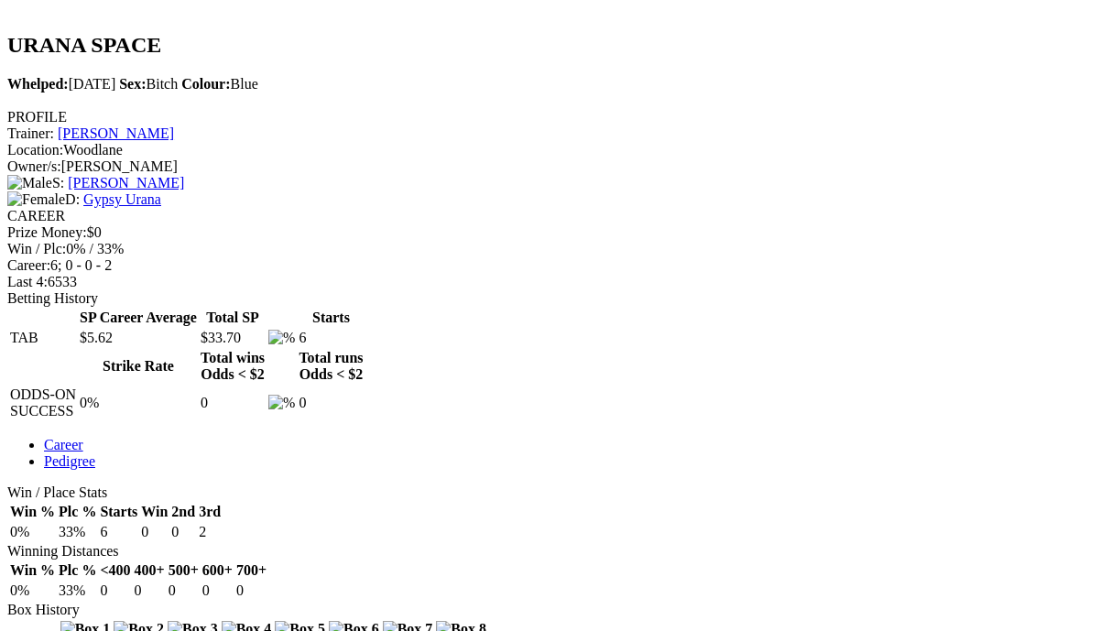
scroll to position [667, 0]
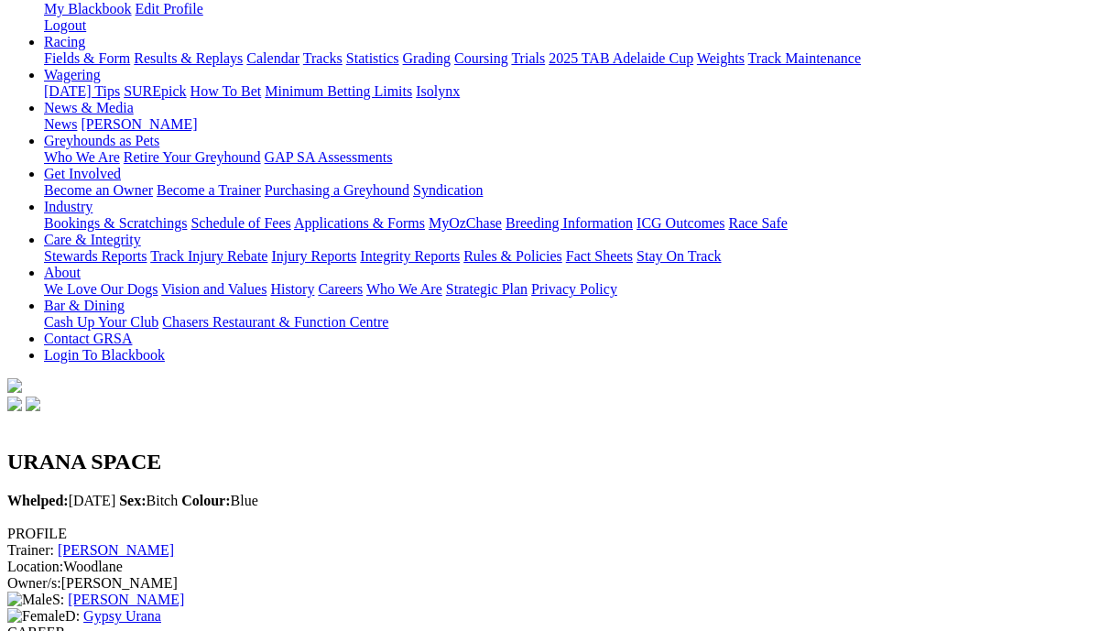
scroll to position [0, 0]
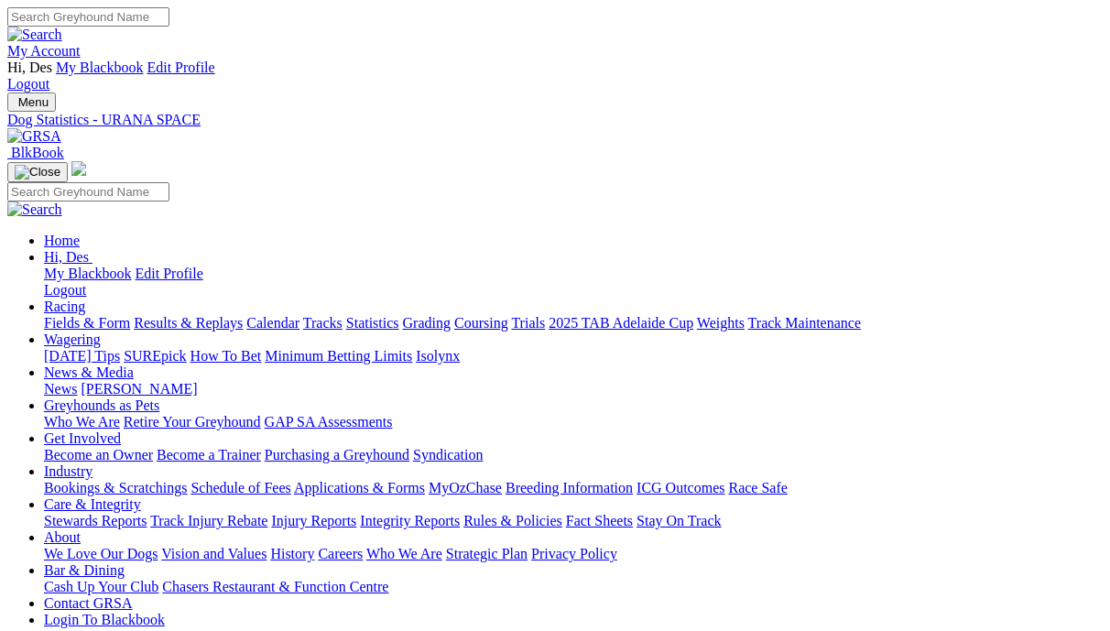
click at [85, 298] on link "Racing" at bounding box center [64, 306] width 41 height 16
click at [243, 315] on link "Results & Replays" at bounding box center [188, 323] width 109 height 16
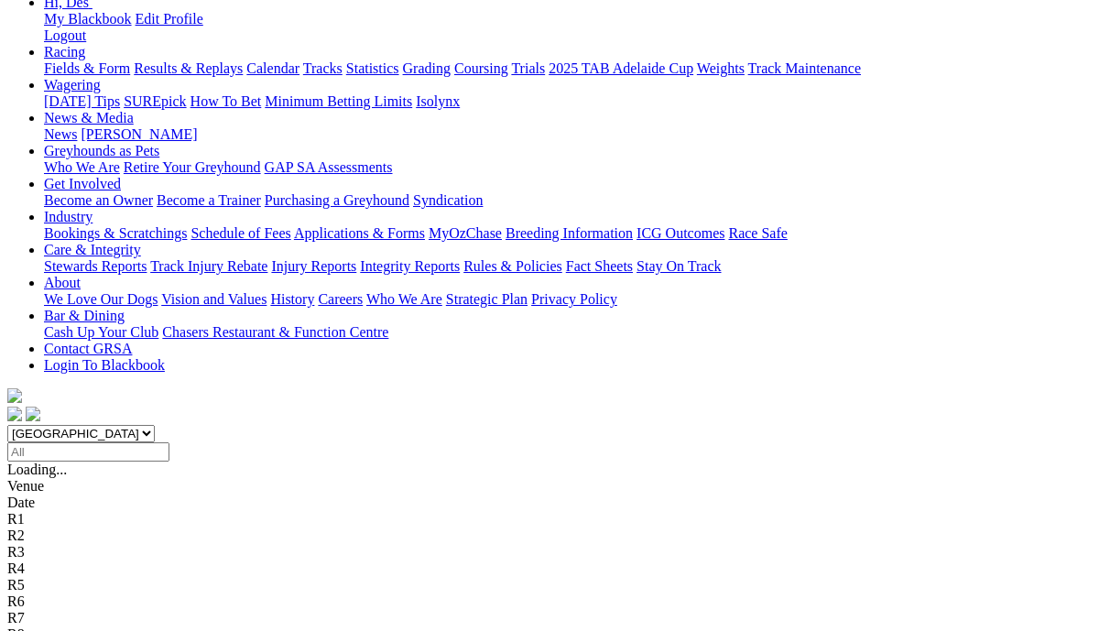
scroll to position [259, 0]
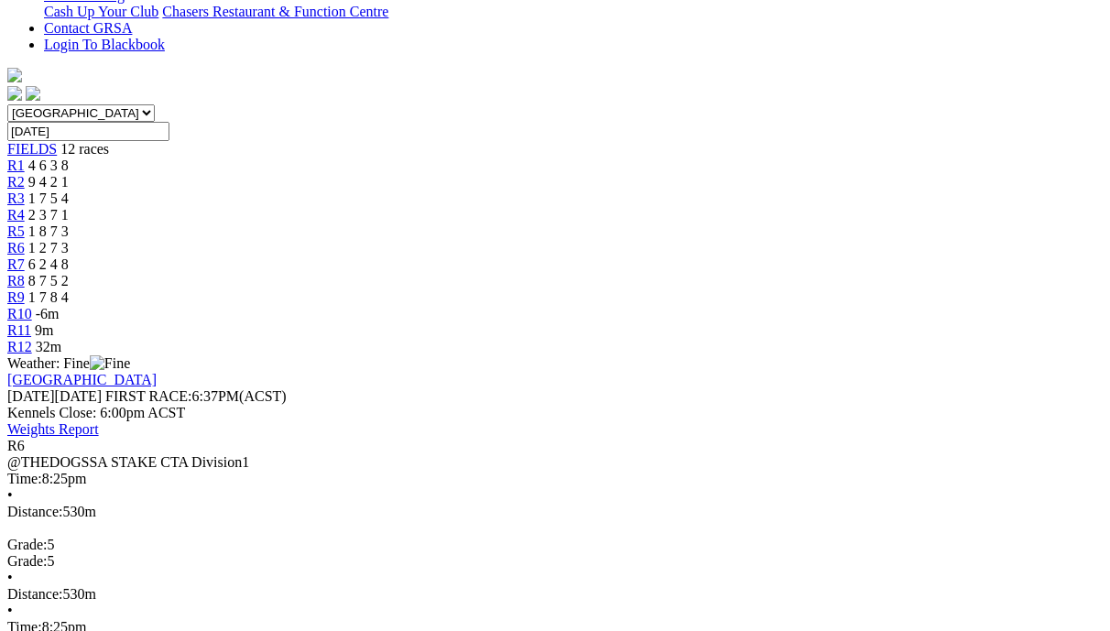
scroll to position [659, 0]
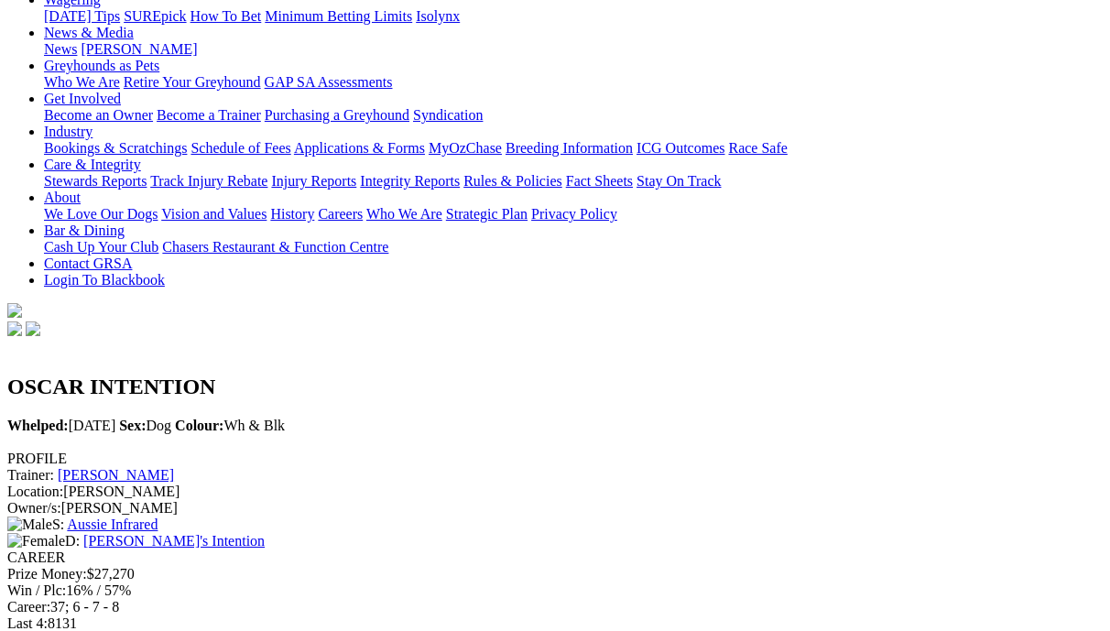
scroll to position [293, 0]
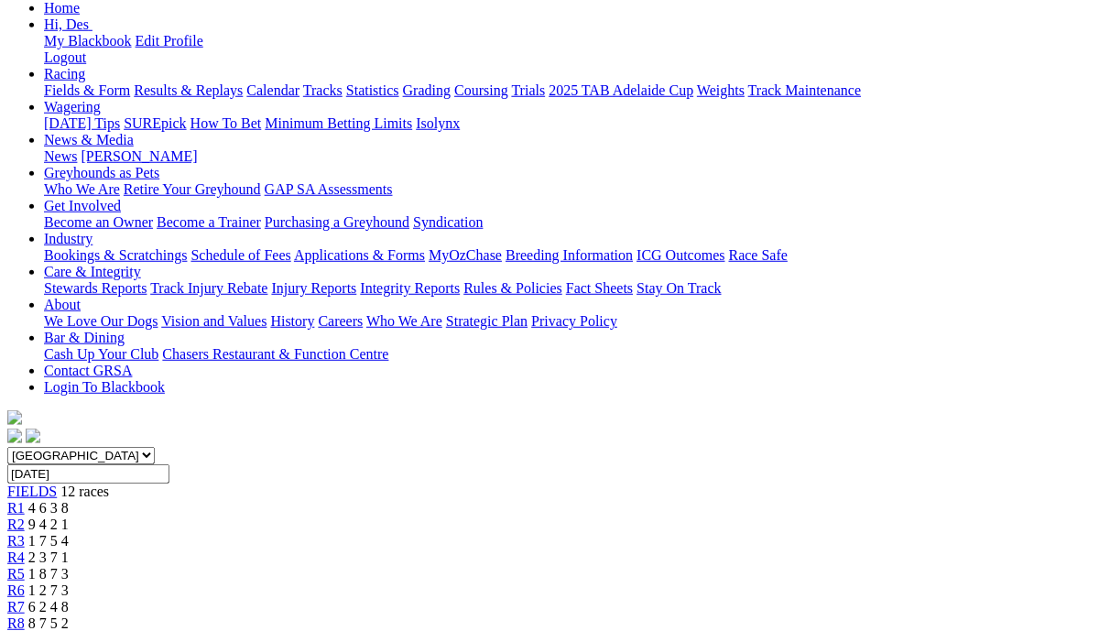
scroll to position [231, 0]
click at [487, 568] on div "R5 1 8 7 3" at bounding box center [554, 576] width 1095 height 16
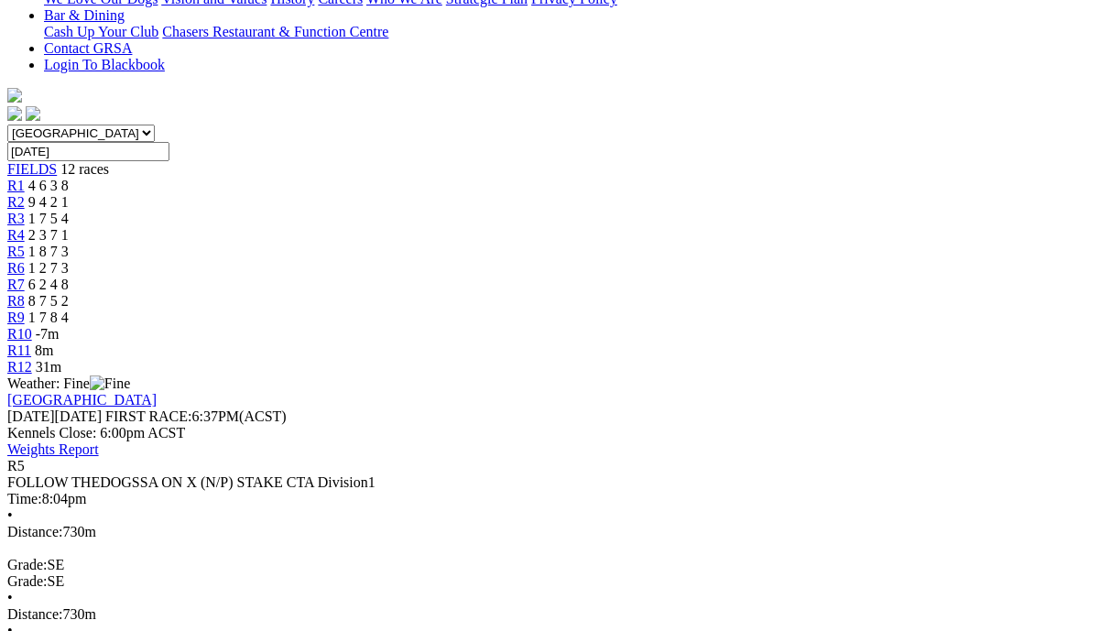
scroll to position [549, 0]
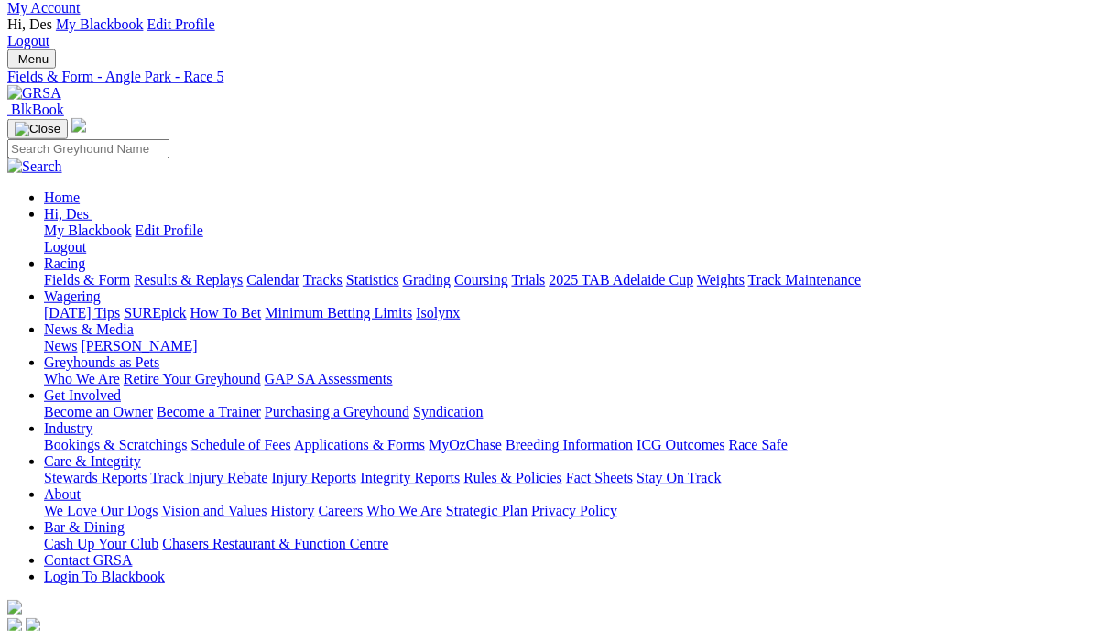
scroll to position [43, 0]
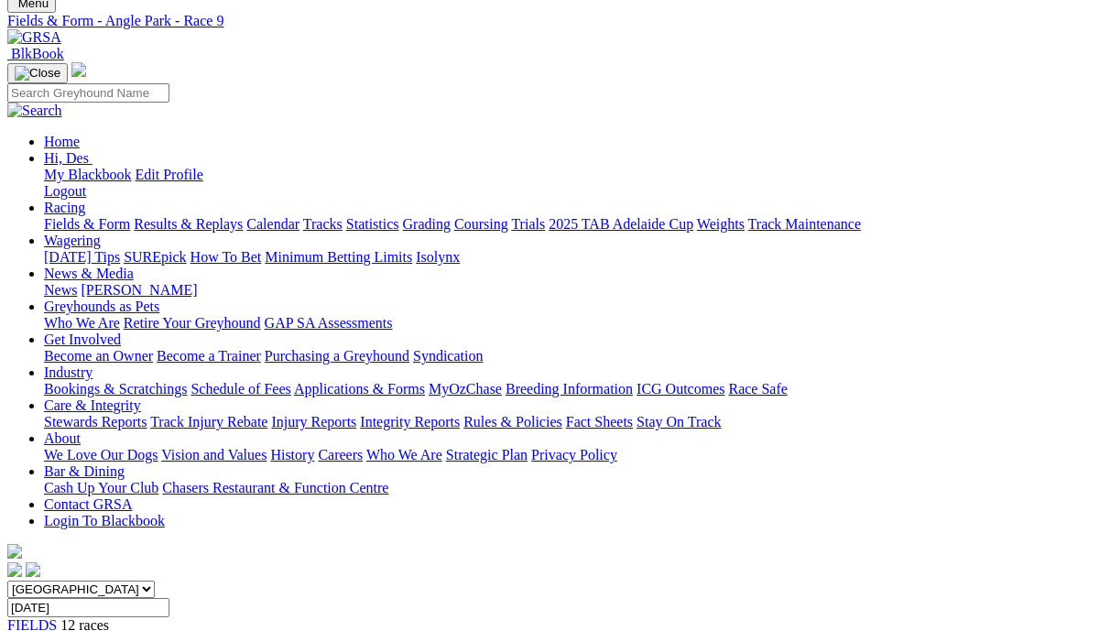
scroll to position [97, 0]
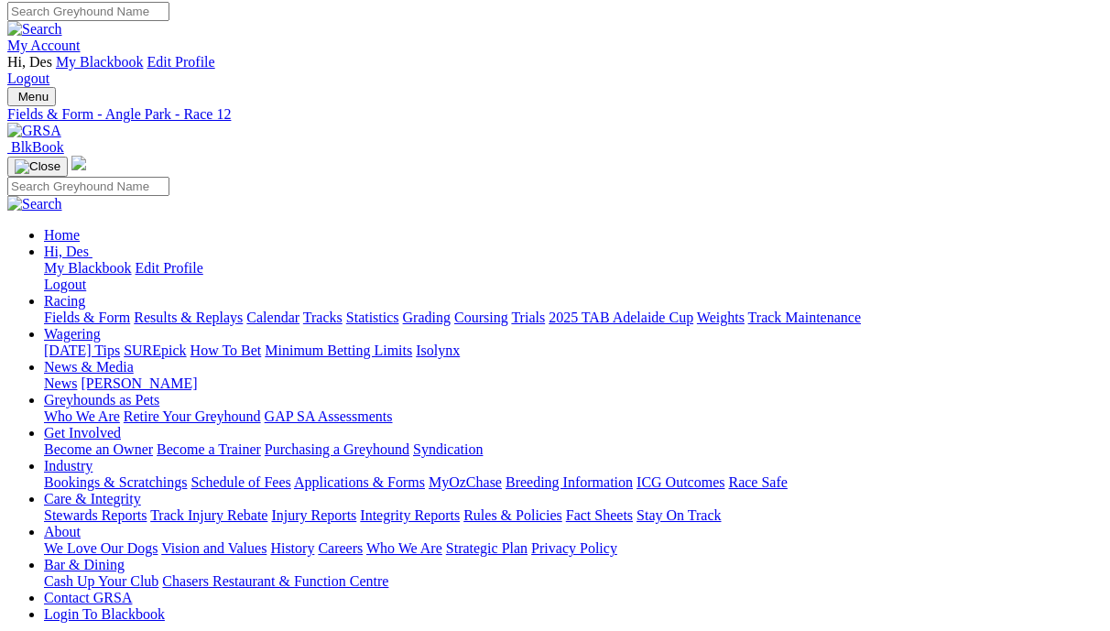
scroll to position [5, 1]
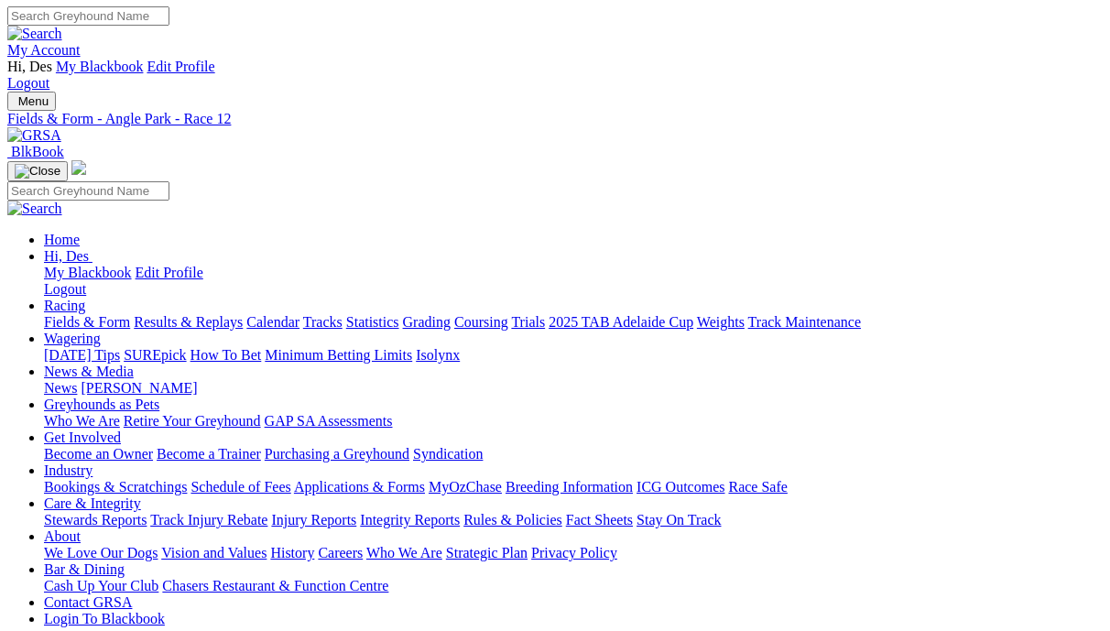
click at [77, 380] on link "News" at bounding box center [60, 388] width 33 height 16
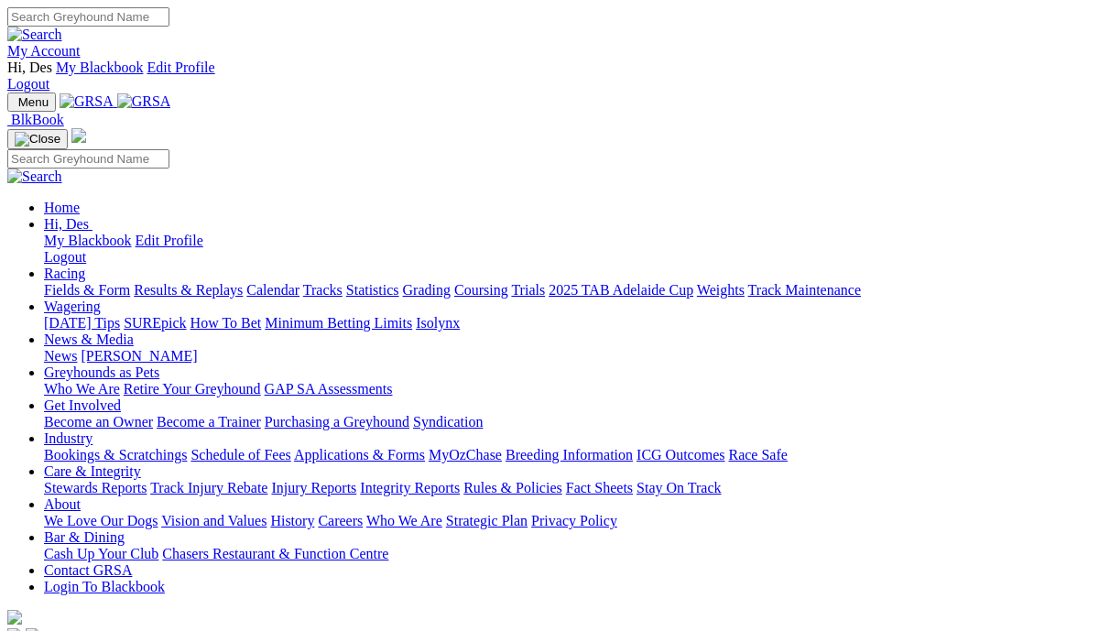
click at [236, 282] on link "Results & Replays" at bounding box center [188, 290] width 109 height 16
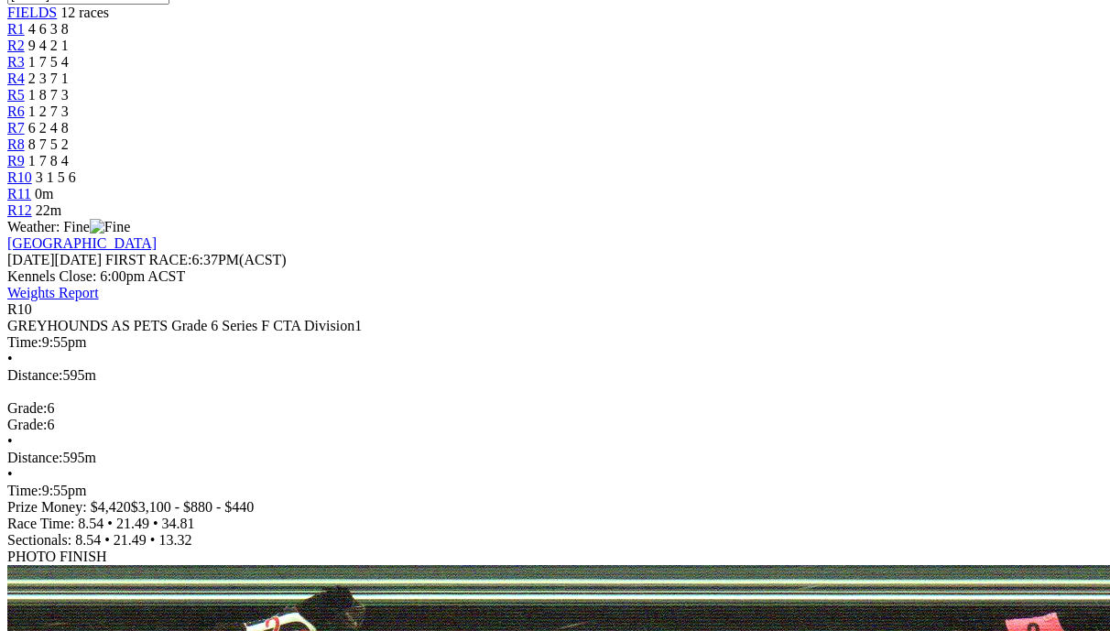
scroll to position [739, 0]
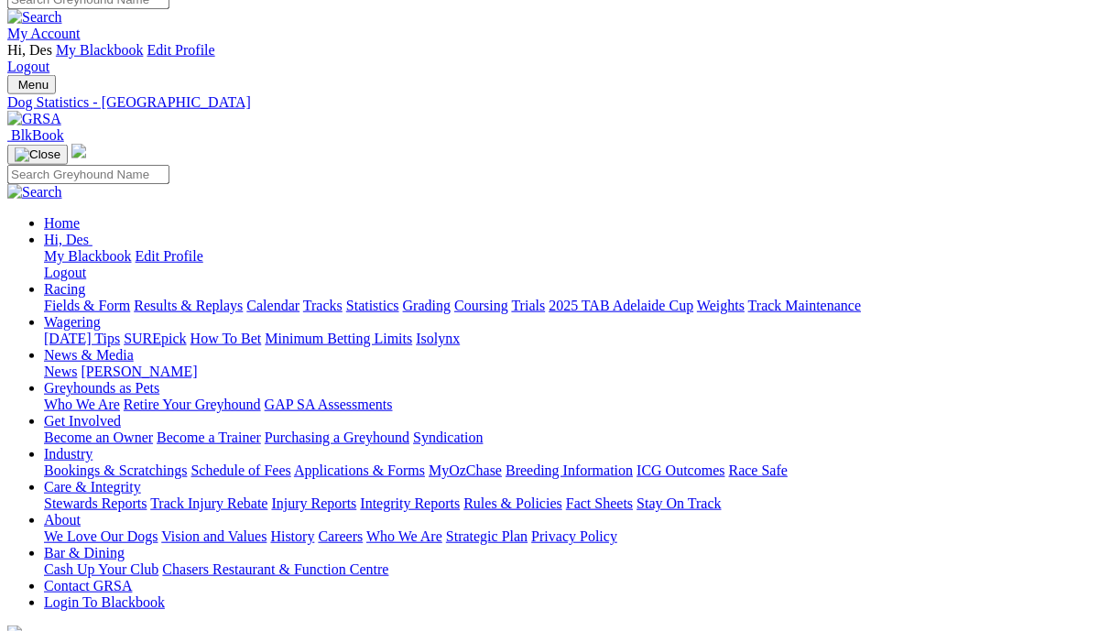
scroll to position [17, 5]
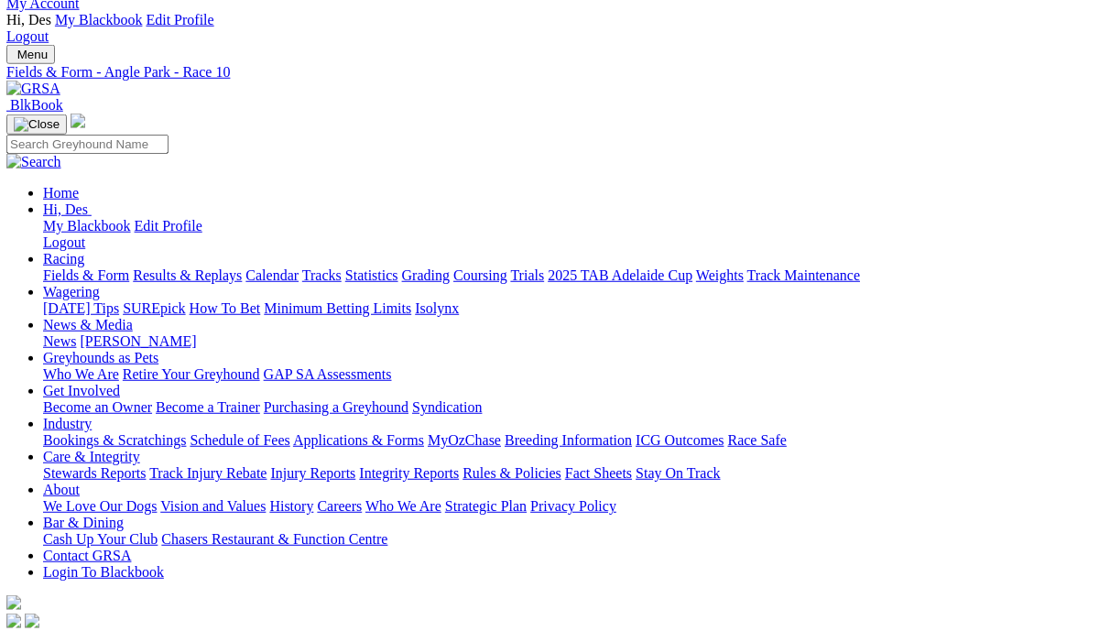
scroll to position [47, 1]
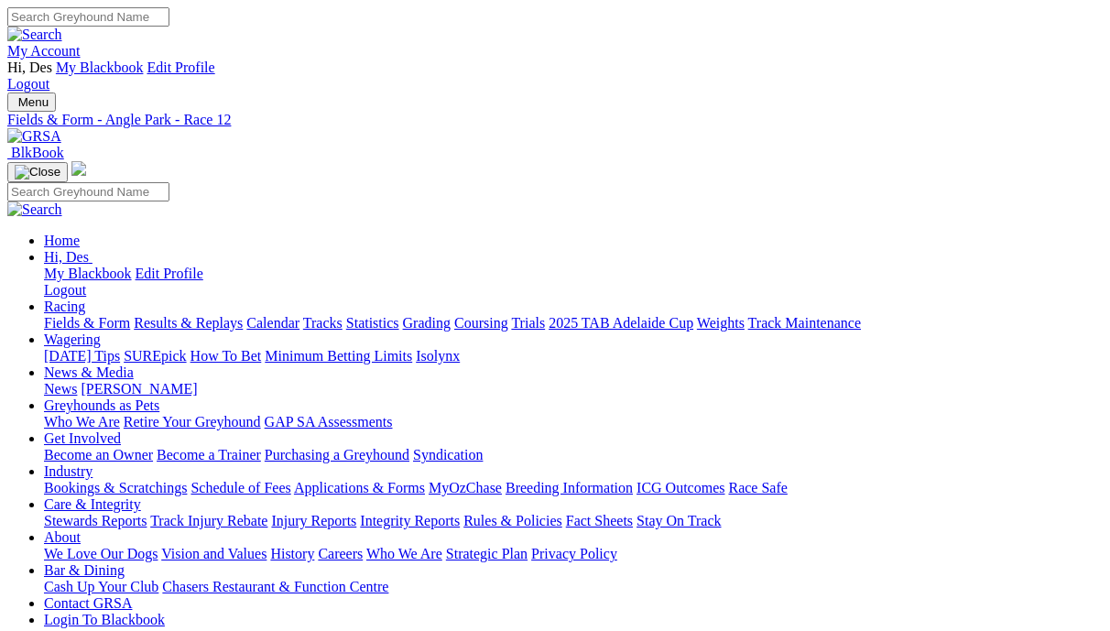
scroll to position [0, 3]
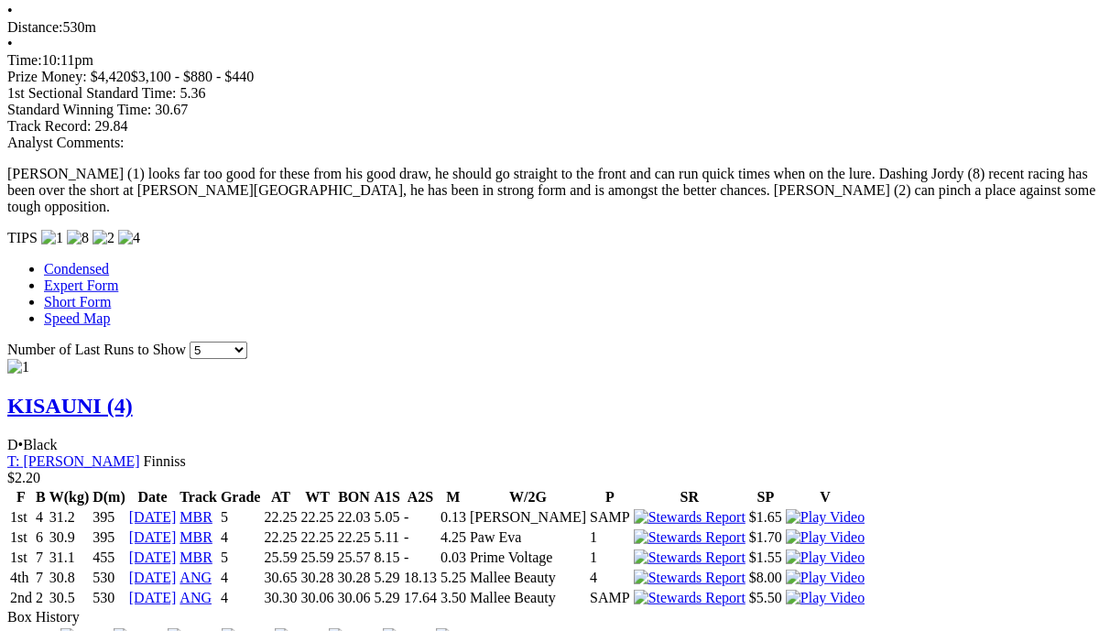
scroll to position [1578, 0]
